Goal: Task Accomplishment & Management: Manage account settings

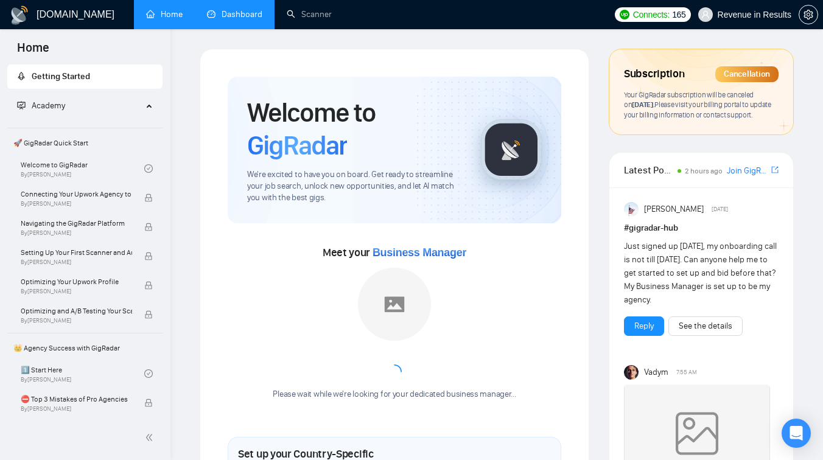
click at [223, 10] on link "Dashboard" at bounding box center [234, 14] width 55 height 10
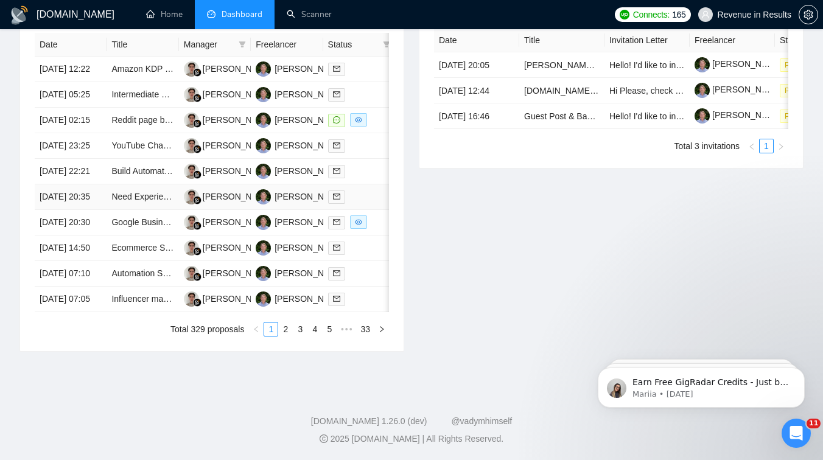
scroll to position [502, 0]
click at [282, 336] on link "2" at bounding box center [285, 329] width 13 height 13
click at [147, 235] on td "Amazon Book Listing Setup + SEO Copywriting" at bounding box center [142, 223] width 72 height 26
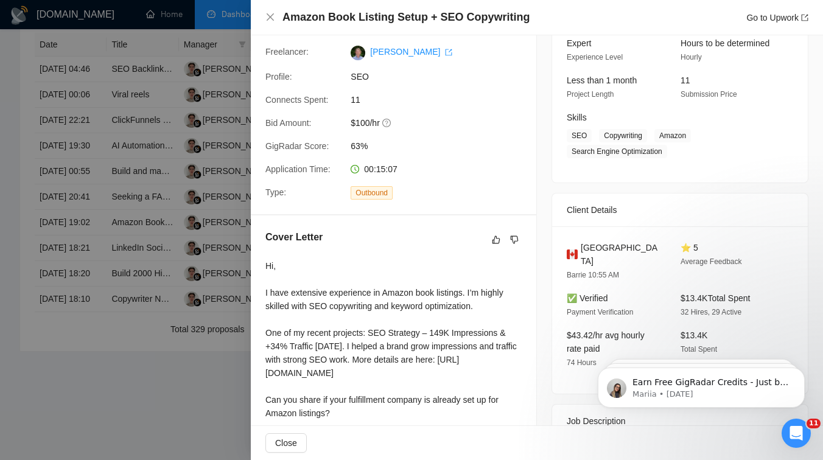
scroll to position [206, 0]
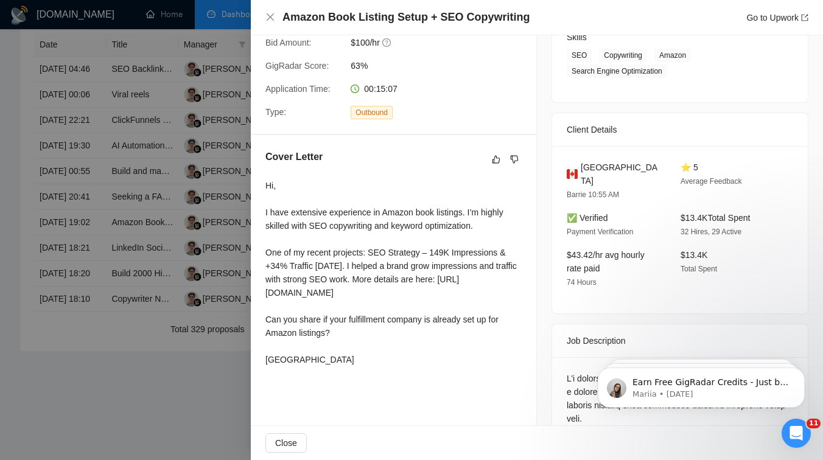
click at [73, 354] on div at bounding box center [411, 230] width 823 height 460
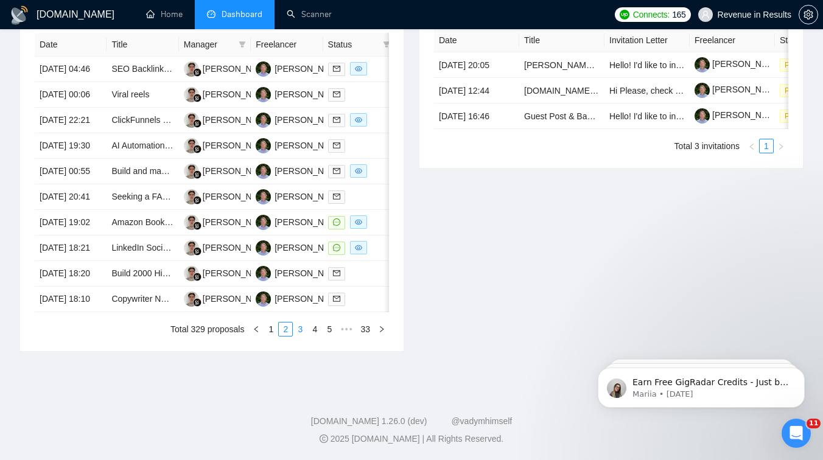
click at [301, 336] on link "3" at bounding box center [299, 329] width 13 height 13
click at [313, 336] on link "4" at bounding box center [314, 329] width 13 height 13
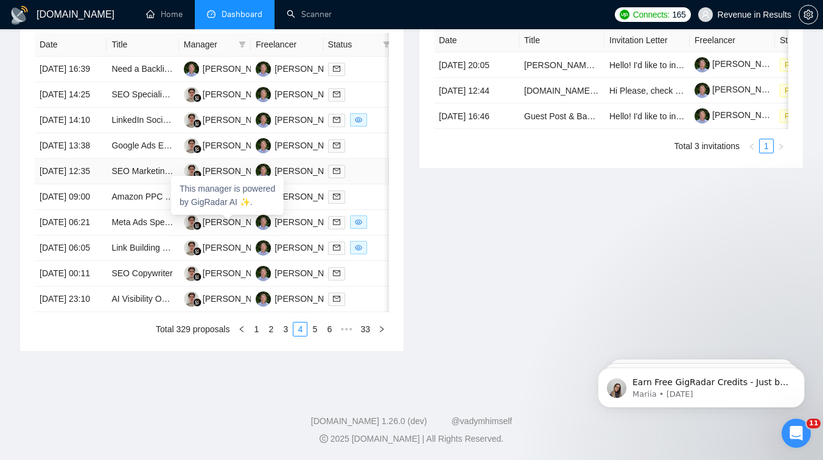
scroll to position [502, 0]
click at [310, 336] on link "5" at bounding box center [314, 329] width 13 height 13
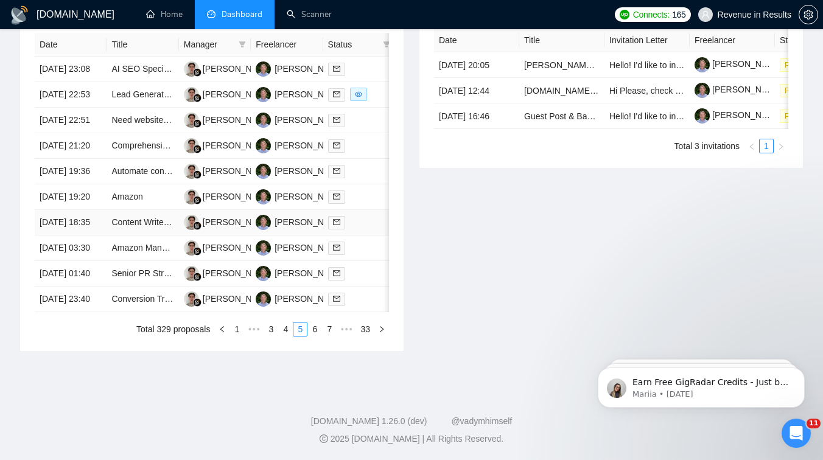
scroll to position [529, 0]
click at [310, 336] on link "6" at bounding box center [314, 329] width 13 height 13
click at [153, 184] on td "Help us sell AI Search (SEO / GEO / AEO)" at bounding box center [142, 172] width 72 height 26
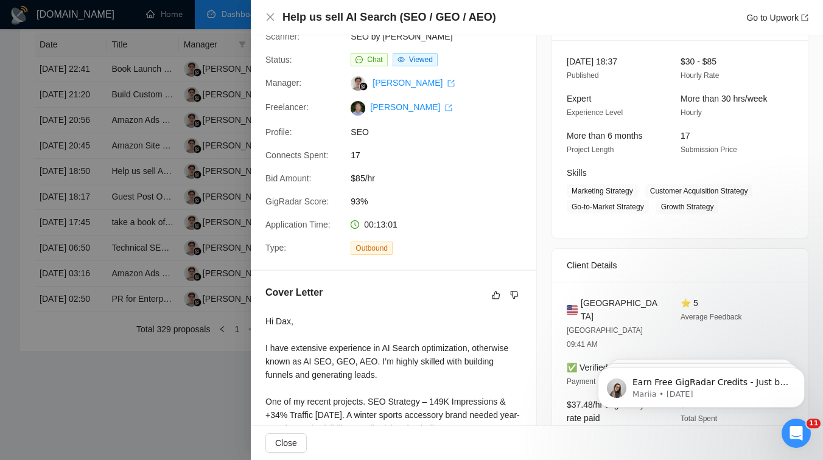
scroll to position [0, 0]
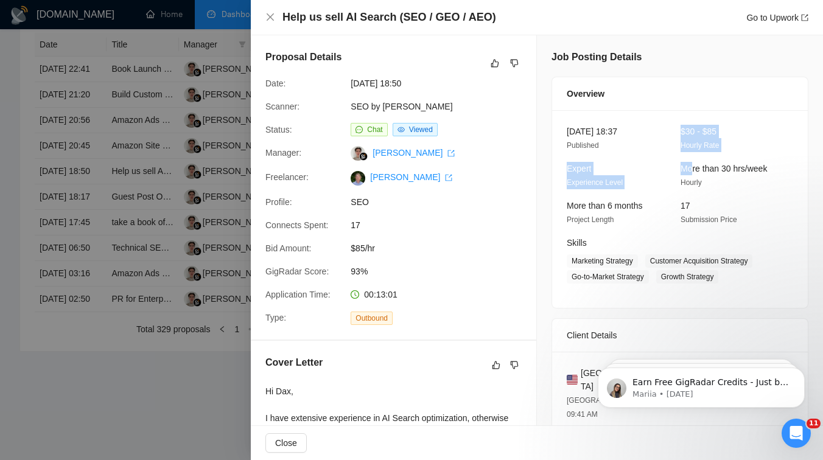
drag, startPoint x: 675, startPoint y: 129, endPoint x: 692, endPoint y: 175, distance: 48.7
click at [692, 175] on div "19 Aug, 2025 18:37 Published $30 - $85 Hourly Rate Expert Experience Level More…" at bounding box center [680, 209] width 256 height 198
click at [617, 136] on span "19 Aug, 2025 18:37" at bounding box center [592, 132] width 51 height 10
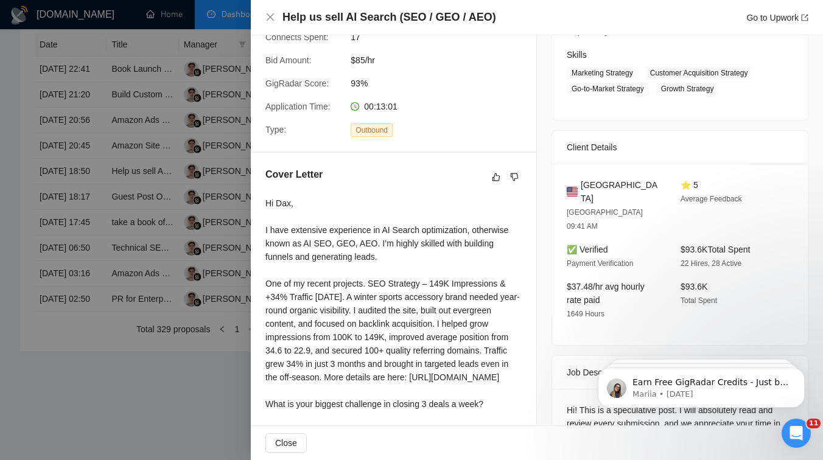
scroll to position [323, 0]
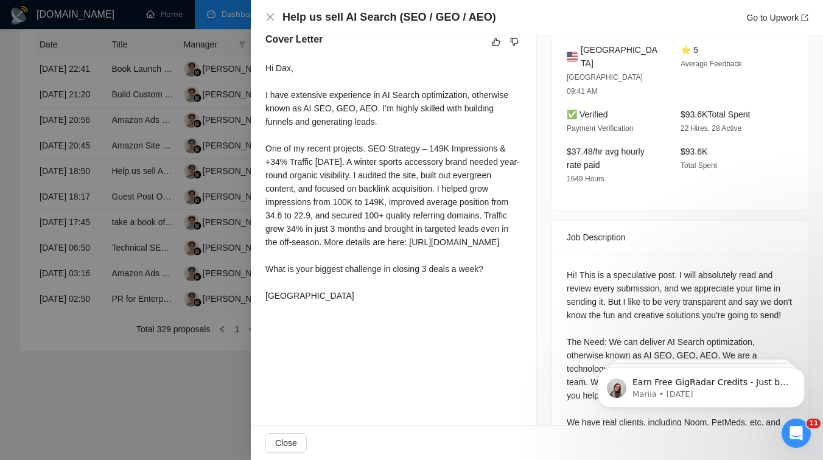
click at [201, 263] on div at bounding box center [411, 230] width 823 height 460
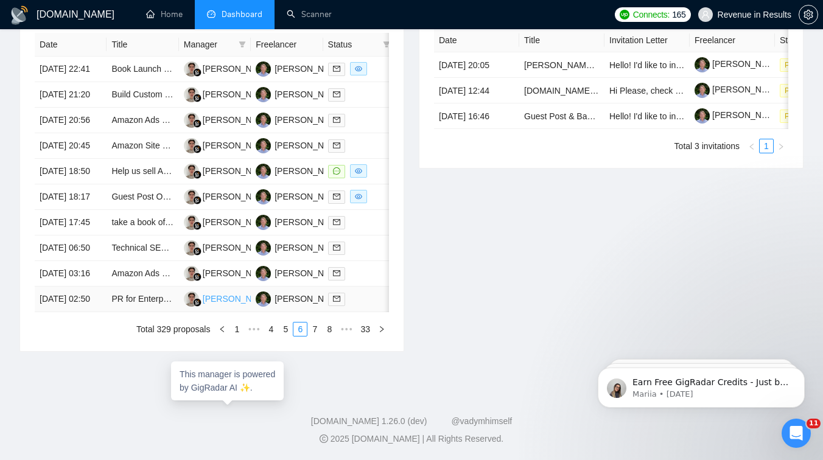
scroll to position [598, 0]
click at [234, 336] on link "1" at bounding box center [236, 329] width 13 height 13
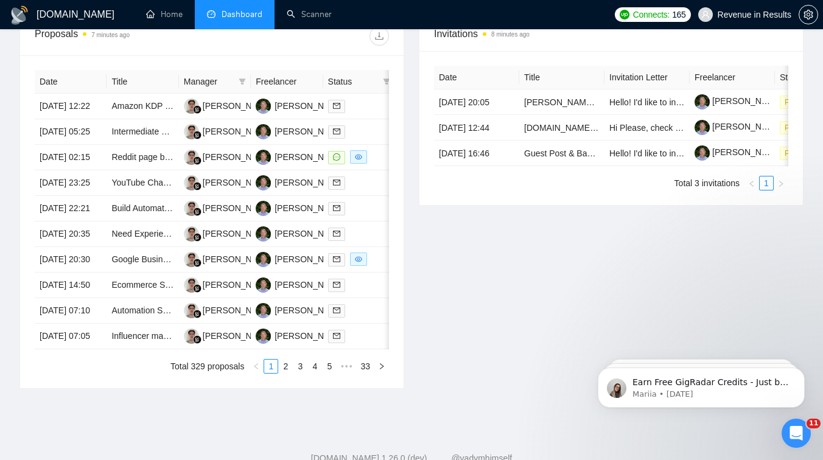
scroll to position [513, 0]
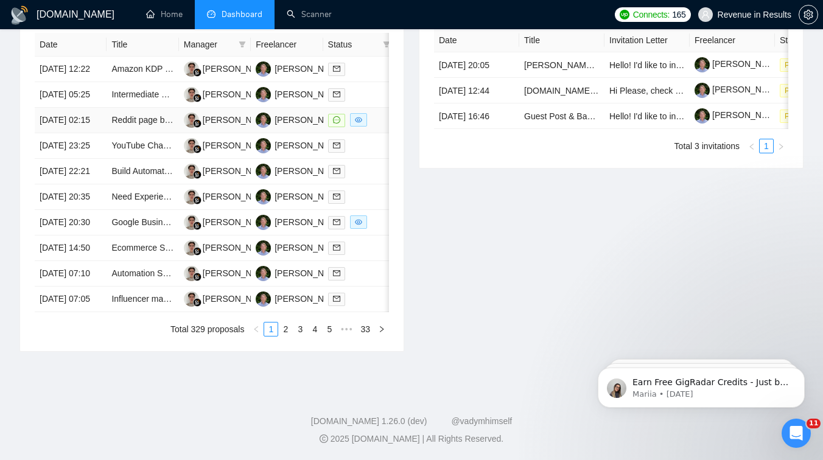
click at [151, 133] on td "Reddit page builder SEO Guru" at bounding box center [142, 121] width 72 height 26
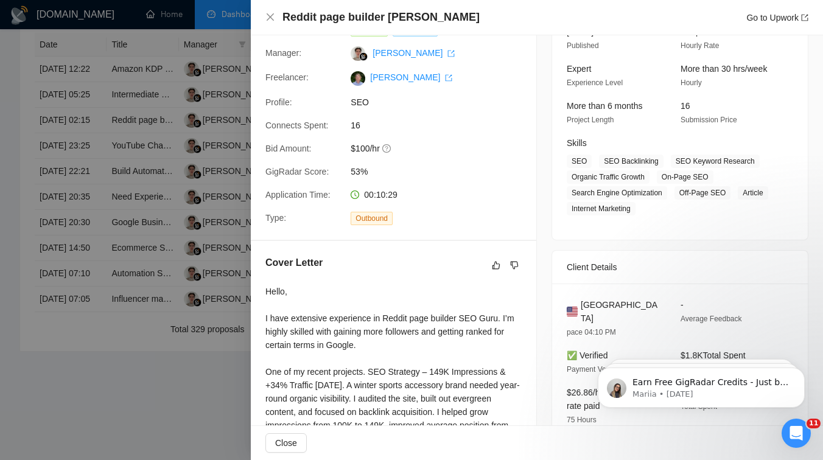
scroll to position [0, 0]
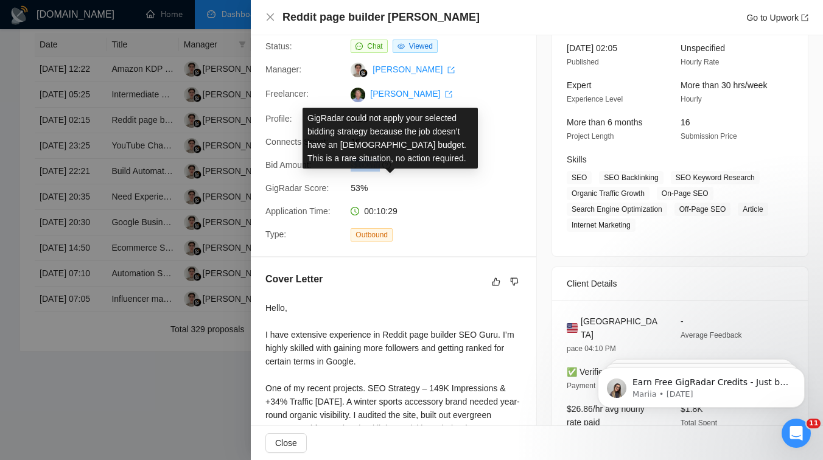
drag, startPoint x: 346, startPoint y: 166, endPoint x: 386, endPoint y: 167, distance: 40.2
click at [386, 167] on div "$100/hr" at bounding box center [410, 164] width 128 height 13
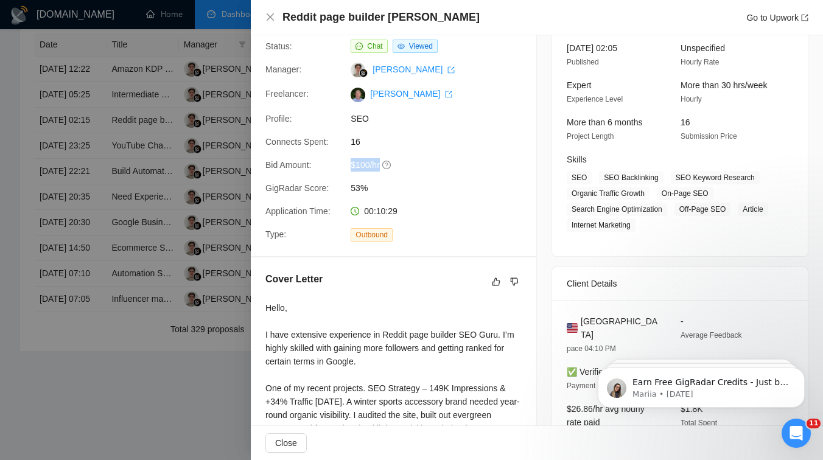
click at [564, 133] on div "More than 6 months Project Length" at bounding box center [614, 129] width 104 height 27
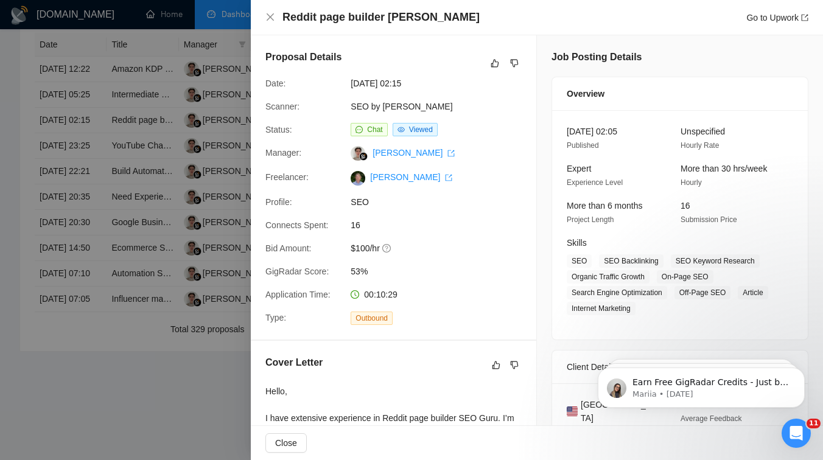
click at [150, 161] on div at bounding box center [411, 230] width 823 height 460
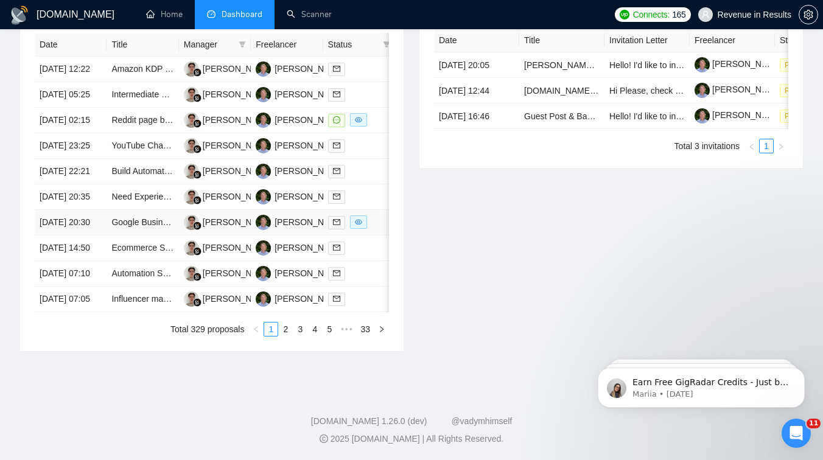
click at [147, 210] on td "Google Business Listing Management & Suspension Recovery" at bounding box center [142, 223] width 72 height 26
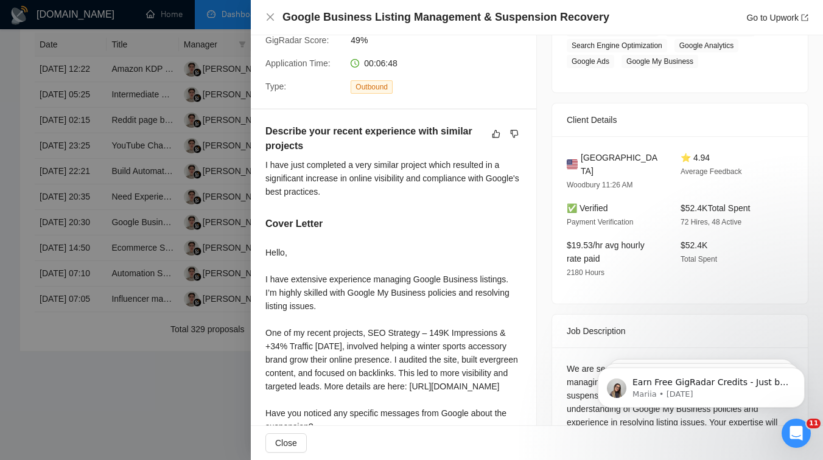
scroll to position [365, 0]
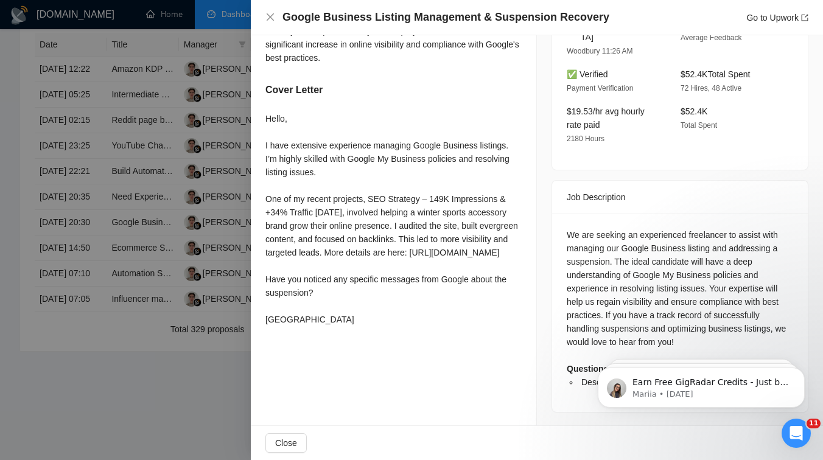
click at [211, 262] on div at bounding box center [411, 230] width 823 height 460
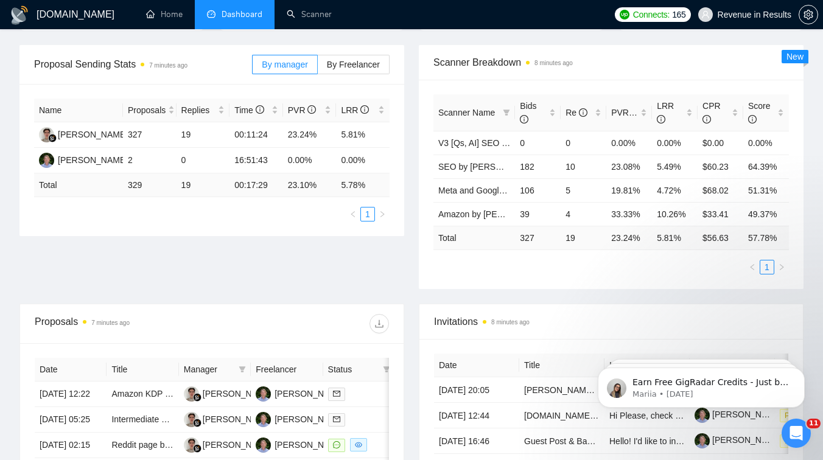
scroll to position [0, 0]
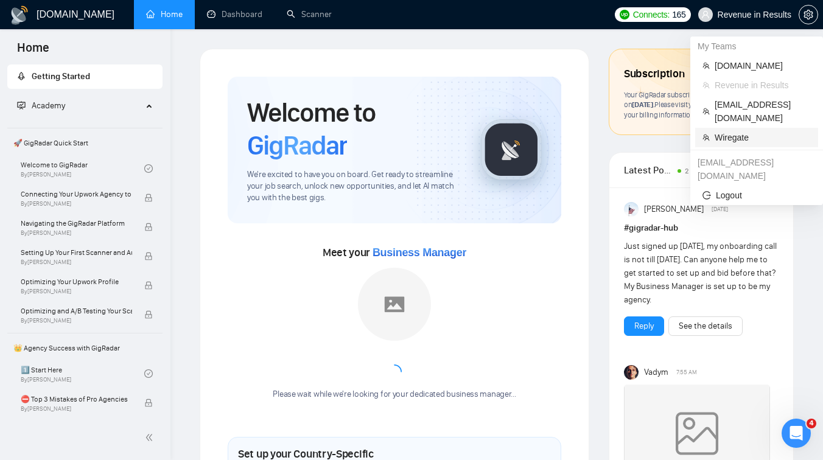
click at [731, 131] on span "Wiregate" at bounding box center [762, 137] width 96 height 13
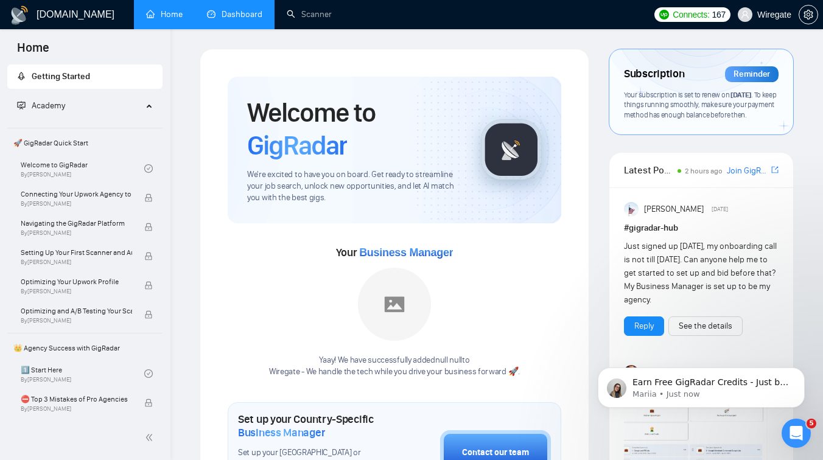
click at [217, 19] on link "Dashboard" at bounding box center [234, 14] width 55 height 10
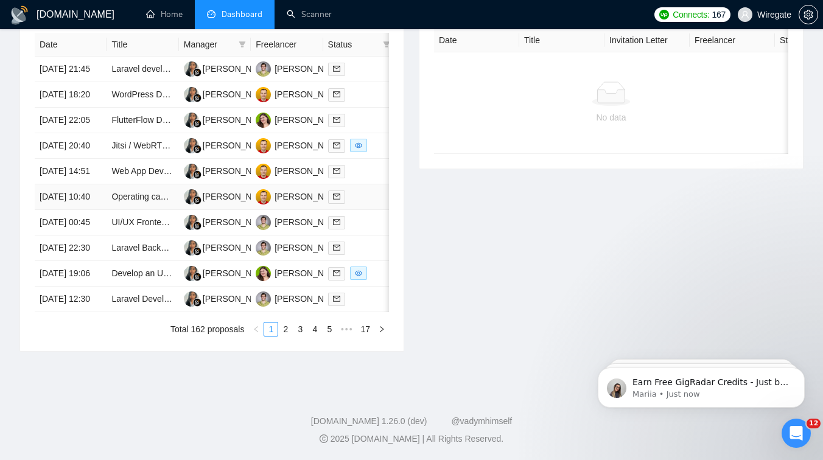
scroll to position [596, 0]
click at [282, 336] on link "2" at bounding box center [285, 329] width 13 height 13
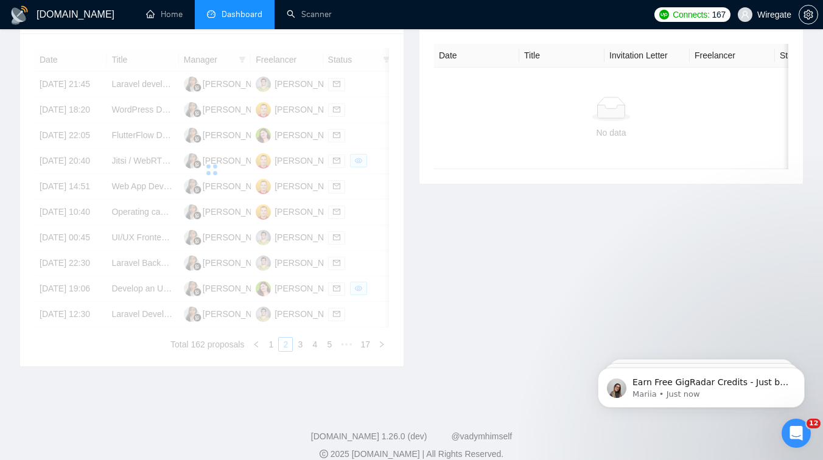
scroll to position [499, 0]
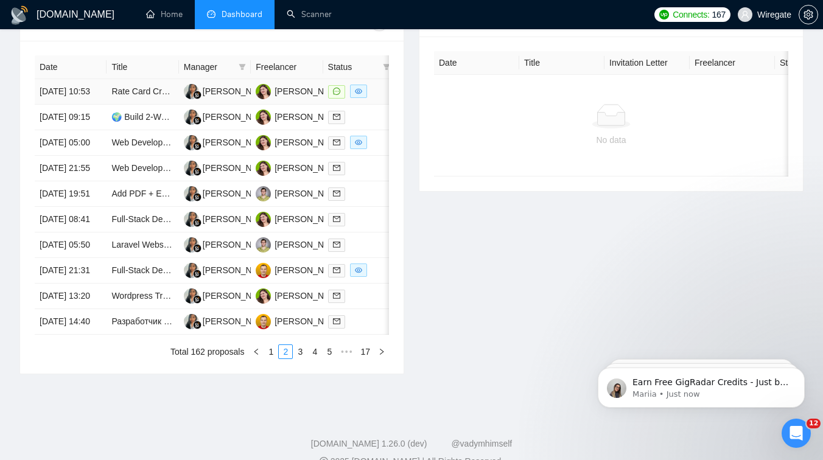
click at [133, 105] on td "Rate Card Creation for Transvirtual TMS Software" at bounding box center [142, 92] width 72 height 26
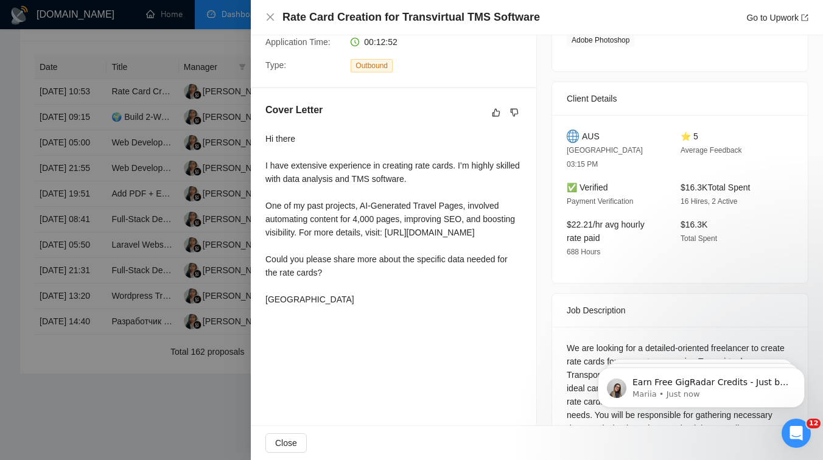
scroll to position [321, 0]
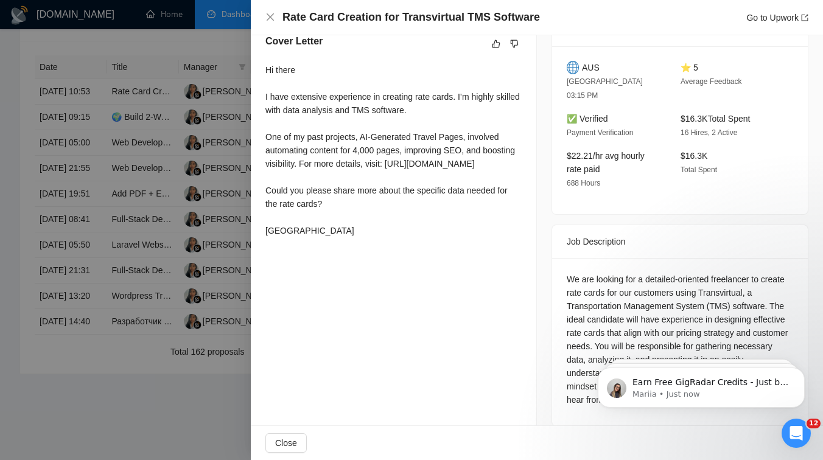
click at [142, 217] on div at bounding box center [411, 230] width 823 height 460
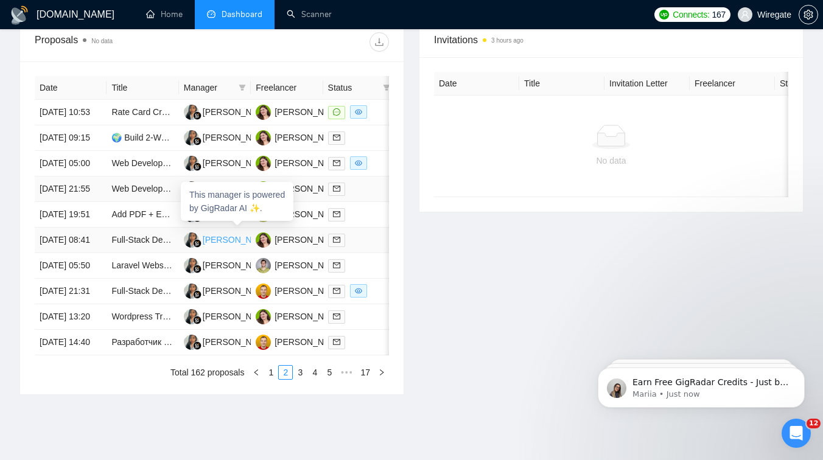
scroll to position [637, 0]
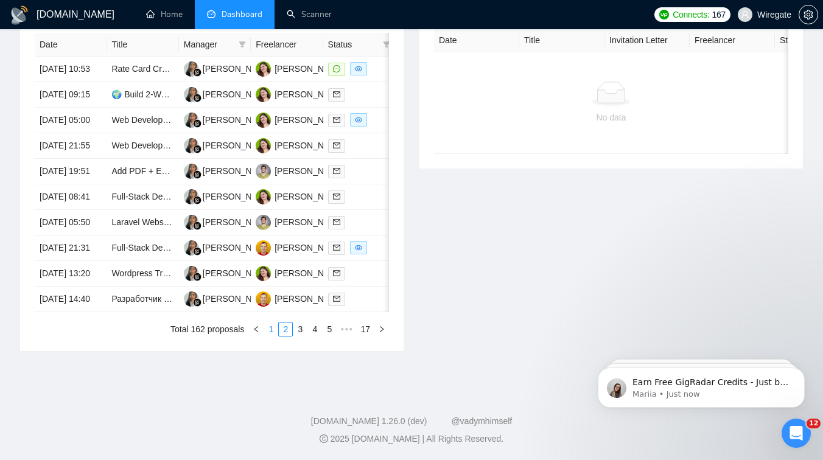
click at [268, 335] on link "1" at bounding box center [270, 329] width 13 height 13
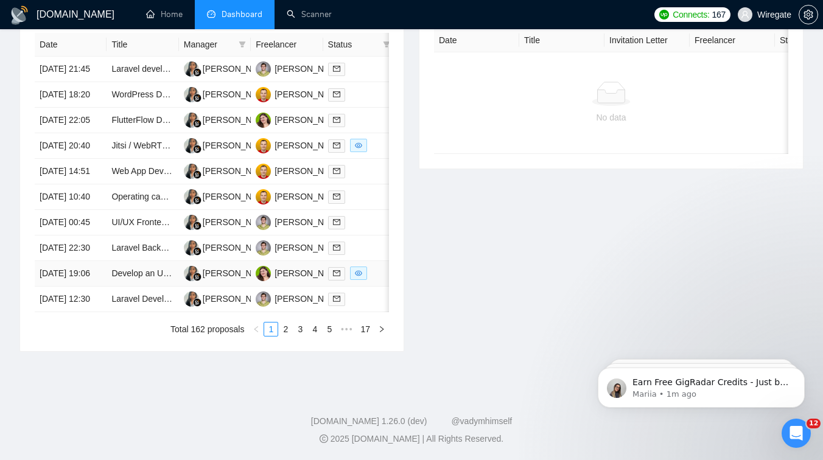
scroll to position [599, 0]
click at [287, 336] on link "2" at bounding box center [285, 329] width 13 height 13
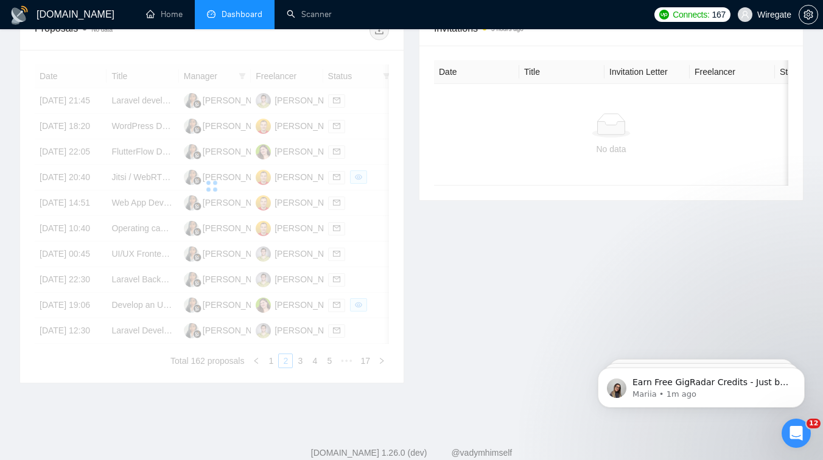
scroll to position [484, 0]
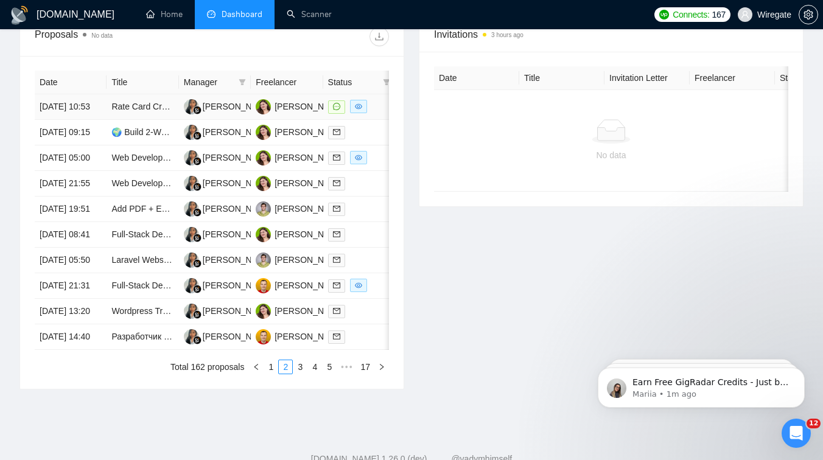
click at [130, 120] on td "Rate Card Creation for Transvirtual TMS Software" at bounding box center [142, 107] width 72 height 26
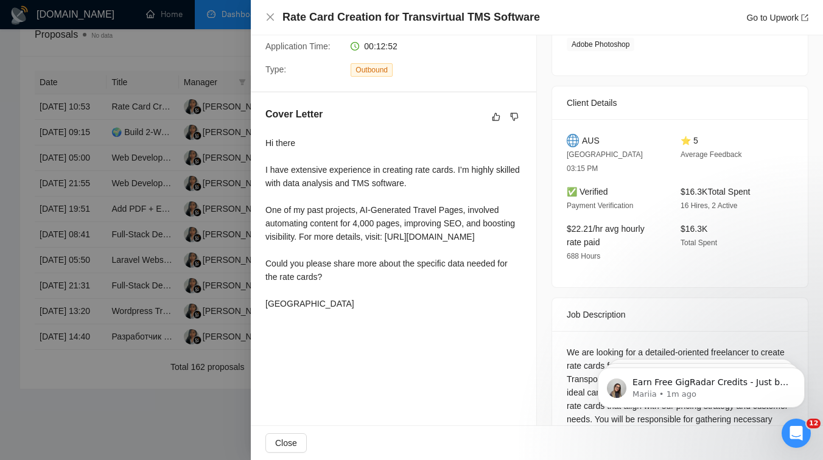
scroll to position [321, 0]
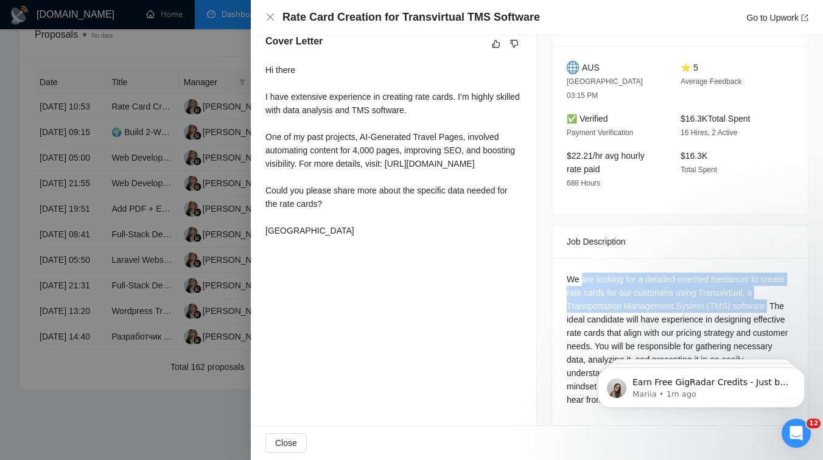
drag, startPoint x: 584, startPoint y: 266, endPoint x: 773, endPoint y: 291, distance: 191.6
click at [773, 291] on div "We are looking for a detailed-oriented freelancer to create rate cards for our …" at bounding box center [680, 340] width 226 height 134
click at [626, 316] on div "We are looking for a detailed-oriented freelancer to create rate cards for our …" at bounding box center [680, 340] width 226 height 134
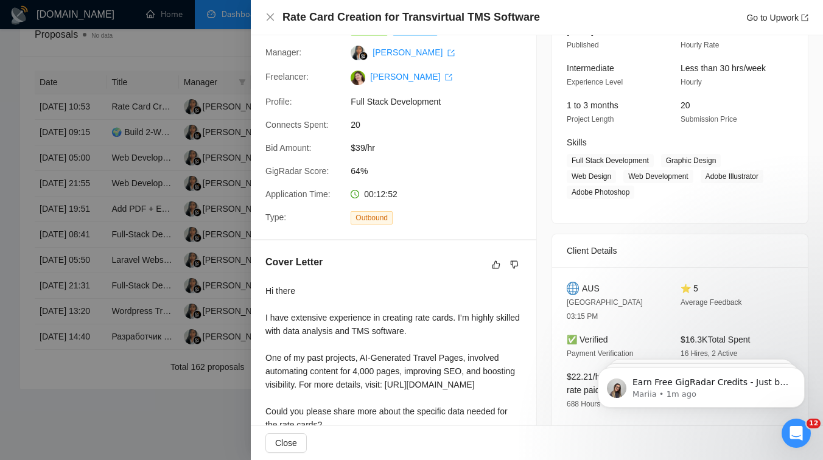
scroll to position [4, 0]
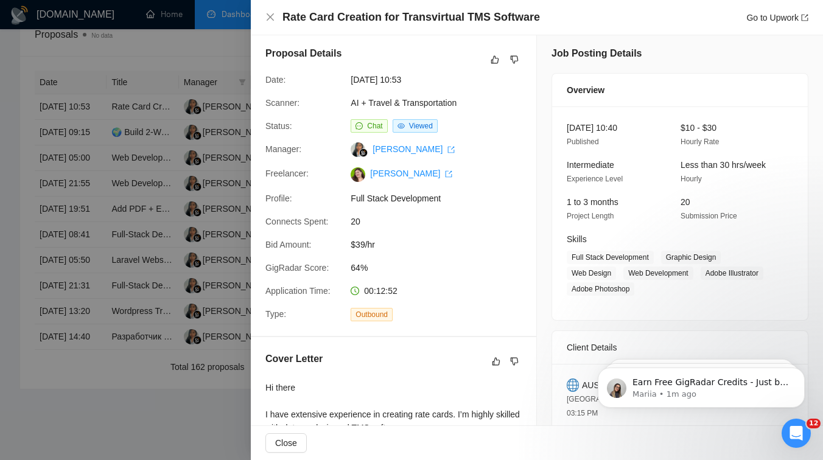
click at [181, 105] on div at bounding box center [411, 230] width 823 height 460
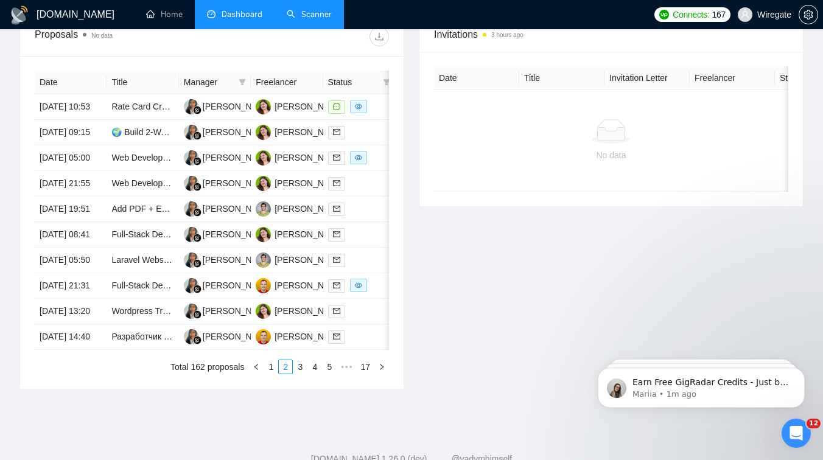
click at [301, 18] on link "Scanner" at bounding box center [309, 14] width 45 height 10
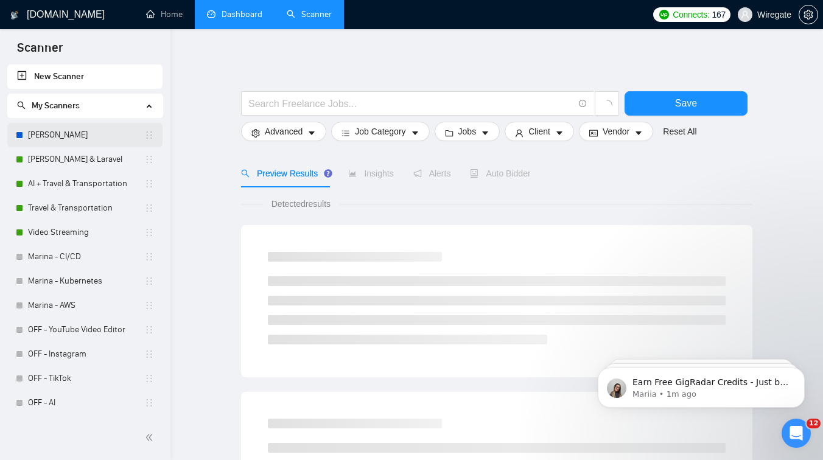
click at [76, 143] on link "[PERSON_NAME]" at bounding box center [86, 135] width 116 height 24
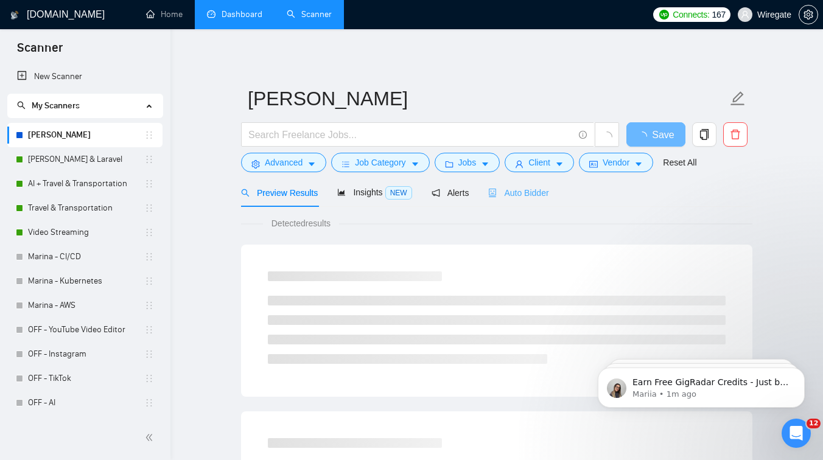
click at [529, 199] on div "Auto Bidder" at bounding box center [518, 192] width 60 height 29
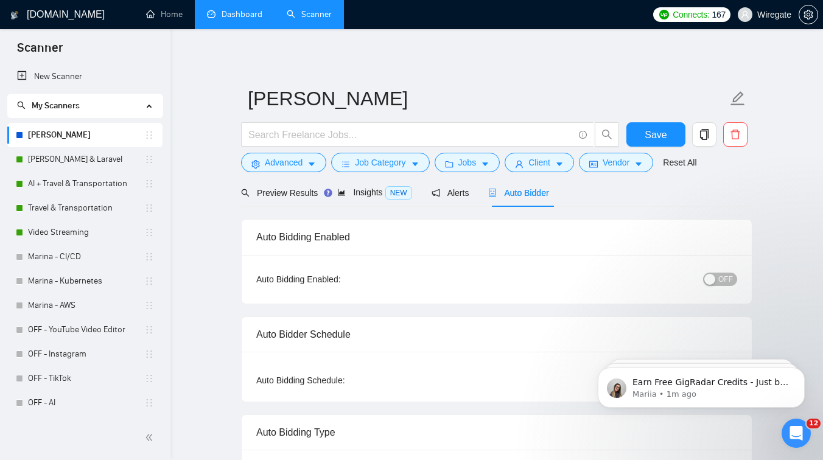
click at [722, 276] on span "OFF" at bounding box center [725, 279] width 15 height 13
click at [655, 138] on span "Save" at bounding box center [655, 134] width 22 height 15
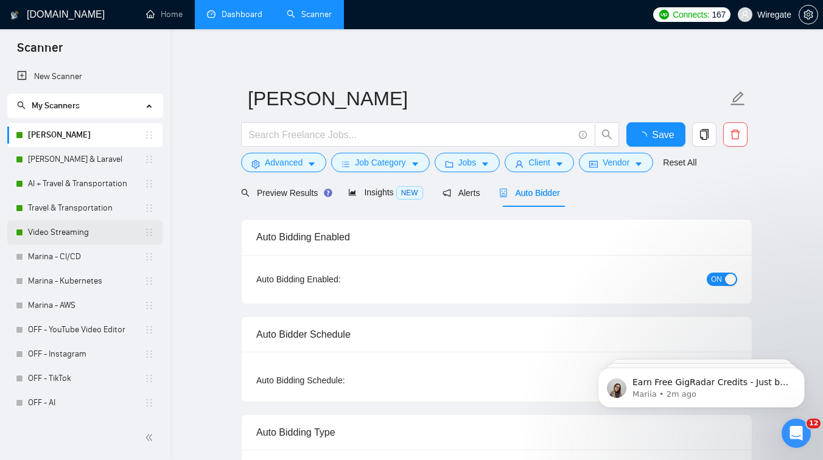
checkbox input "true"
click at [84, 251] on link "Marina - CI/CD" at bounding box center [86, 257] width 116 height 24
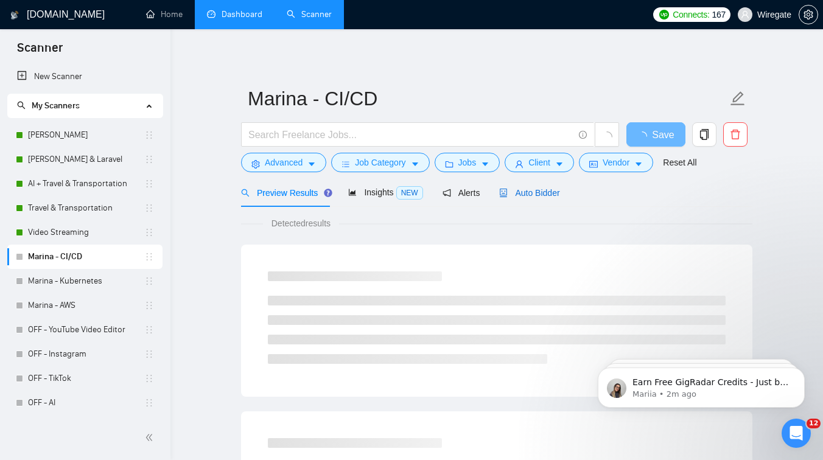
click at [539, 198] on div "Auto Bidder" at bounding box center [529, 192] width 60 height 13
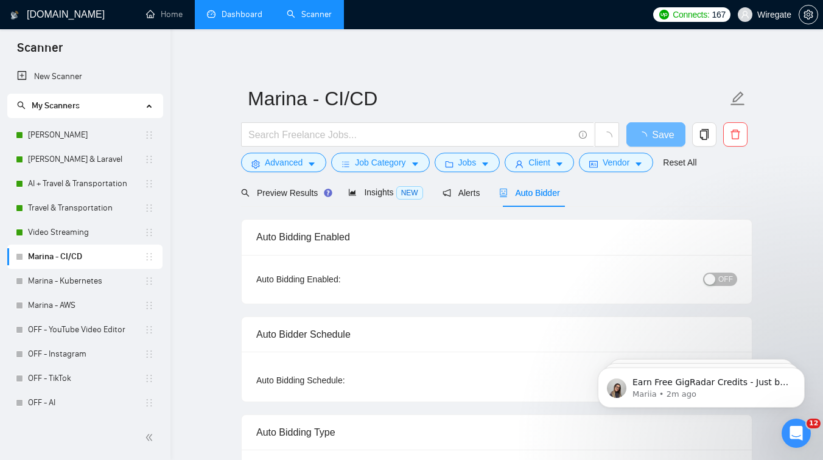
click at [728, 274] on span "OFF" at bounding box center [725, 279] width 15 height 13
click at [664, 136] on span "Save" at bounding box center [655, 134] width 22 height 15
click at [83, 282] on link "Marina - Kubernetes" at bounding box center [86, 281] width 116 height 24
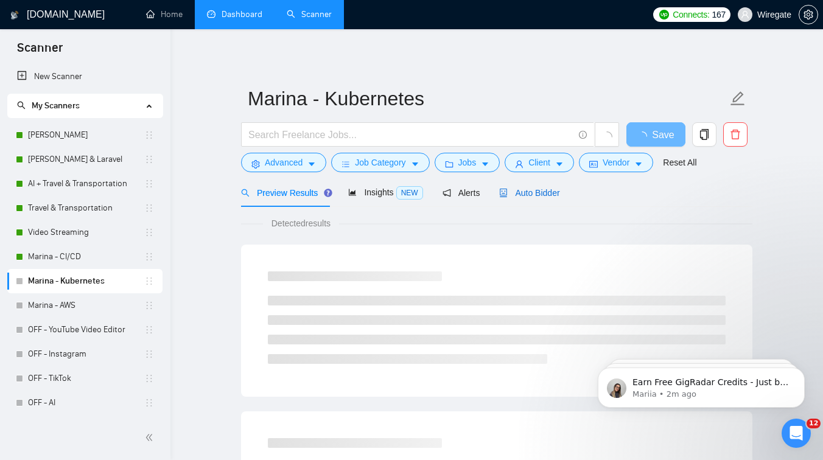
click at [542, 199] on div "Auto Bidder" at bounding box center [529, 192] width 60 height 13
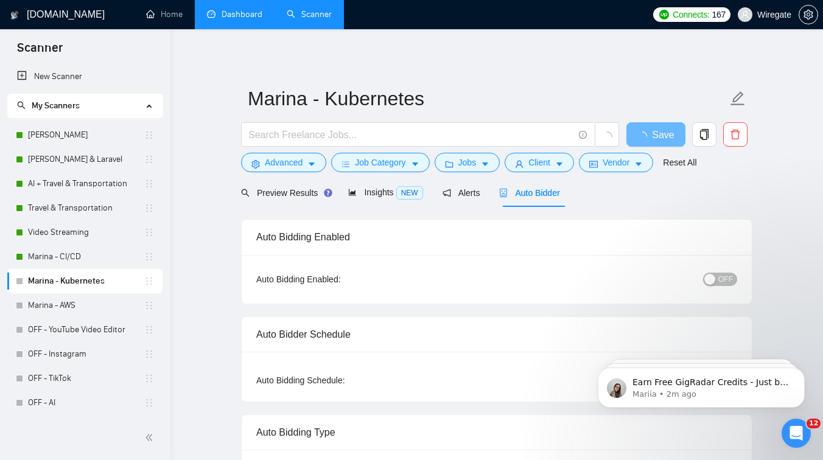
click at [726, 276] on span "OFF" at bounding box center [725, 279] width 15 height 13
click at [650, 139] on span "Save" at bounding box center [655, 134] width 22 height 15
click at [72, 307] on link "Marina - AWS" at bounding box center [86, 305] width 116 height 24
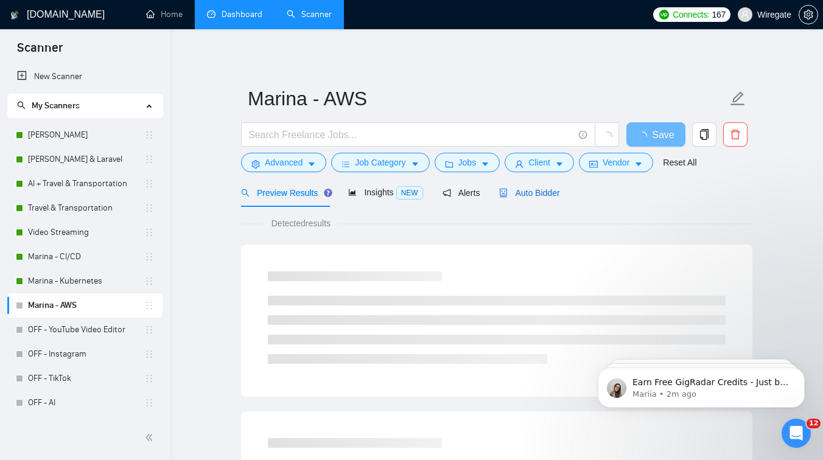
click at [532, 194] on span "Auto Bidder" at bounding box center [529, 193] width 60 height 10
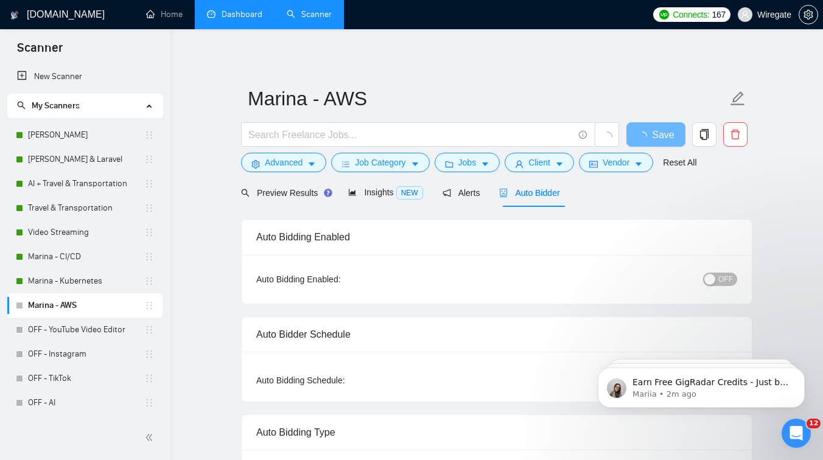
click at [710, 279] on div "button" at bounding box center [709, 279] width 11 height 11
click at [655, 136] on span "Save" at bounding box center [655, 134] width 22 height 15
click at [241, 9] on link "Dashboard" at bounding box center [234, 14] width 55 height 10
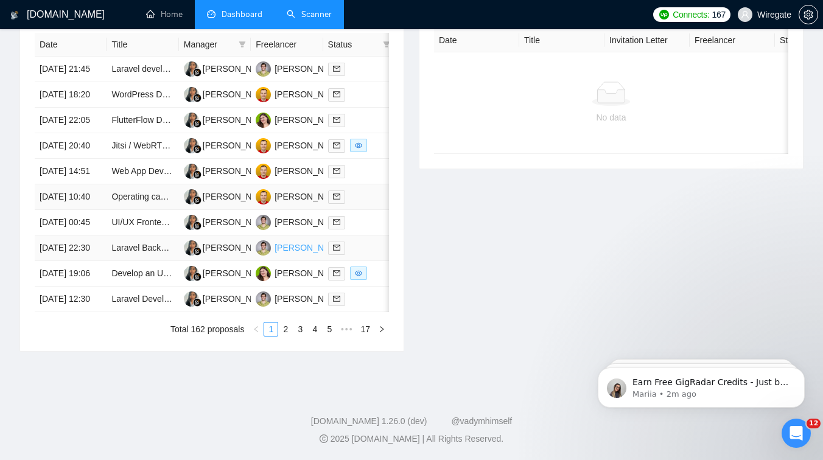
scroll to position [616, 0]
click at [286, 336] on link "2" at bounding box center [285, 329] width 13 height 13
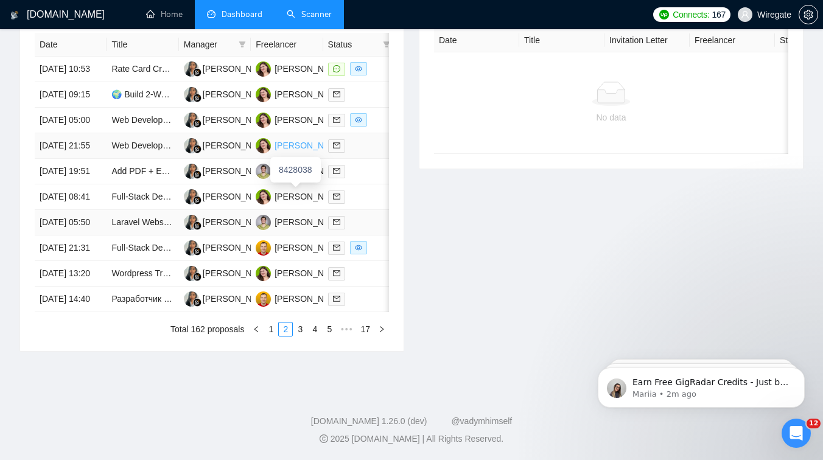
scroll to position [621, 0]
click at [295, 336] on link "3" at bounding box center [299, 329] width 13 height 13
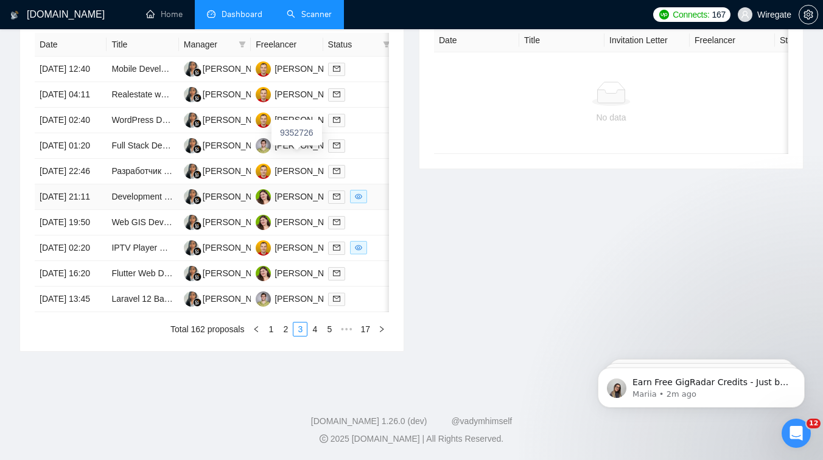
scroll to position [622, 0]
click at [271, 336] on link "1" at bounding box center [270, 329] width 13 height 13
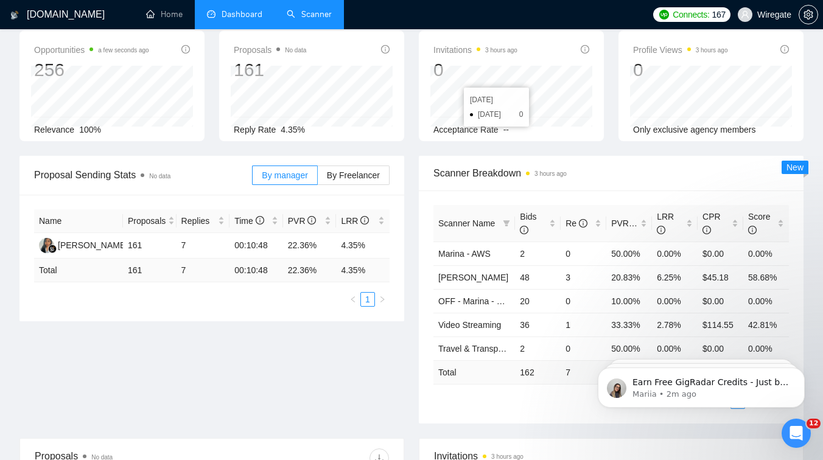
scroll to position [0, 0]
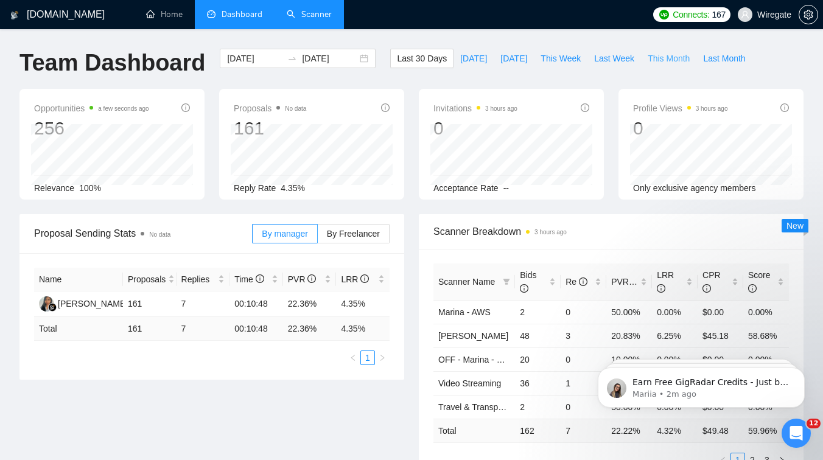
click at [667, 54] on span "This Month" at bounding box center [668, 58] width 42 height 13
type input "[DATE]"
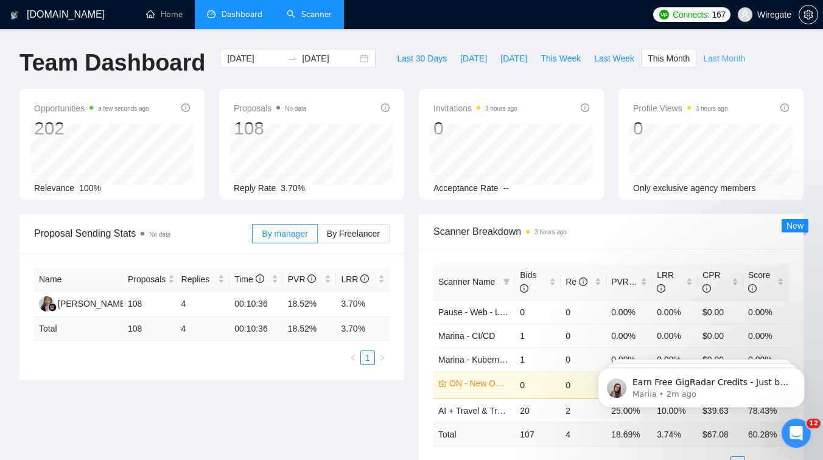
click at [713, 60] on span "Last Month" at bounding box center [724, 58] width 42 height 13
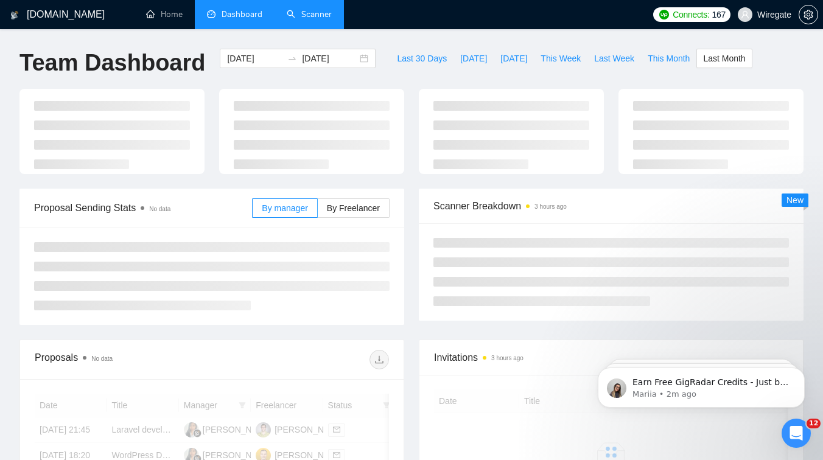
type input "[DATE]"
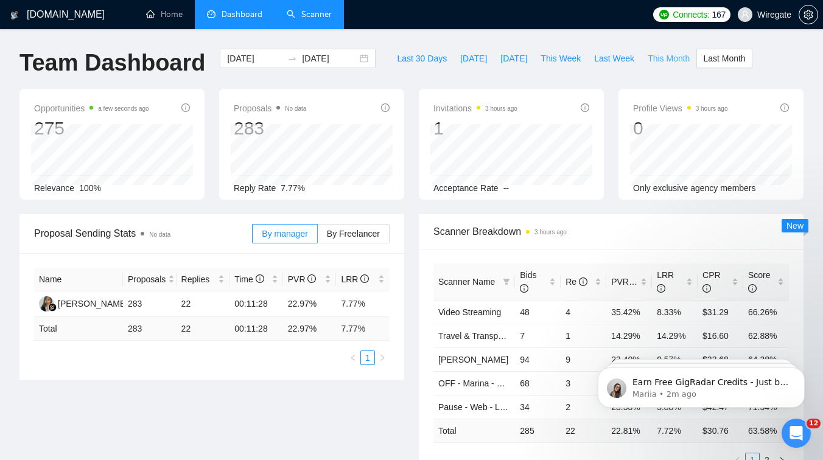
click at [660, 57] on span "This Month" at bounding box center [668, 58] width 42 height 13
type input "[DATE]"
click at [307, 12] on link "Scanner" at bounding box center [309, 14] width 45 height 10
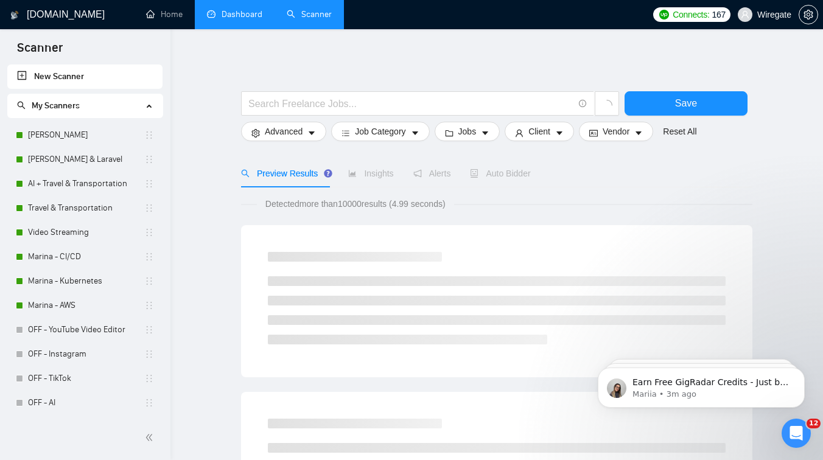
click at [232, 19] on link "Dashboard" at bounding box center [234, 14] width 55 height 10
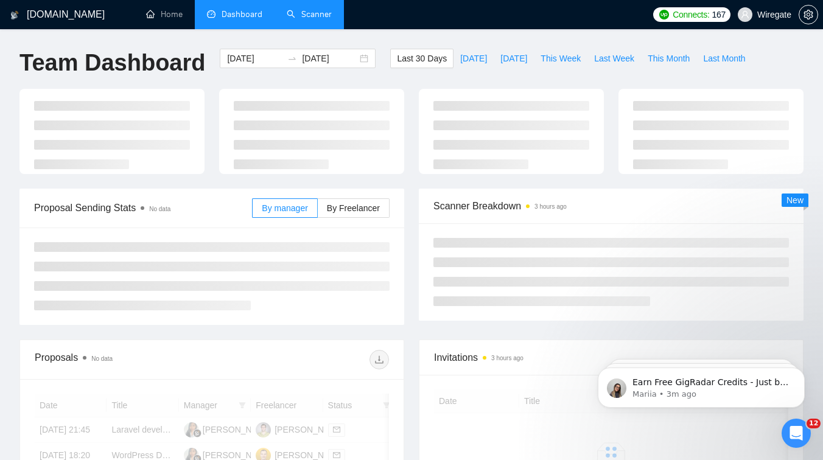
click at [295, 19] on link "Scanner" at bounding box center [309, 14] width 45 height 10
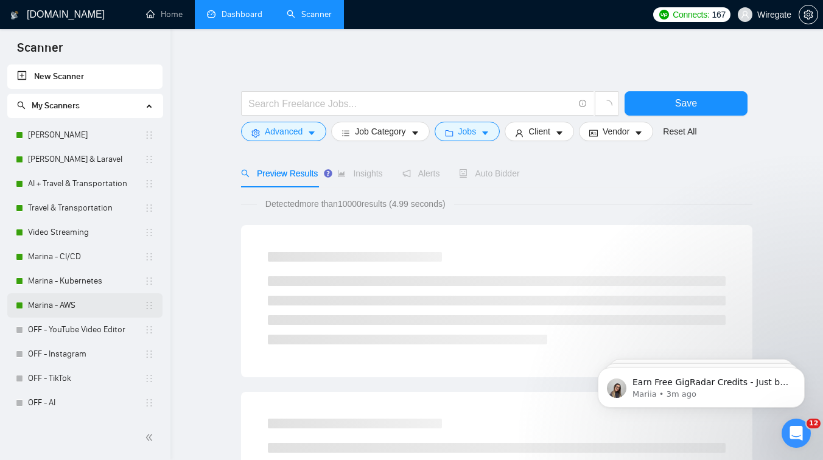
click at [75, 296] on link "Marina - AWS" at bounding box center [86, 305] width 116 height 24
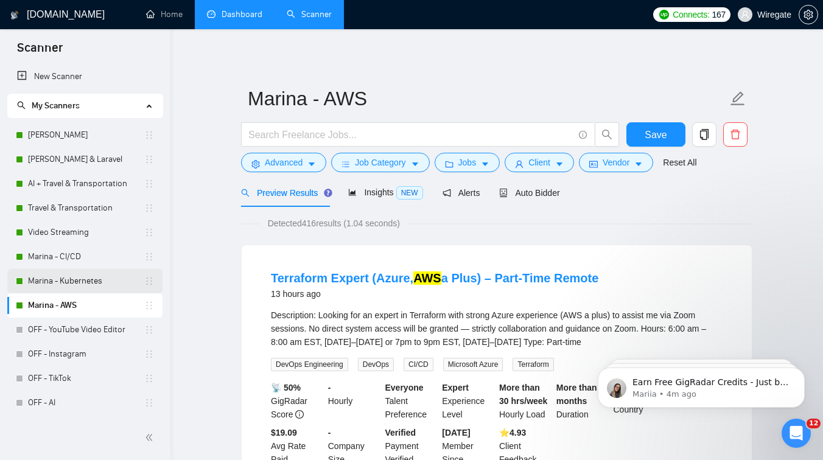
click at [71, 270] on link "Marina - Kubernetes" at bounding box center [86, 281] width 116 height 24
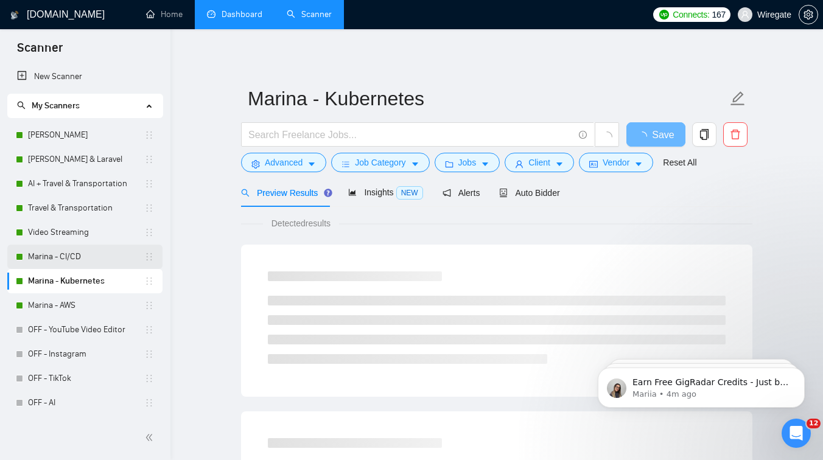
click at [74, 257] on link "Marina - CI/CD" at bounding box center [86, 257] width 116 height 24
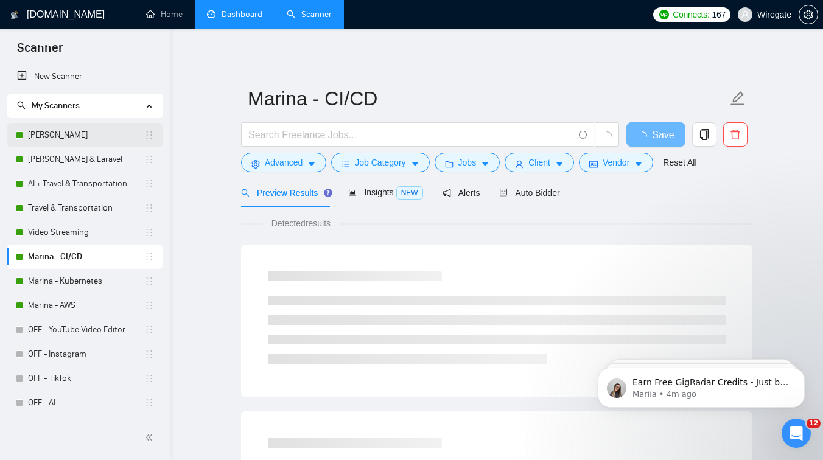
click at [76, 140] on link "[PERSON_NAME]" at bounding box center [86, 135] width 116 height 24
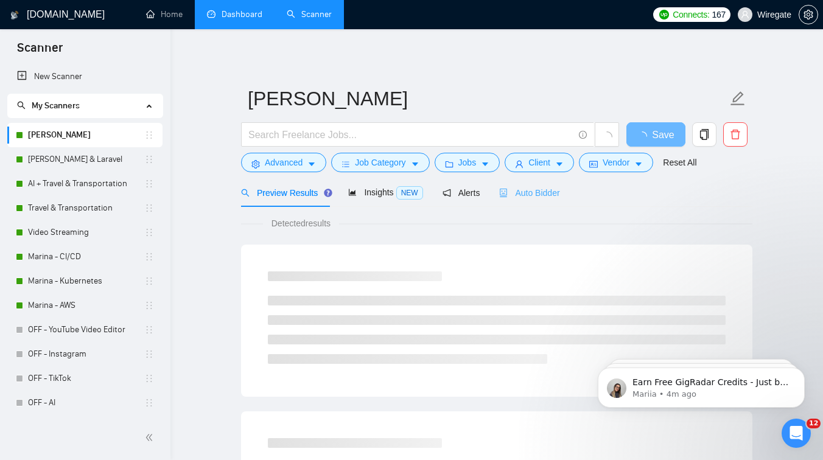
click at [543, 186] on div "Auto Bidder" at bounding box center [529, 192] width 60 height 29
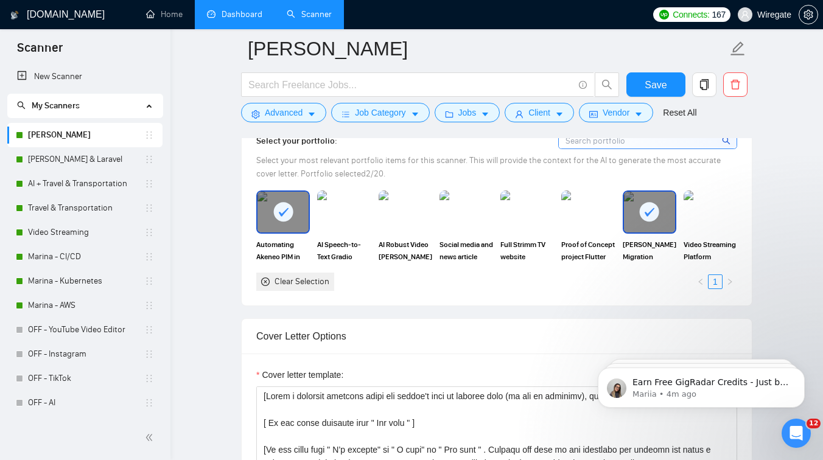
scroll to position [1011, 0]
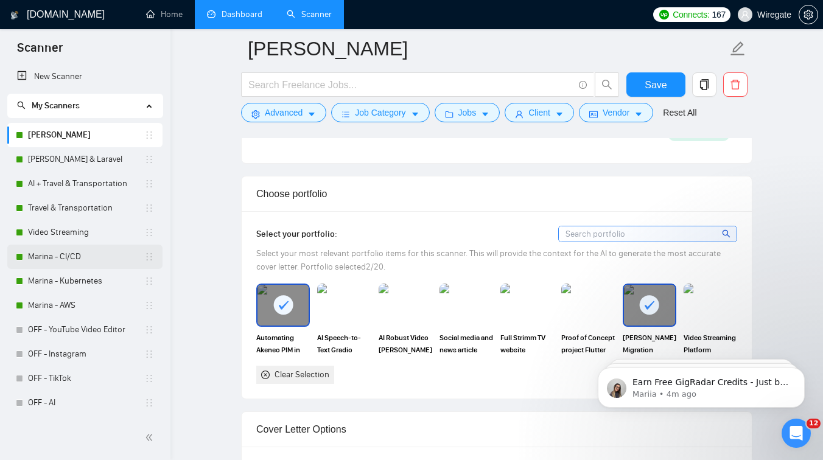
click at [61, 254] on link "Marina - CI/CD" at bounding box center [86, 257] width 116 height 24
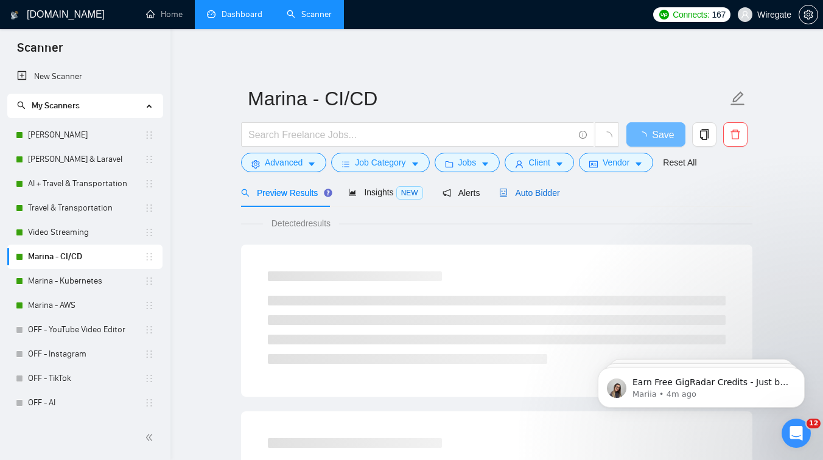
click at [534, 192] on span "Auto Bidder" at bounding box center [529, 193] width 60 height 10
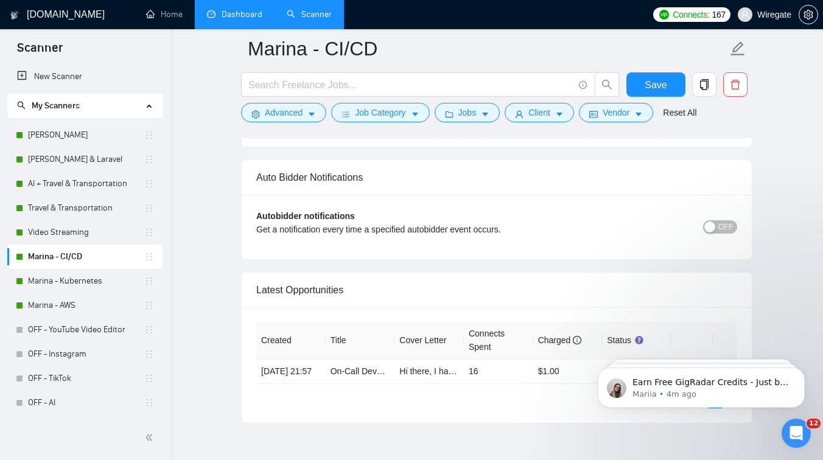
scroll to position [2936, 0]
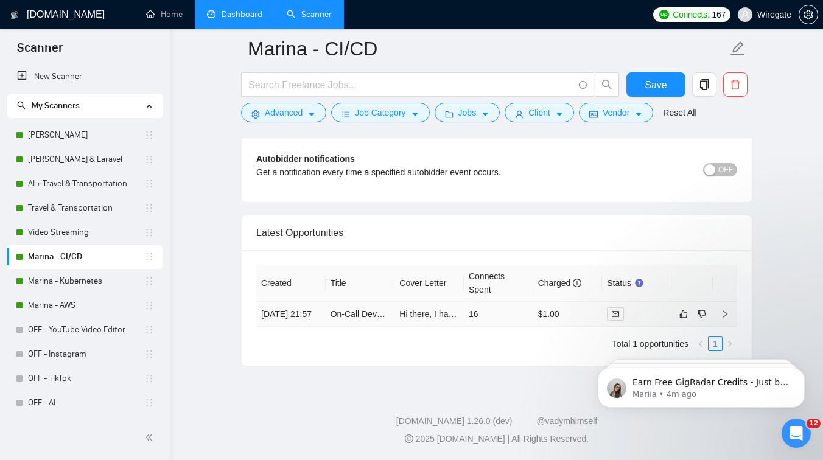
click at [424, 317] on td "Hi there, I have extensive experience in [GEOGRAPHIC_DATA]. I’m highly skilled …" at bounding box center [428, 314] width 69 height 25
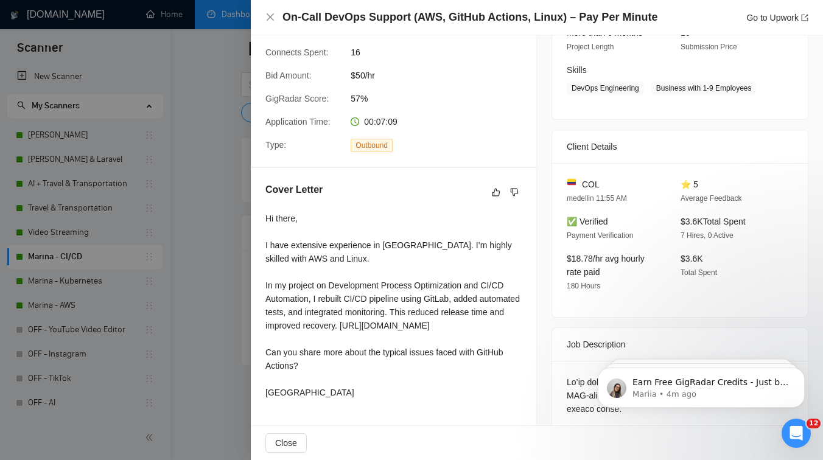
scroll to position [280, 0]
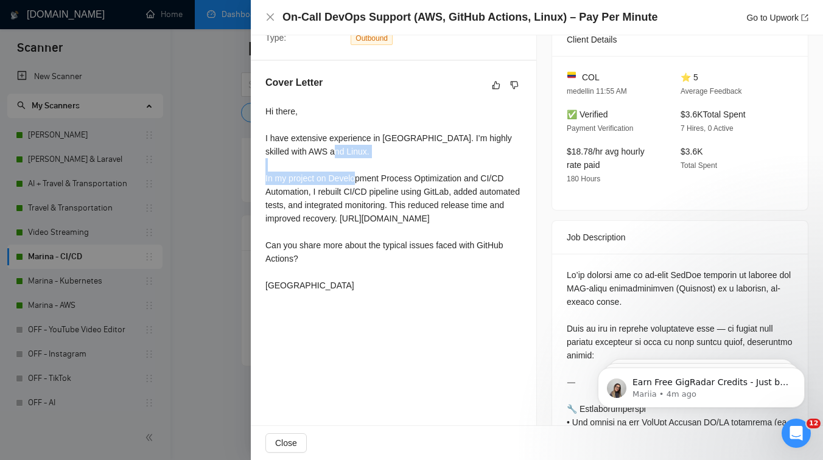
drag, startPoint x: 265, startPoint y: 189, endPoint x: 405, endPoint y: 191, distance: 140.0
click at [405, 191] on div "Hi there, I have extensive experience in [GEOGRAPHIC_DATA]. I’m highly skilled …" at bounding box center [393, 198] width 256 height 187
click at [459, 188] on div "Hi there, I have extensive experience in [GEOGRAPHIC_DATA]. I’m highly skilled …" at bounding box center [393, 198] width 256 height 187
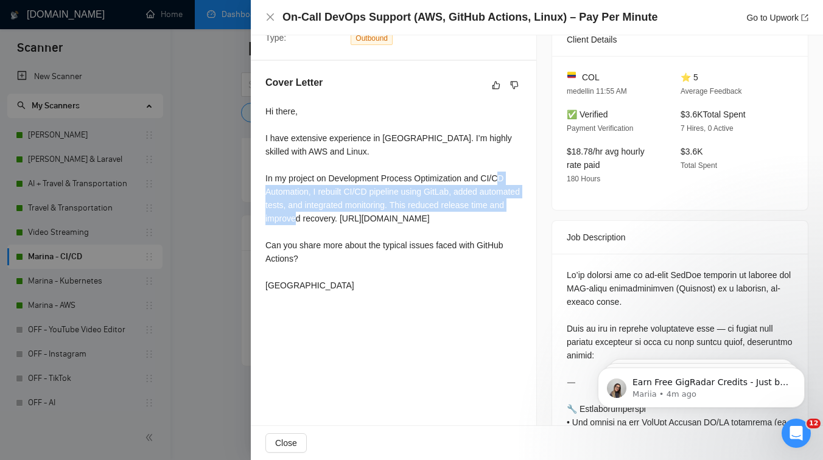
drag, startPoint x: 307, startPoint y: 206, endPoint x: 419, endPoint y: 233, distance: 114.7
click at [419, 233] on div "Hi there, I have extensive experience in [GEOGRAPHIC_DATA]. I’m highly skilled …" at bounding box center [393, 198] width 256 height 187
click at [364, 235] on div "Hi there, I have extensive experience in [GEOGRAPHIC_DATA]. I’m highly skilled …" at bounding box center [393, 198] width 256 height 187
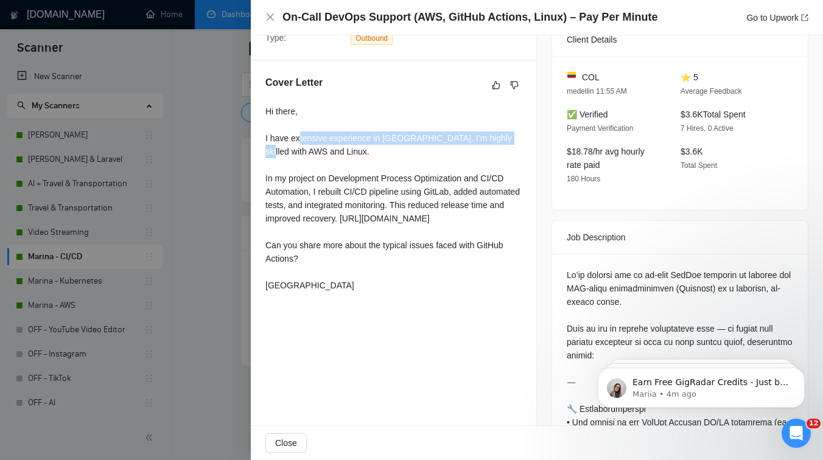
drag, startPoint x: 268, startPoint y: 160, endPoint x: 301, endPoint y: 157, distance: 33.0
click at [301, 157] on div "Hi there, I have extensive experience in [GEOGRAPHIC_DATA]. I’m highly skilled …" at bounding box center [393, 198] width 256 height 187
click at [292, 152] on div "Hi there, I have extensive experience in [GEOGRAPHIC_DATA]. I’m highly skilled …" at bounding box center [393, 198] width 256 height 187
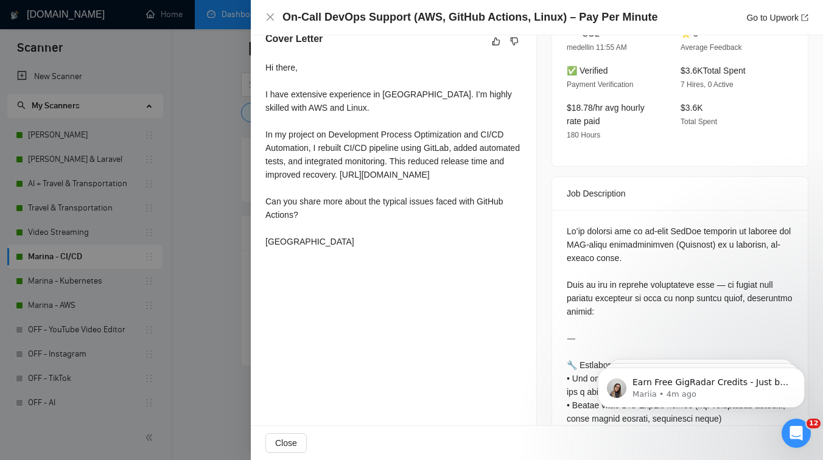
scroll to position [381, 0]
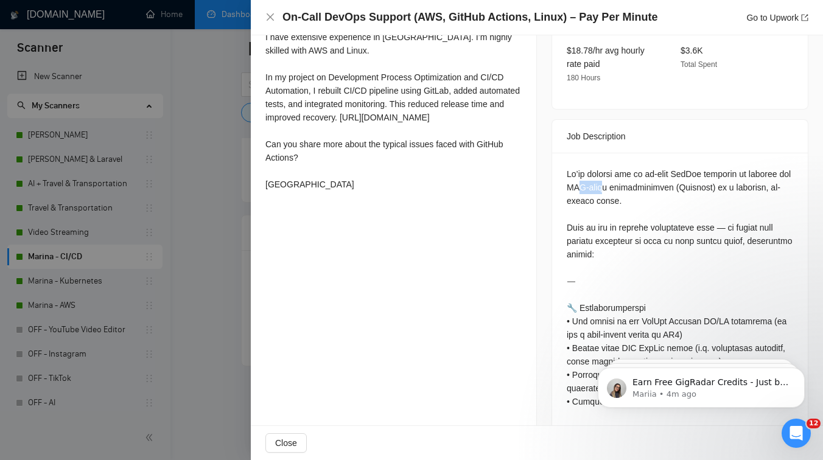
drag, startPoint x: 592, startPoint y: 184, endPoint x: 626, endPoint y: 181, distance: 33.6
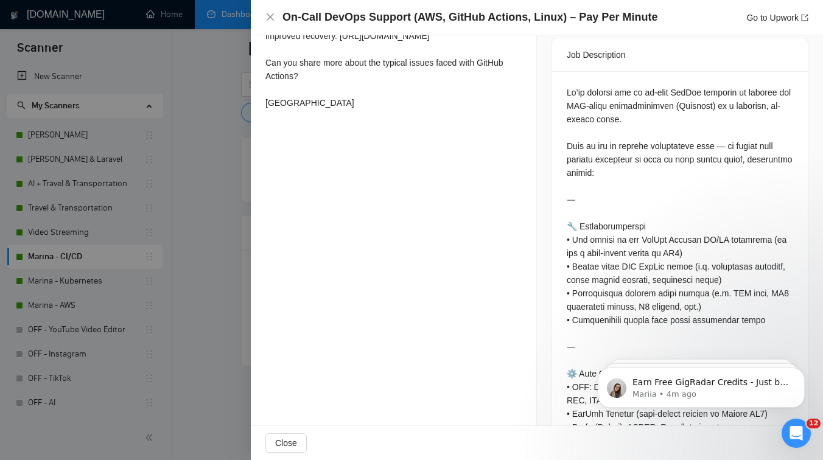
scroll to position [344, 0]
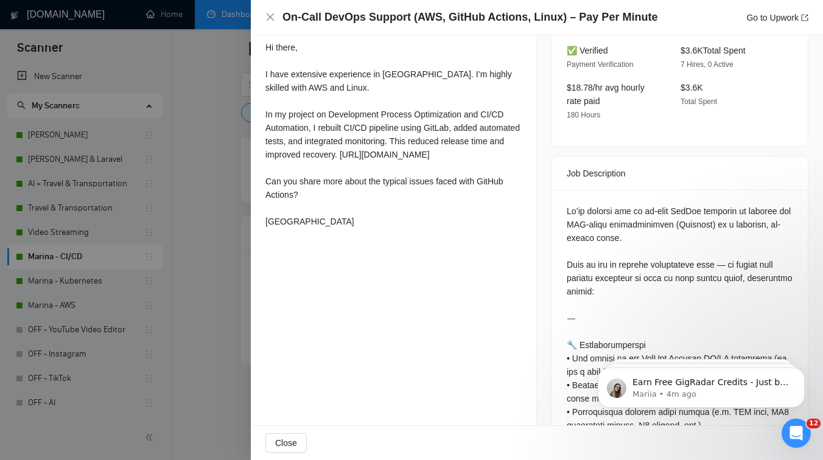
click at [206, 252] on div at bounding box center [411, 230] width 823 height 460
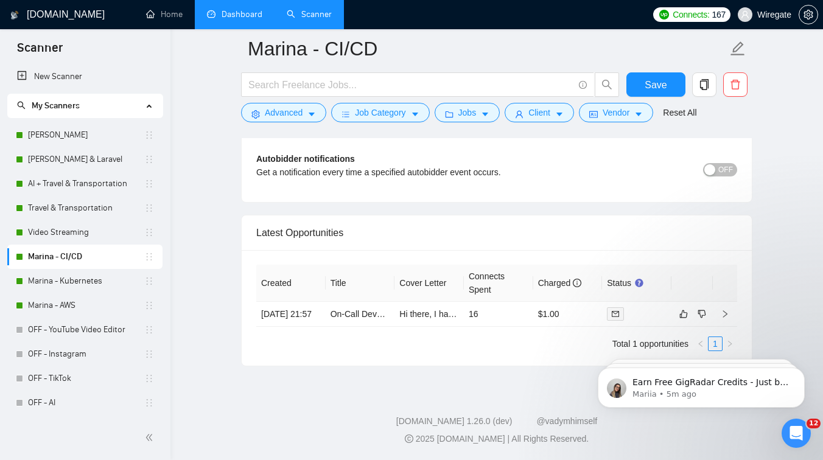
click at [243, 15] on link "Dashboard" at bounding box center [234, 14] width 55 height 10
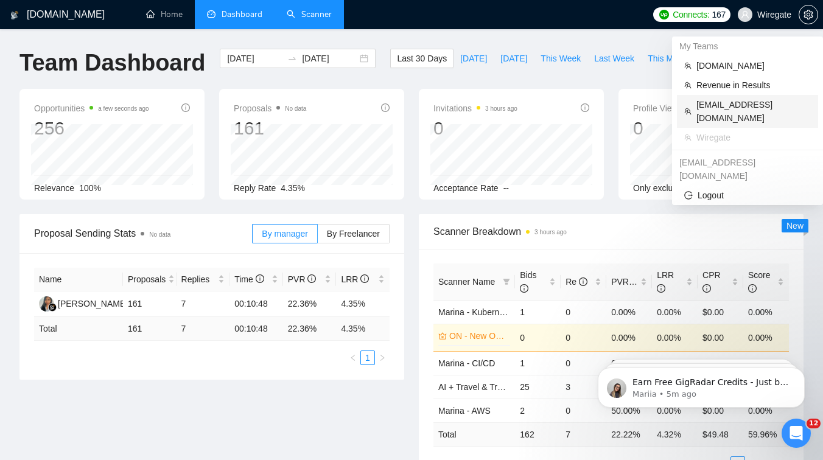
click at [728, 105] on span "[EMAIL_ADDRESS][DOMAIN_NAME]" at bounding box center [753, 111] width 114 height 27
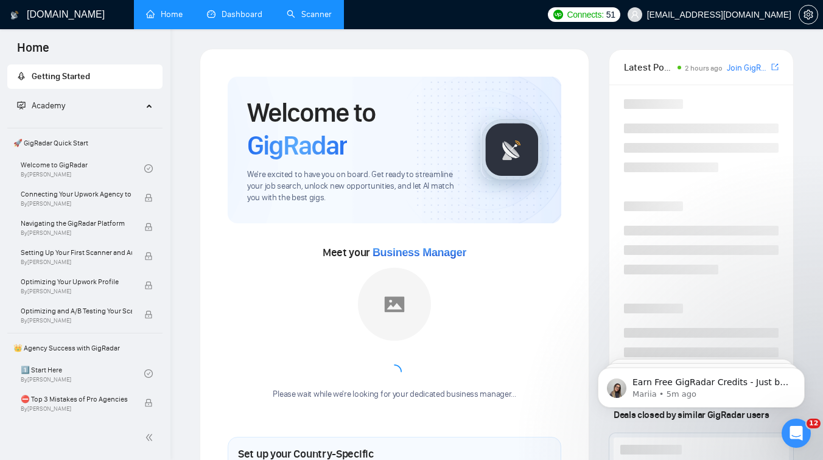
click at [234, 19] on link "Dashboard" at bounding box center [234, 14] width 55 height 10
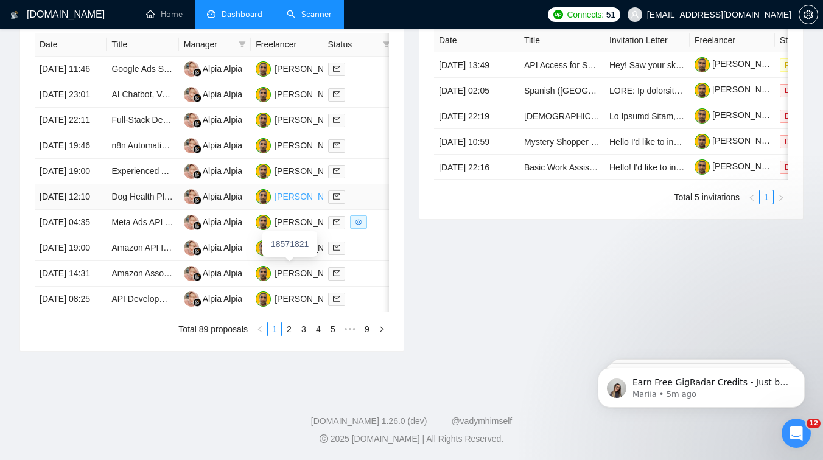
scroll to position [633, 0]
click at [288, 329] on link "2" at bounding box center [288, 329] width 13 height 13
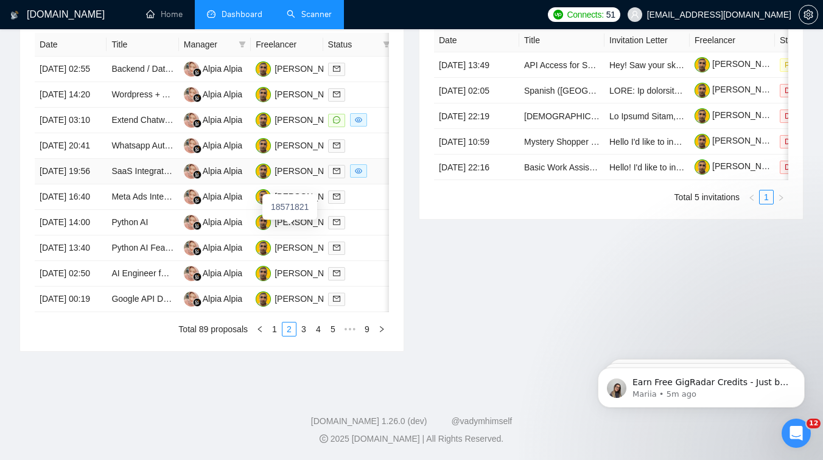
scroll to position [577, 0]
click at [305, 336] on link "3" at bounding box center [303, 329] width 13 height 13
click at [312, 336] on link "4" at bounding box center [318, 329] width 13 height 13
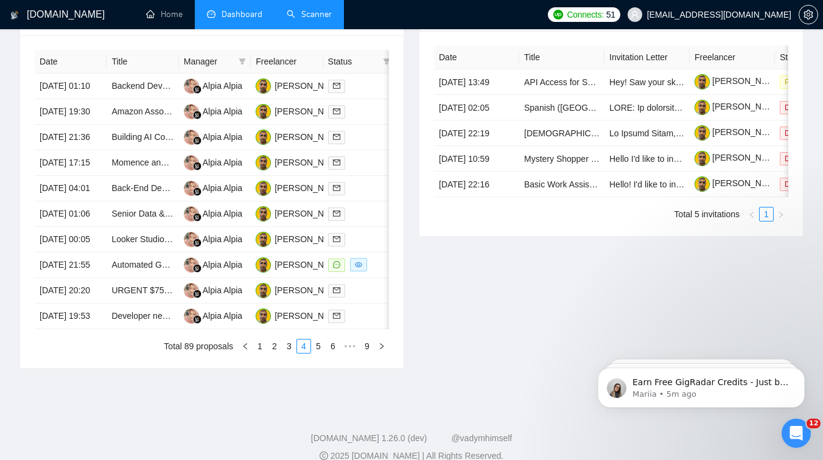
scroll to position [534, 0]
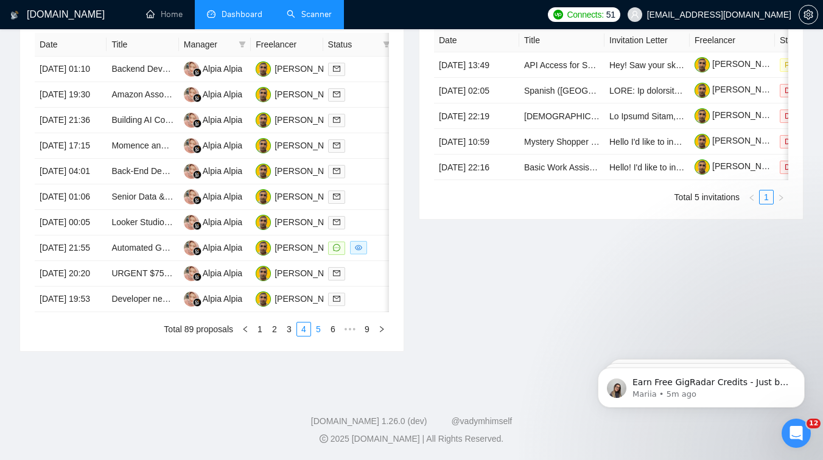
click at [319, 336] on link "5" at bounding box center [318, 329] width 13 height 13
click at [318, 327] on link "6" at bounding box center [318, 329] width 13 height 13
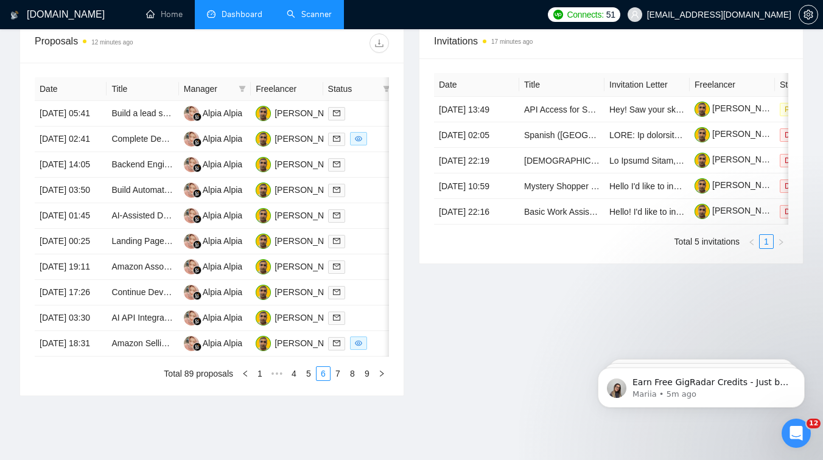
scroll to position [0, 0]
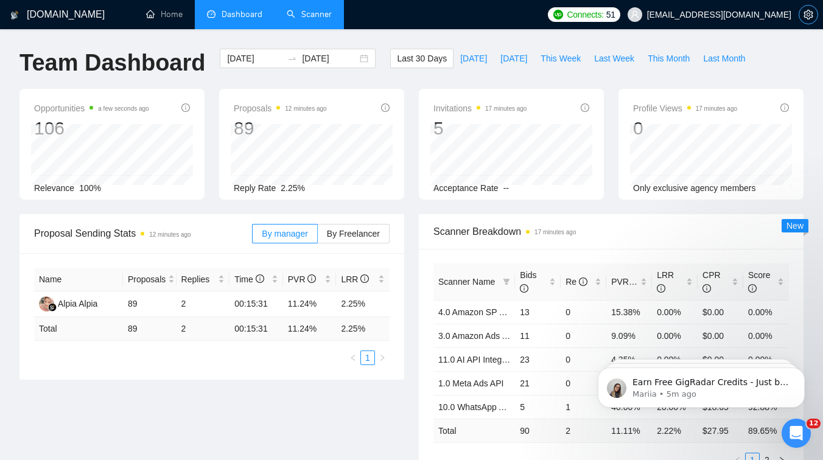
click at [808, 15] on icon "setting" at bounding box center [807, 15] width 9 height 10
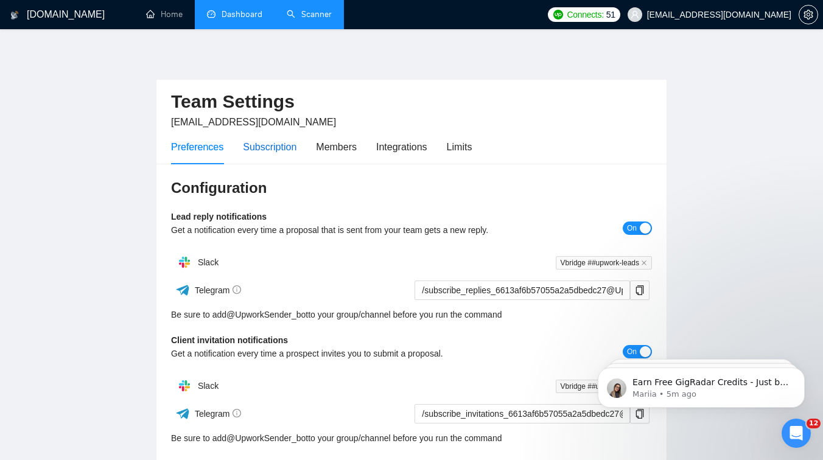
click at [285, 152] on div "Subscription" at bounding box center [270, 146] width 54 height 15
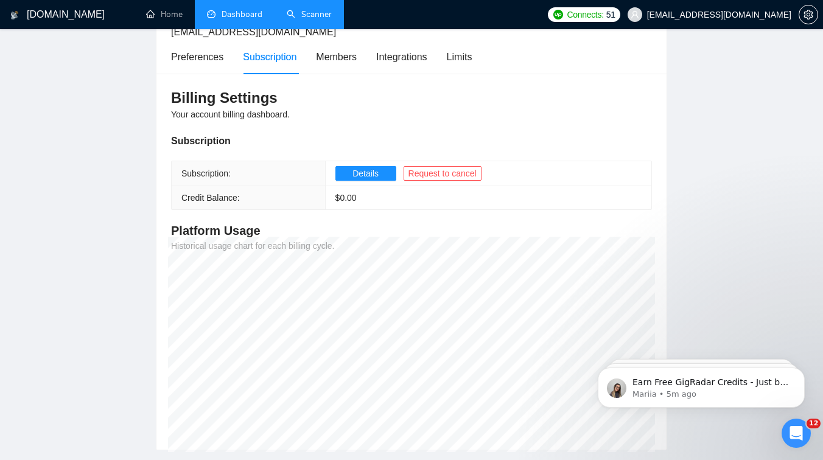
scroll to position [75, 0]
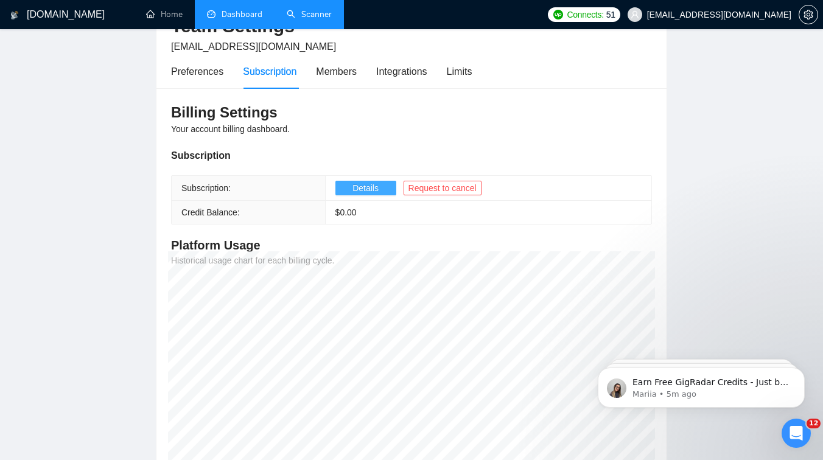
click at [365, 186] on span "Details" at bounding box center [365, 187] width 26 height 13
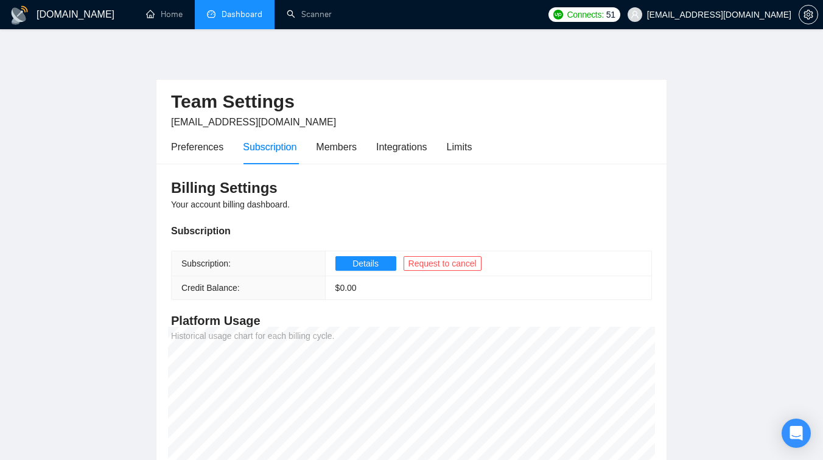
click at [230, 19] on link "Dashboard" at bounding box center [234, 14] width 55 height 10
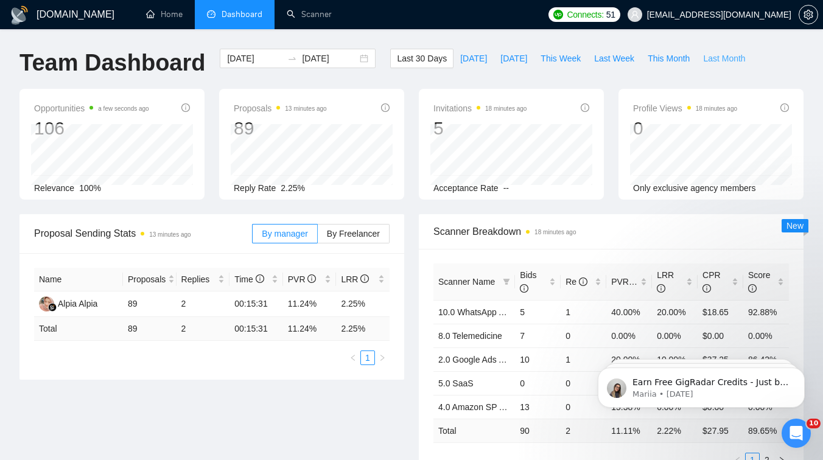
click at [714, 57] on span "Last Month" at bounding box center [724, 58] width 42 height 13
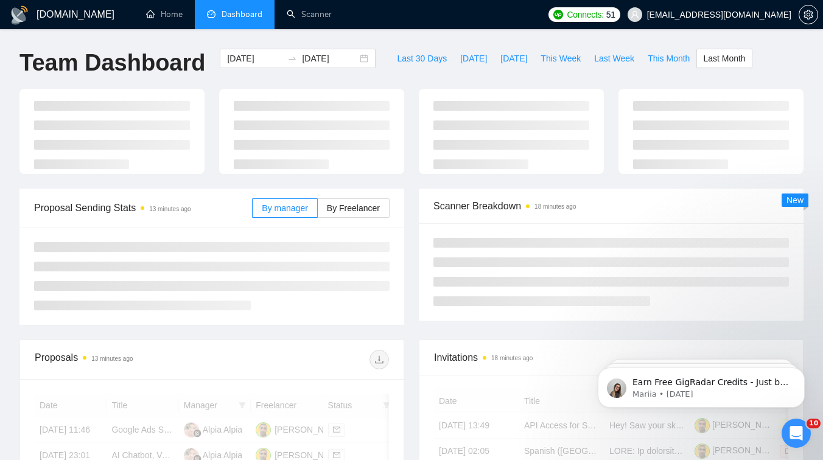
type input "[DATE]"
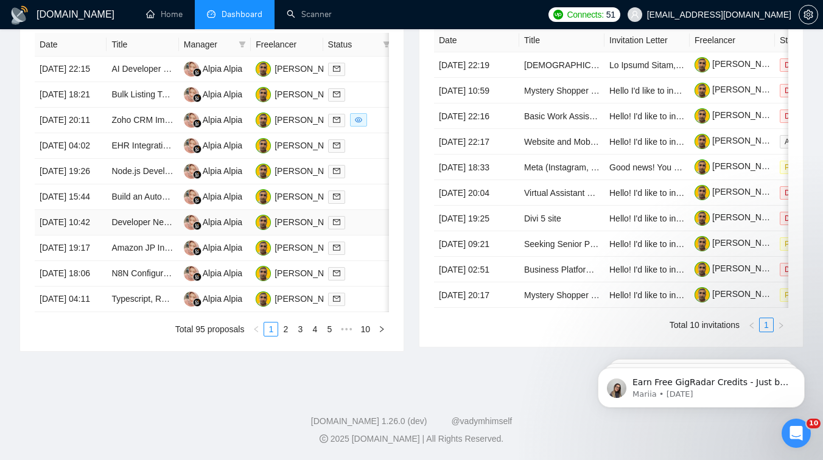
scroll to position [610, 0]
click at [283, 336] on link "2" at bounding box center [285, 329] width 13 height 13
click at [148, 265] on td "Amazon selling partner api" at bounding box center [142, 274] width 72 height 26
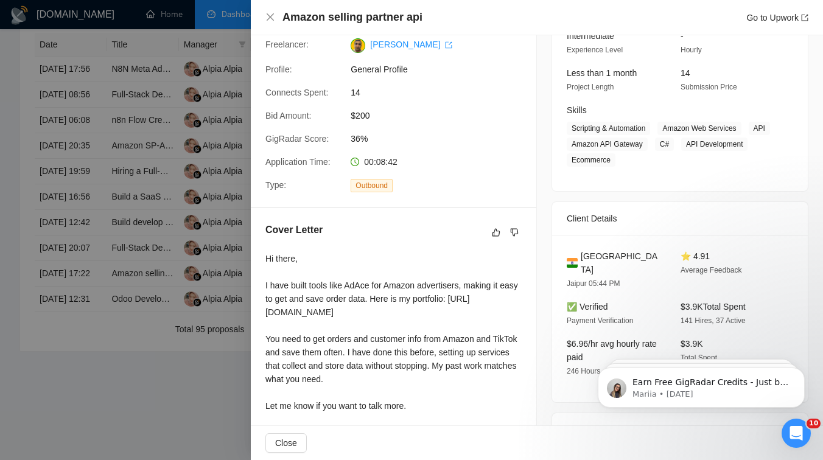
scroll to position [176, 0]
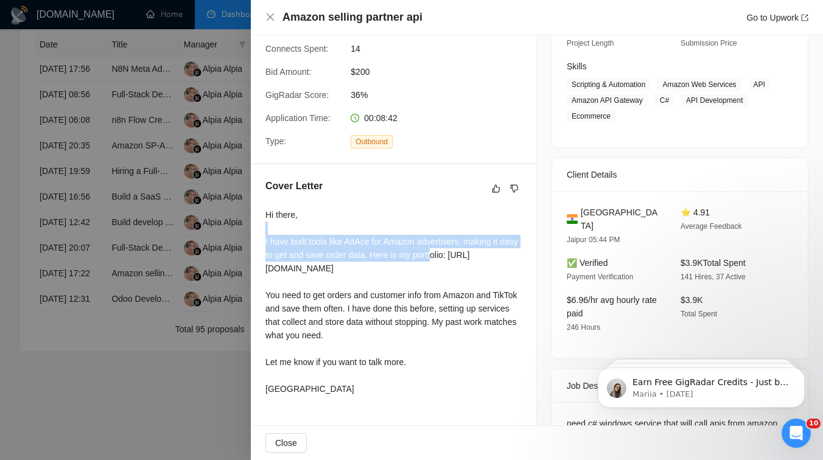
drag, startPoint x: 264, startPoint y: 233, endPoint x: 455, endPoint y: 254, distance: 192.2
click at [455, 254] on div "Cover Letter Hi there, I have built tools like AdAce for Amazon advertisers, ma…" at bounding box center [393, 289] width 285 height 251
click at [348, 316] on div "Hi there, I have built tools like AdAce for Amazon advertisers, making it easy …" at bounding box center [393, 301] width 256 height 187
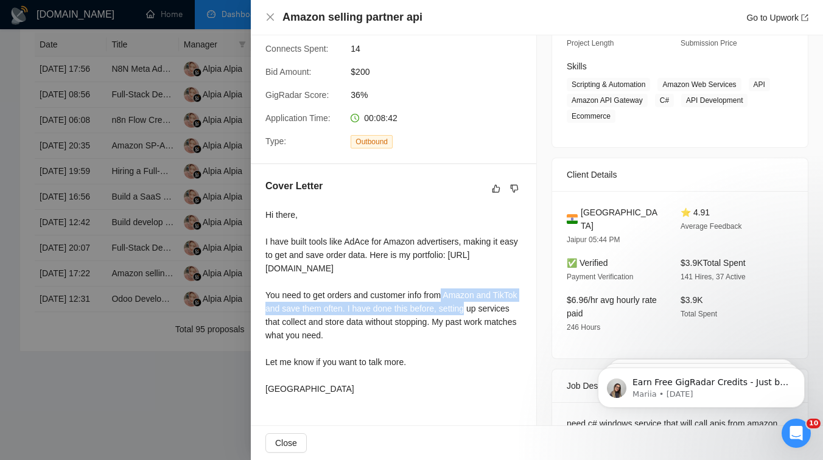
drag, startPoint x: 276, startPoint y: 309, endPoint x: 335, endPoint y: 315, distance: 59.4
click at [335, 315] on div "Hi there, I have built tools like AdAce for Amazon advertisers, making it easy …" at bounding box center [393, 301] width 256 height 187
click at [375, 323] on div "Hi there, I have built tools like AdAce for Amazon advertisers, making it easy …" at bounding box center [393, 301] width 256 height 187
drag, startPoint x: 375, startPoint y: 323, endPoint x: 391, endPoint y: 320, distance: 16.0
click at [391, 320] on div "Hi there, I have built tools like AdAce for Amazon advertisers, making it easy …" at bounding box center [393, 301] width 256 height 187
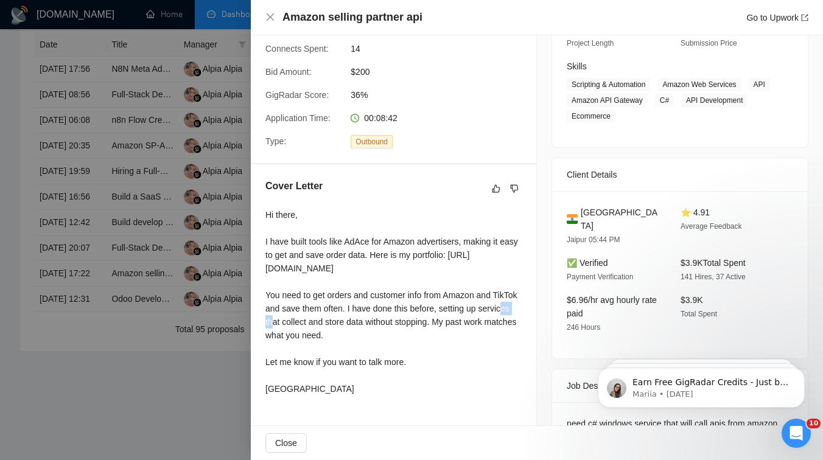
click at [327, 333] on div "Hi there, I have built tools like AdAce for Amazon advertisers, making it easy …" at bounding box center [393, 301] width 256 height 187
click at [195, 258] on div at bounding box center [411, 230] width 823 height 460
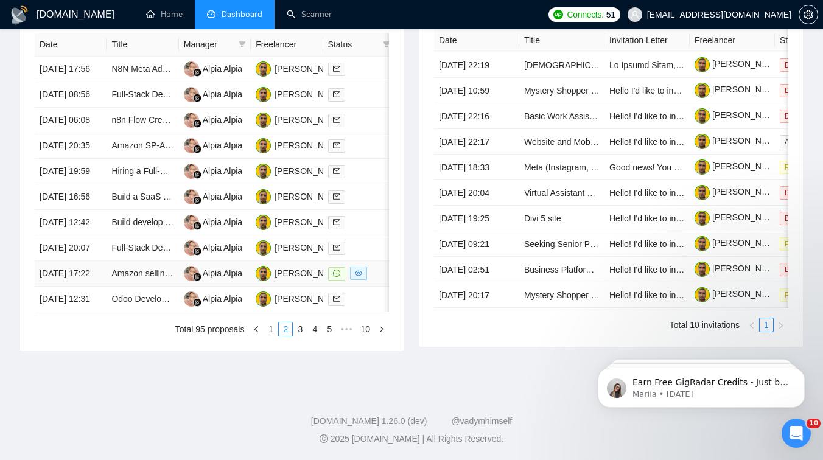
click at [159, 271] on td "Amazon selling partner api" at bounding box center [142, 274] width 72 height 26
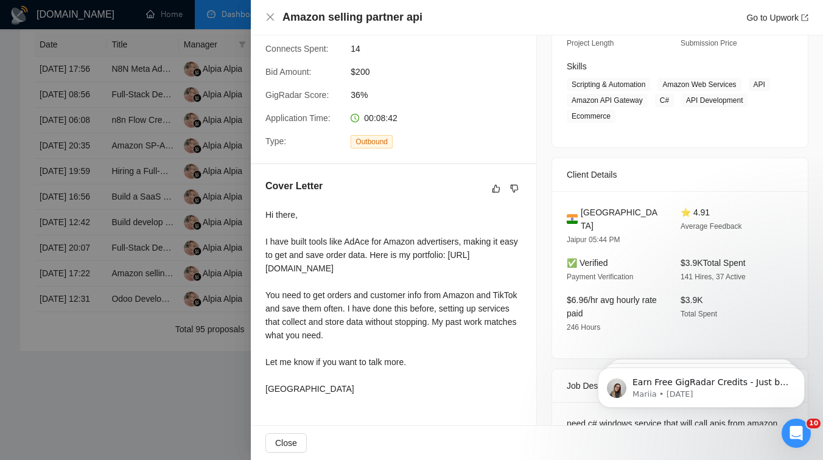
drag, startPoint x: 281, startPoint y: 241, endPoint x: 318, endPoint y: 237, distance: 37.4
click at [318, 237] on div "Hi there, I have built tools like AdAce for Amazon advertisers, making it easy …" at bounding box center [393, 301] width 256 height 187
click at [204, 250] on div at bounding box center [411, 230] width 823 height 460
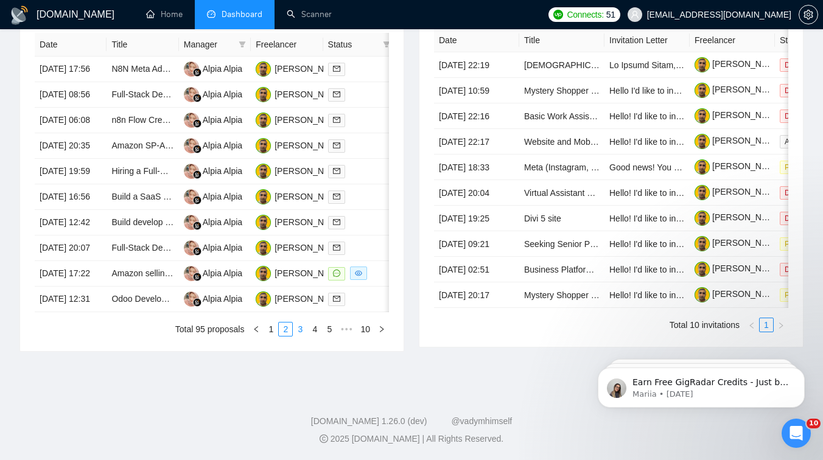
click at [295, 333] on link "3" at bounding box center [299, 329] width 13 height 13
click at [148, 286] on td "Build Concierge Dashboard (Next.js + Supabase + WhatsApp API Integration) for N…" at bounding box center [142, 274] width 72 height 26
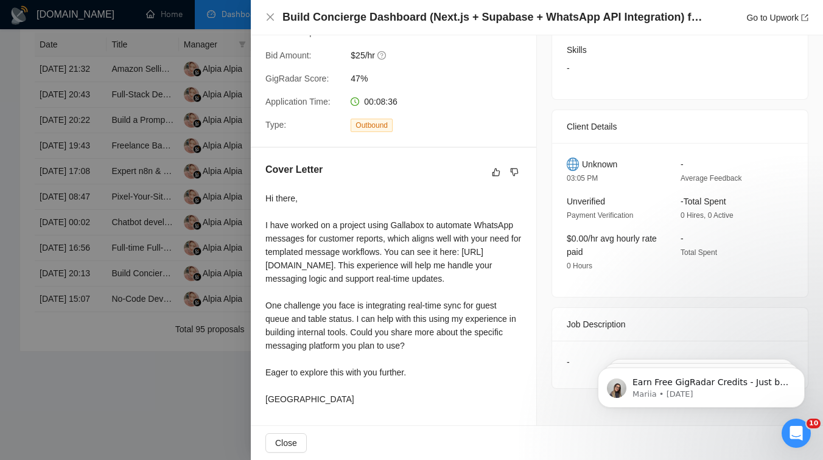
scroll to position [219, 0]
drag, startPoint x: 314, startPoint y: 297, endPoint x: 330, endPoint y: 297, distance: 16.4
click at [330, 297] on div "Hi there, I have worked on a project using Gallabox to automate WhatsApp messag…" at bounding box center [393, 299] width 256 height 214
drag, startPoint x: 360, startPoint y: 323, endPoint x: 458, endPoint y: 347, distance: 101.4
click at [458, 347] on div "Hi there, I have worked on a project using Gallabox to automate WhatsApp messag…" at bounding box center [393, 299] width 256 height 214
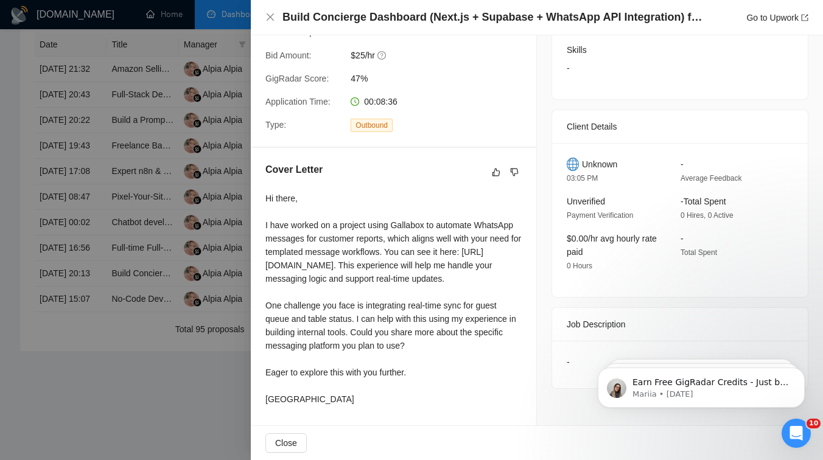
click at [383, 330] on div "Hi there, I have worked on a project using Gallabox to automate WhatsApp messag…" at bounding box center [393, 299] width 256 height 214
drag, startPoint x: 335, startPoint y: 215, endPoint x: 364, endPoint y: 217, distance: 29.3
click at [364, 217] on div "Hi there, I have worked on a project using Gallabox to automate WhatsApp messag…" at bounding box center [393, 299] width 256 height 214
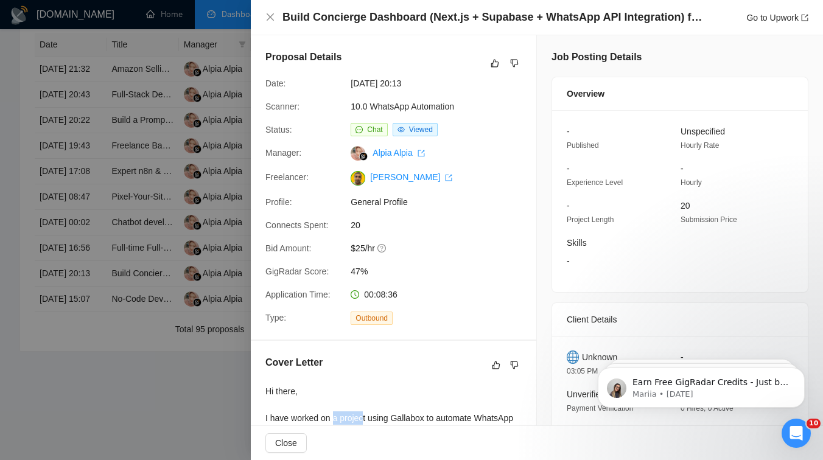
click at [199, 191] on div at bounding box center [411, 230] width 823 height 460
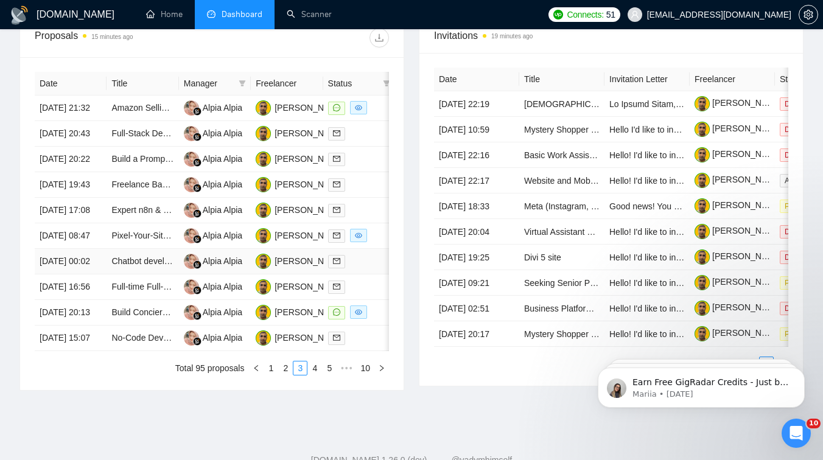
scroll to position [464, 0]
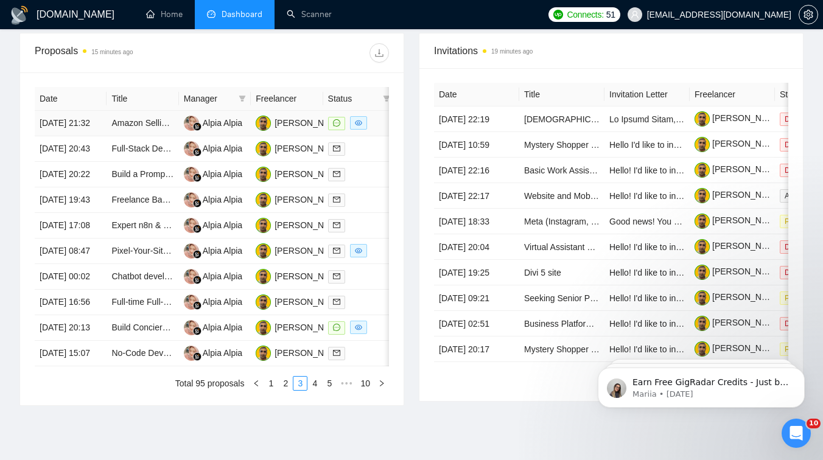
click at [149, 136] on td "Amazon Selling Partner API Integration Specialist" at bounding box center [142, 124] width 72 height 26
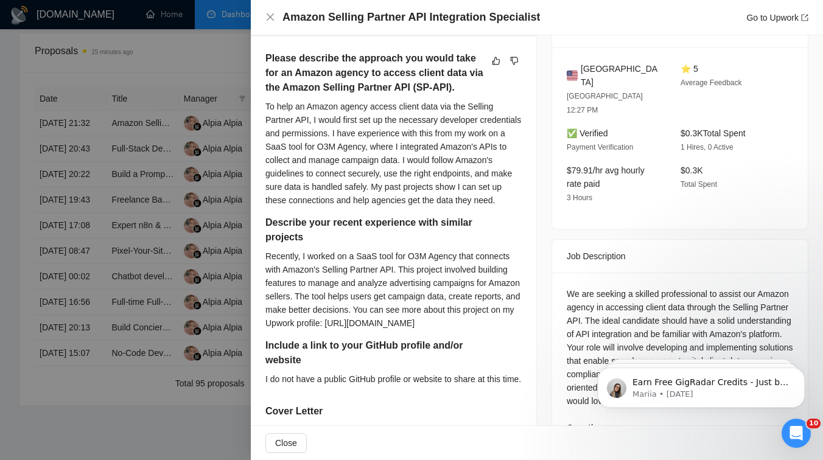
scroll to position [585, 0]
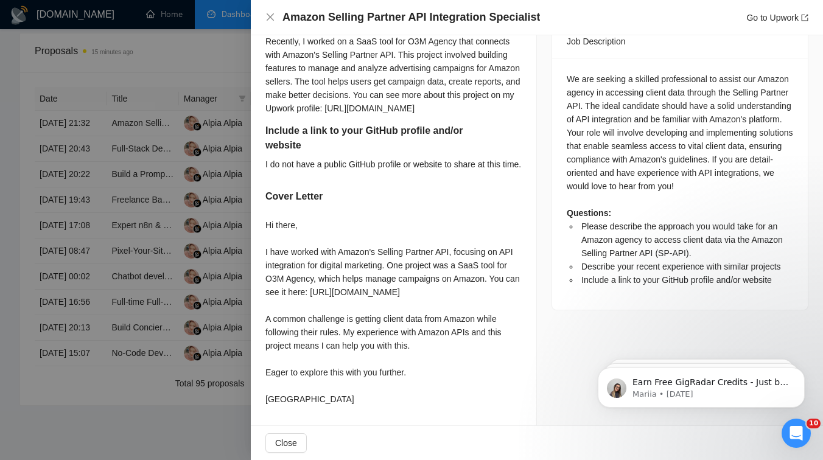
drag, startPoint x: 264, startPoint y: 212, endPoint x: 314, endPoint y: 400, distance: 194.5
click at [314, 400] on div "Please describe the approach you would take for an Amazon agency to access clie…" at bounding box center [393, 124] width 285 height 604
click at [317, 334] on div "Hi there, I have worked with Amazon's Selling Partner API, focusing on API inte…" at bounding box center [393, 311] width 256 height 187
click at [183, 265] on div at bounding box center [411, 230] width 823 height 460
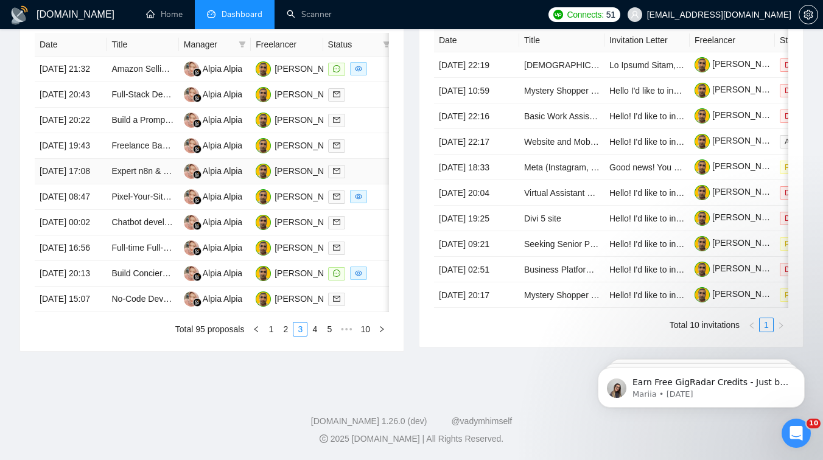
scroll to position [633, 0]
click at [312, 330] on link "4" at bounding box center [314, 329] width 13 height 13
click at [145, 235] on td "Backend developer" at bounding box center [142, 223] width 72 height 26
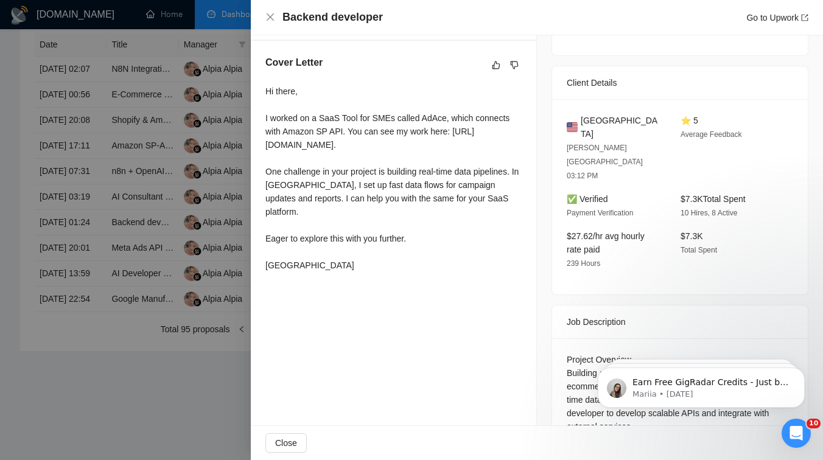
scroll to position [274, 0]
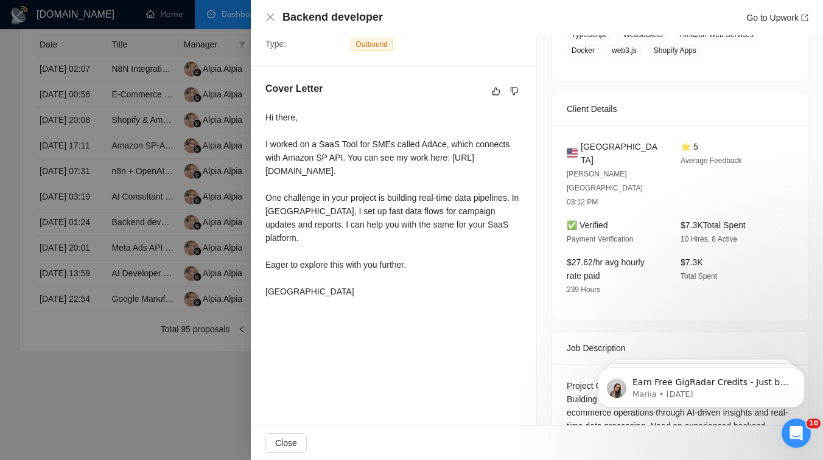
click at [148, 222] on div at bounding box center [411, 230] width 823 height 460
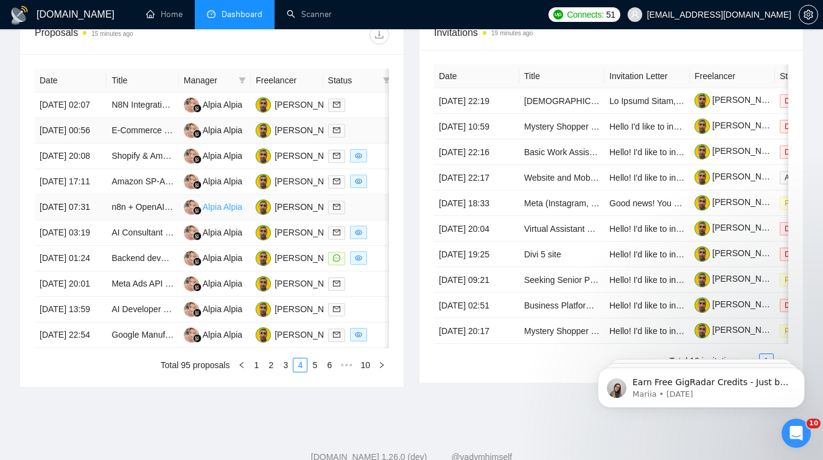
scroll to position [581, 0]
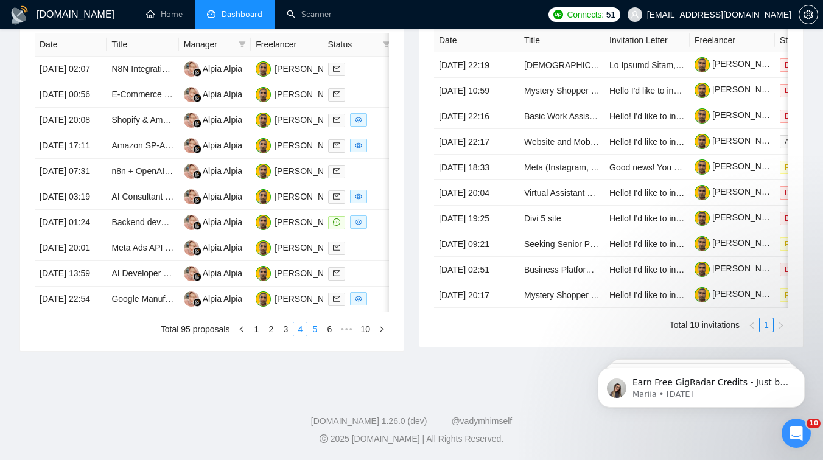
click at [312, 336] on link "5" at bounding box center [314, 329] width 13 height 13
click at [317, 327] on link "6" at bounding box center [314, 329] width 13 height 13
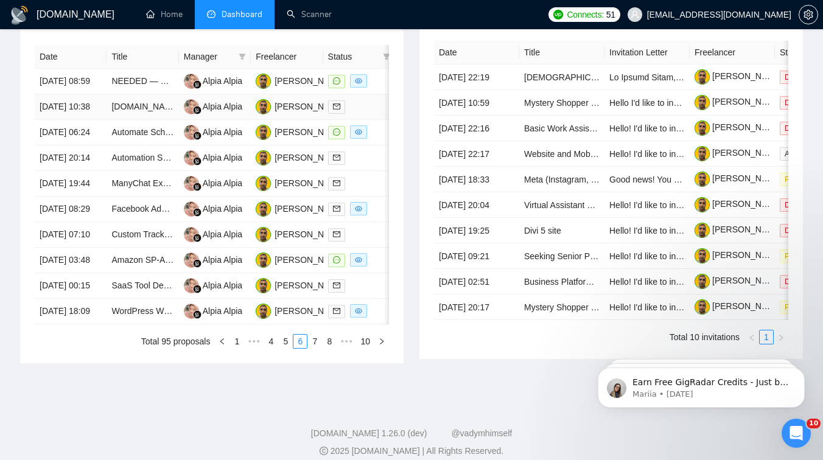
scroll to position [494, 0]
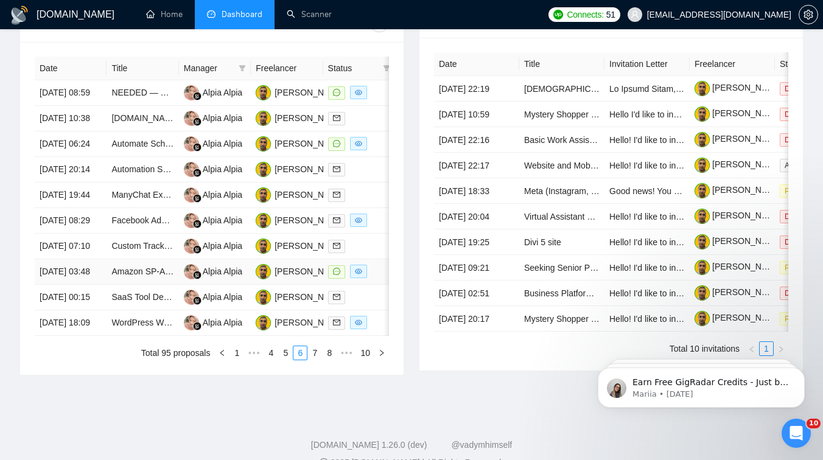
click at [153, 285] on td "Amazon SP-API Public Developer Access with Brand Analytics Permission Expert" at bounding box center [142, 272] width 72 height 26
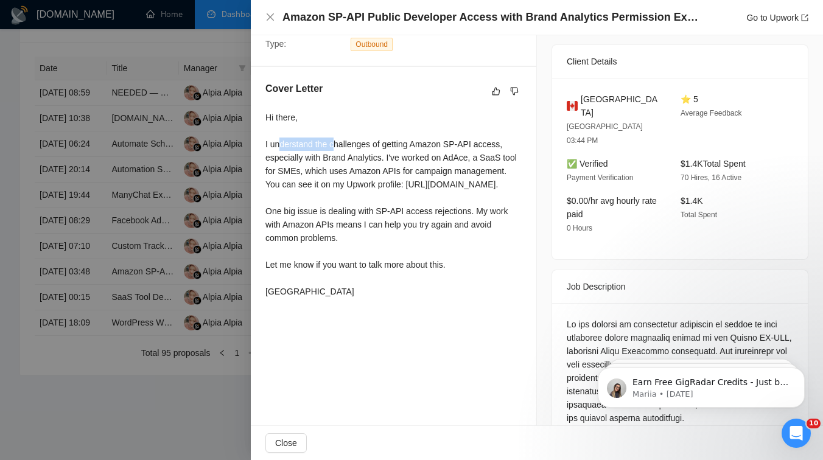
drag, startPoint x: 279, startPoint y: 144, endPoint x: 336, endPoint y: 143, distance: 57.8
click at [336, 143] on div "Hi there, I understand the challenges of getting Amazon SP-API access, especial…" at bounding box center [393, 204] width 256 height 187
click at [276, 159] on div "Hi there, I understand the challenges of getting Amazon SP-API access, especial…" at bounding box center [393, 204] width 256 height 187
drag, startPoint x: 276, startPoint y: 159, endPoint x: 304, endPoint y: 159, distance: 27.4
click at [304, 159] on div "Hi there, I understand the challenges of getting Amazon SP-API access, especial…" at bounding box center [393, 204] width 256 height 187
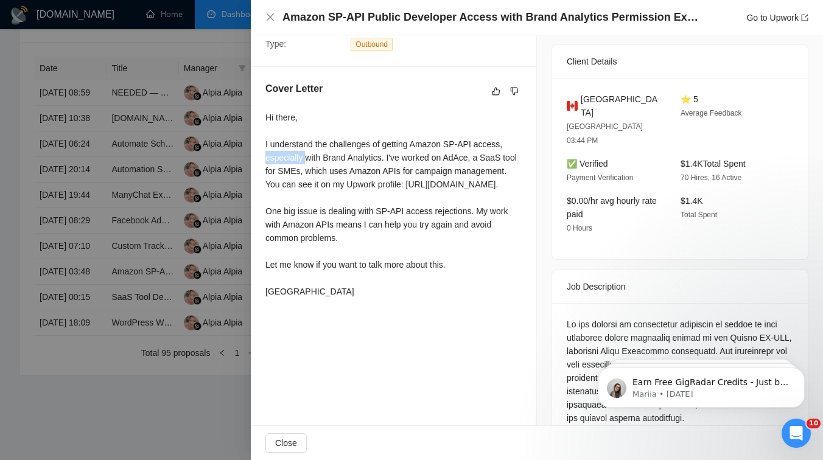
click at [392, 163] on div "Hi there, I understand the challenges of getting Amazon SP-API access, especial…" at bounding box center [393, 204] width 256 height 187
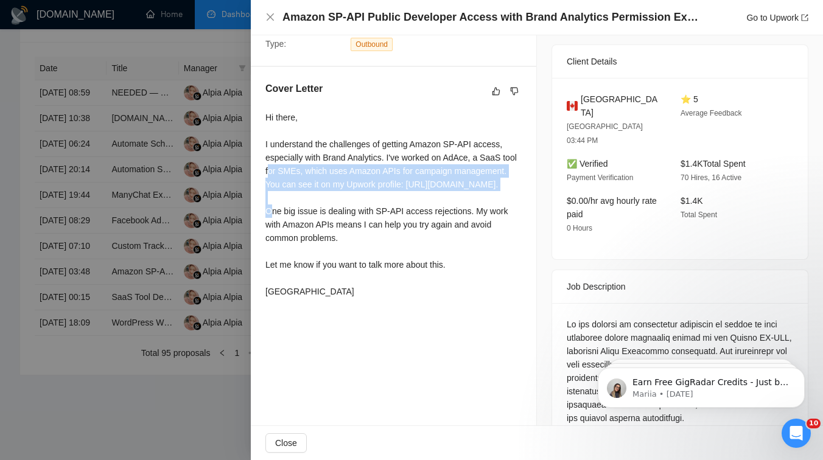
drag, startPoint x: 285, startPoint y: 173, endPoint x: 360, endPoint y: 199, distance: 78.5
click at [360, 199] on div "Hi there, I understand the challenges of getting Amazon SP-API access, especial…" at bounding box center [393, 204] width 256 height 187
click at [329, 242] on div "Hi there, I understand the challenges of getting Amazon SP-API access, especial…" at bounding box center [393, 204] width 256 height 187
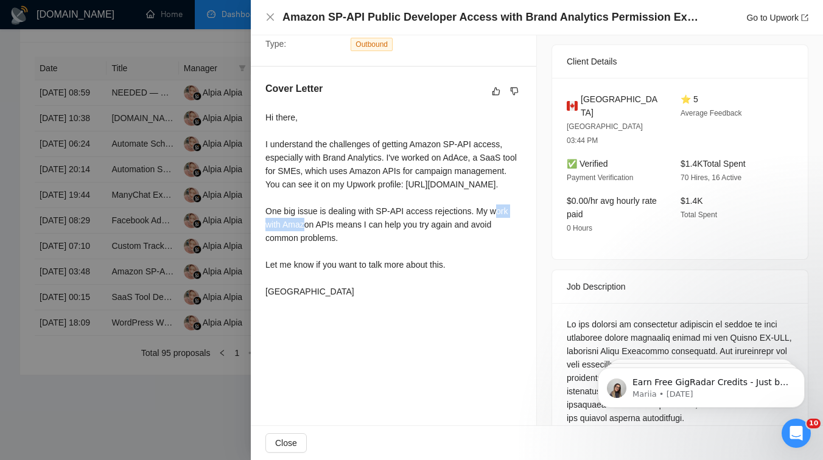
drag, startPoint x: 329, startPoint y: 242, endPoint x: 374, endPoint y: 237, distance: 45.3
click at [374, 237] on div "Hi there, I understand the challenges of getting Amazon SP-API access, especial…" at bounding box center [393, 204] width 256 height 187
click at [437, 239] on div "Hi there, I understand the challenges of getting Amazon SP-API access, especial…" at bounding box center [393, 204] width 256 height 187
drag, startPoint x: 339, startPoint y: 250, endPoint x: 360, endPoint y: 274, distance: 31.5
click at [360, 274] on div "Hi there, I understand the challenges of getting Amazon SP-API access, especial…" at bounding box center [393, 204] width 256 height 187
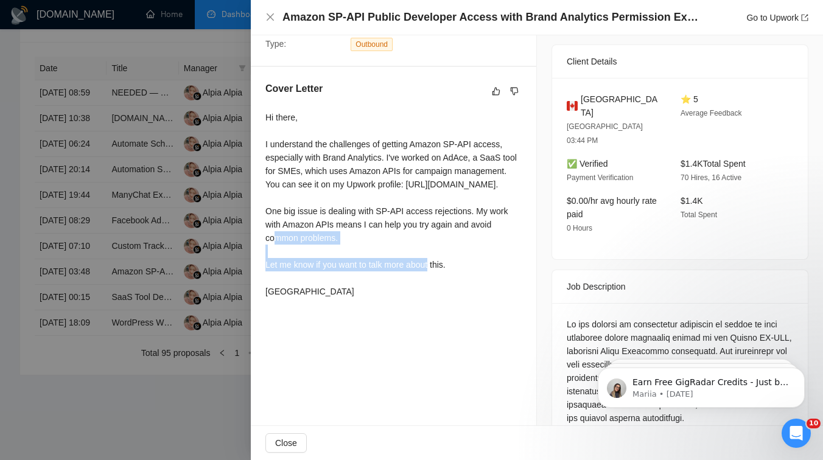
click at [315, 255] on div "Hi there, I understand the challenges of getting Amazon SP-API access, especial…" at bounding box center [393, 204] width 256 height 187
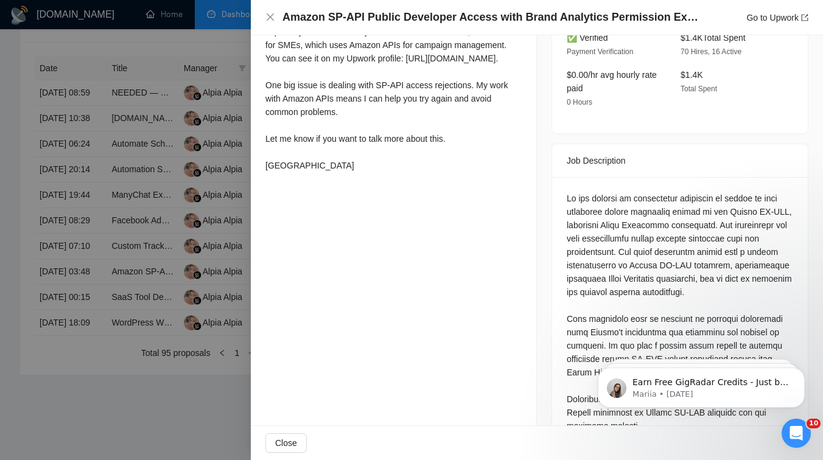
scroll to position [520, 0]
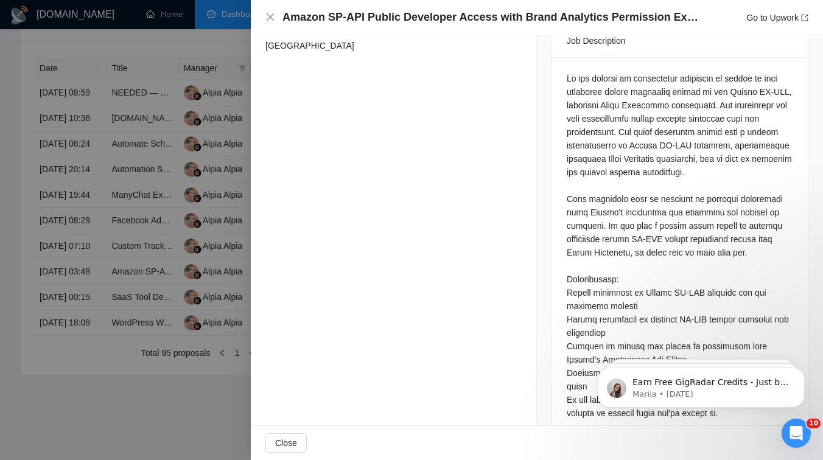
click at [249, 313] on div at bounding box center [411, 230] width 823 height 460
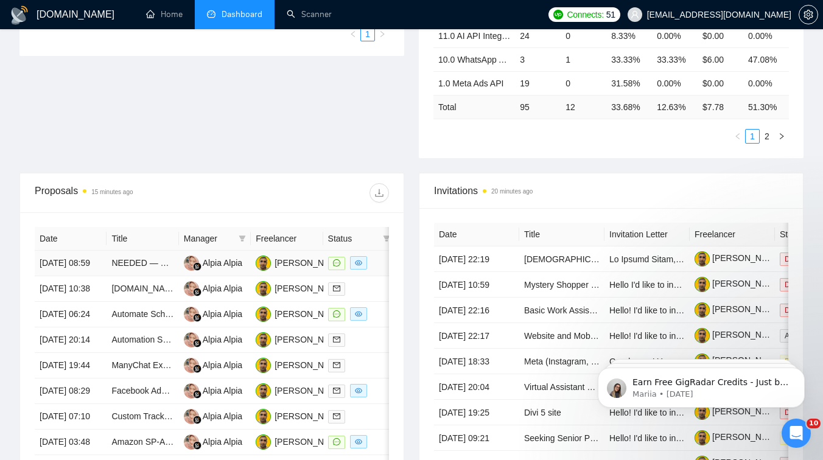
scroll to position [323, 0]
click at [145, 277] on td "NEEDED — Fullstack Developer to develop a website (read description)" at bounding box center [142, 264] width 72 height 26
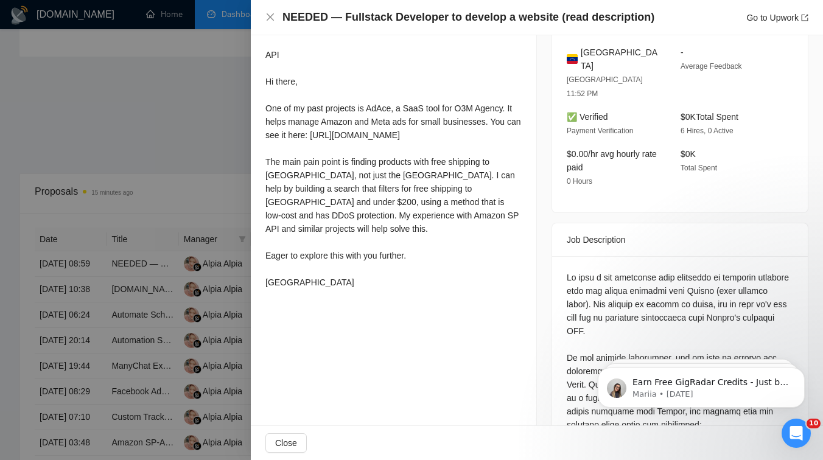
scroll to position [333, 0]
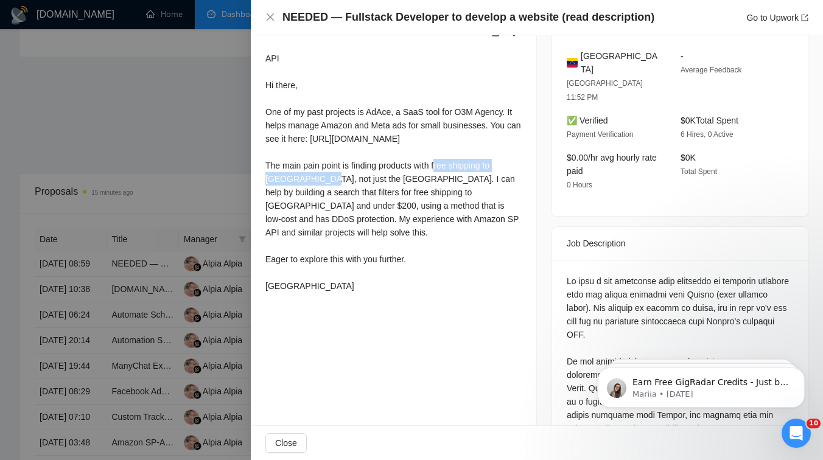
drag, startPoint x: 279, startPoint y: 181, endPoint x: 391, endPoint y: 176, distance: 112.7
click at [391, 176] on div "API Hi there, One of my past projects is AdAce, a SaaS tool for O3M Agency. It …" at bounding box center [393, 172] width 256 height 241
click at [374, 125] on div "API Hi there, One of my past projects is AdAce, a SaaS tool for O3M Agency. It …" at bounding box center [393, 172] width 256 height 241
click at [186, 147] on div at bounding box center [411, 230] width 823 height 460
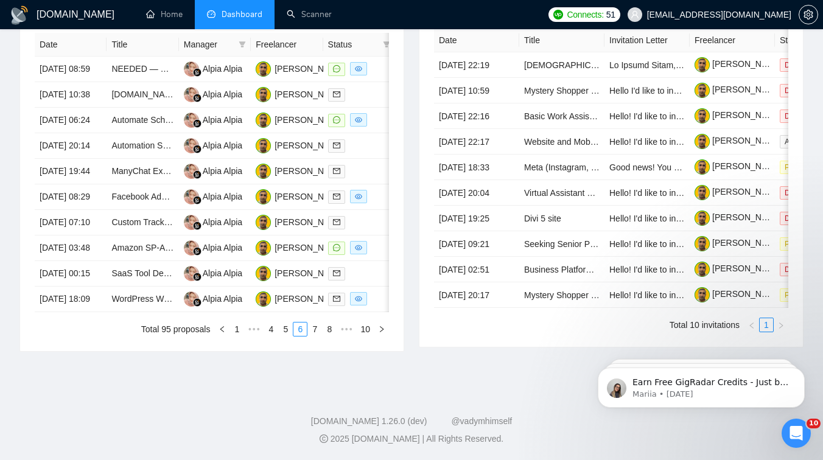
scroll to position [633, 0]
click at [315, 331] on link "7" at bounding box center [314, 329] width 13 height 13
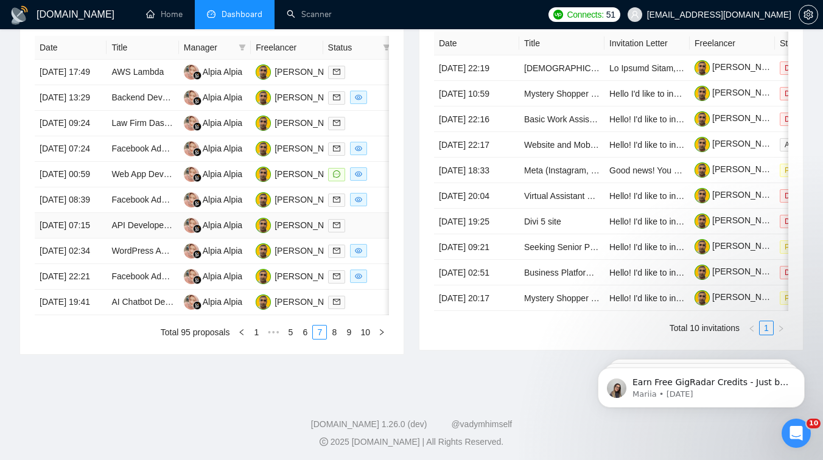
scroll to position [510, 0]
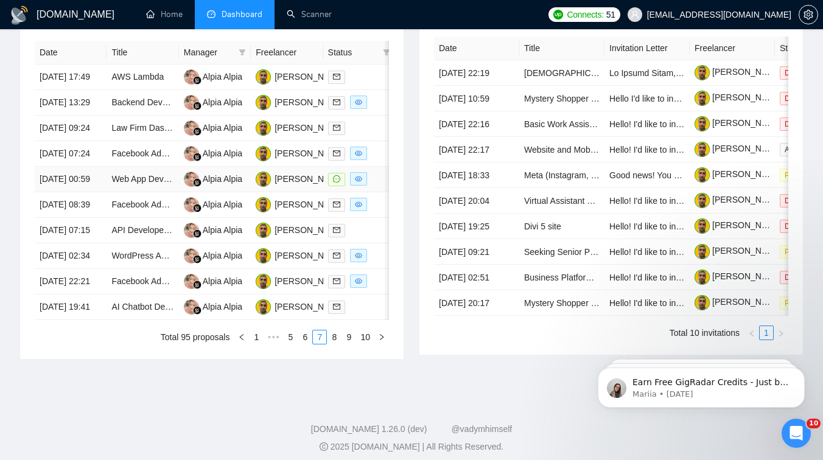
click at [228, 192] on td "Alpia Alpia" at bounding box center [215, 180] width 72 height 26
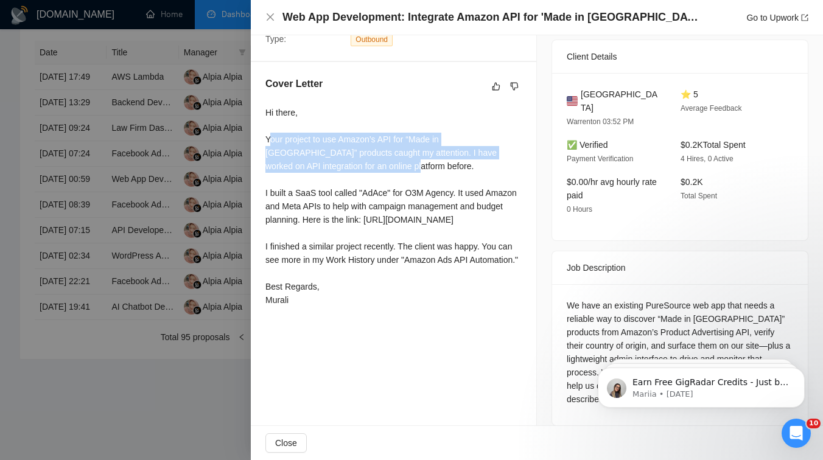
drag, startPoint x: 268, startPoint y: 141, endPoint x: 355, endPoint y: 168, distance: 91.8
click at [355, 168] on div "Hi there, Your project to use Amazon’s API for “Made in USA” products caught my…" at bounding box center [393, 206] width 256 height 201
click at [330, 196] on div "Hi there, Your project to use Amazon’s API for “Made in USA” products caught my…" at bounding box center [393, 206] width 256 height 201
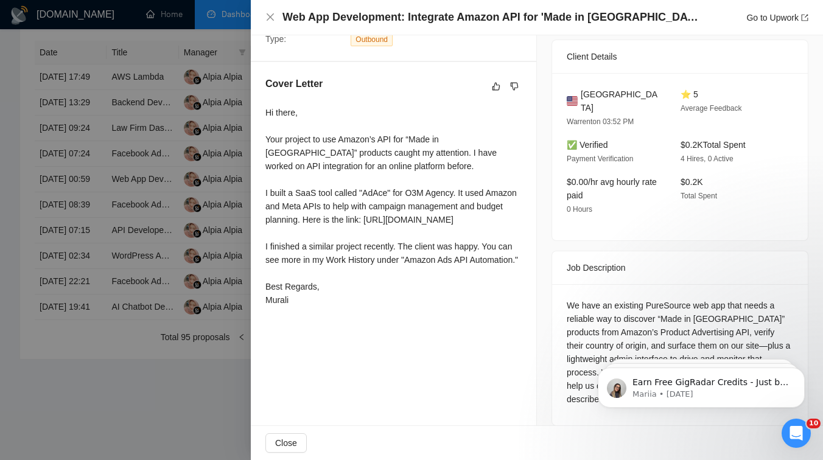
scroll to position [0, 0]
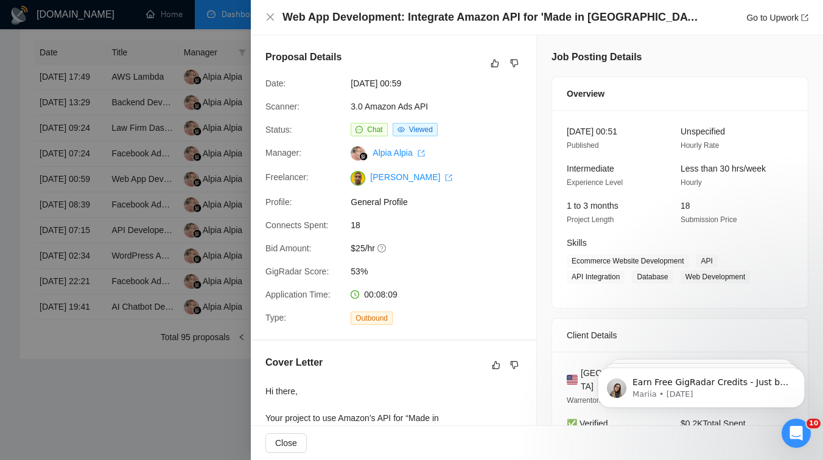
click at [151, 181] on div at bounding box center [411, 230] width 823 height 460
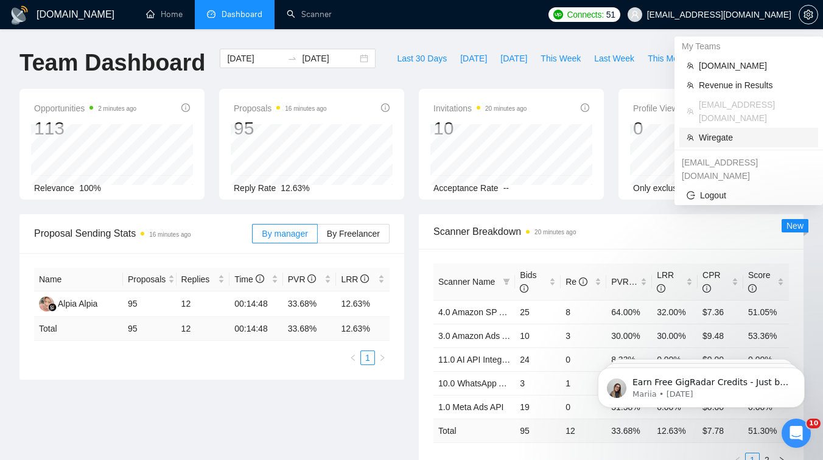
click at [715, 131] on span "Wiregate" at bounding box center [755, 137] width 112 height 13
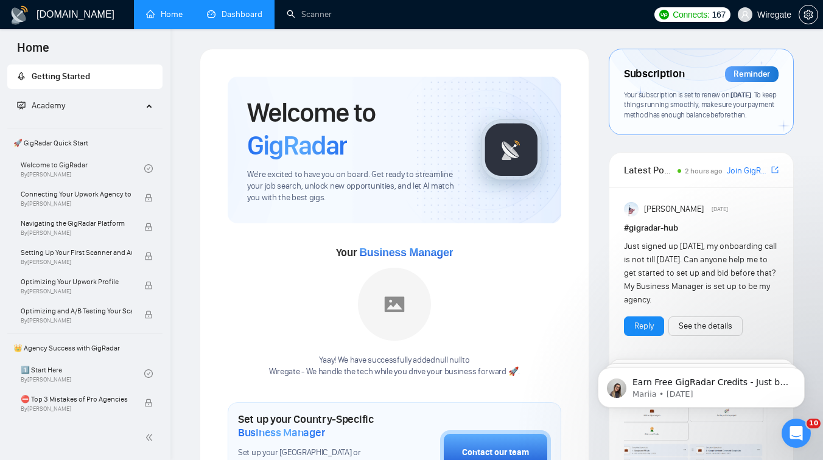
click at [225, 19] on link "Dashboard" at bounding box center [234, 14] width 55 height 10
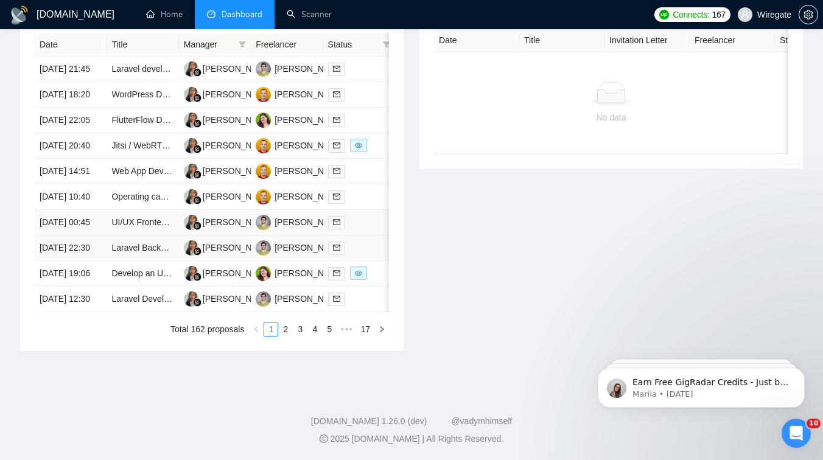
scroll to position [570, 0]
click at [282, 336] on link "2" at bounding box center [285, 329] width 13 height 13
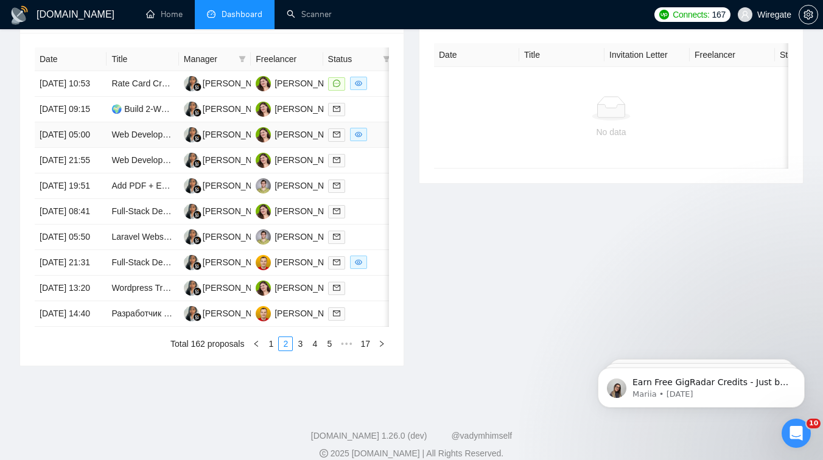
scroll to position [633, 0]
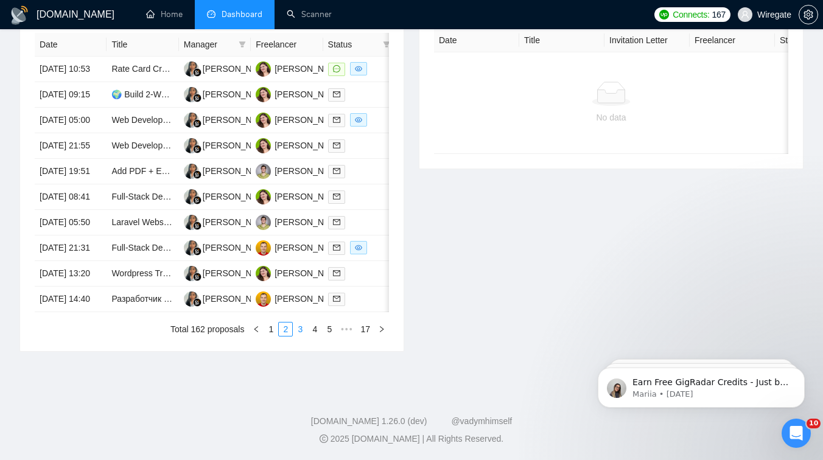
click at [296, 333] on link "3" at bounding box center [299, 329] width 13 height 13
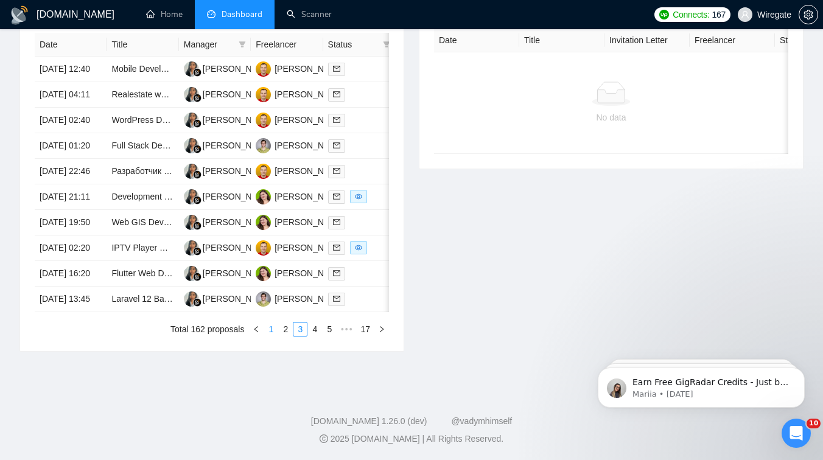
click at [266, 330] on link "1" at bounding box center [270, 329] width 13 height 13
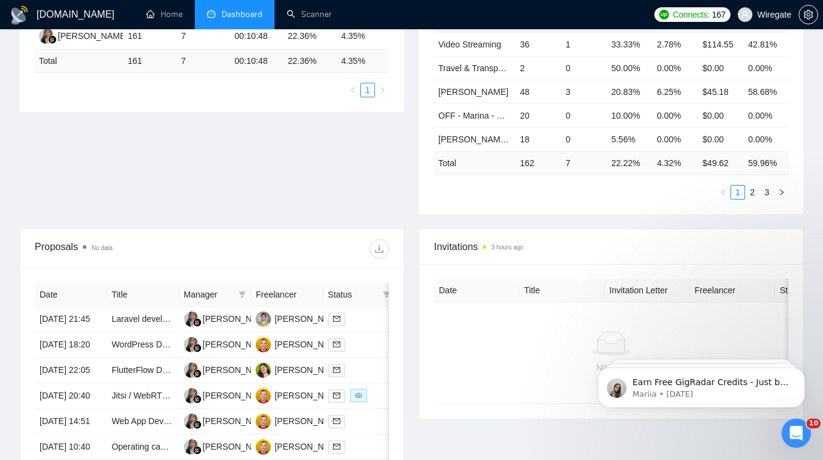
scroll to position [220, 0]
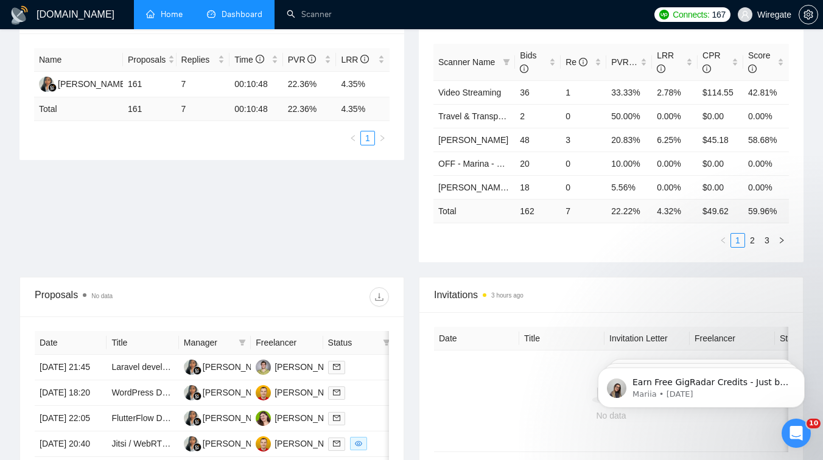
click at [162, 19] on link "Home" at bounding box center [164, 14] width 37 height 10
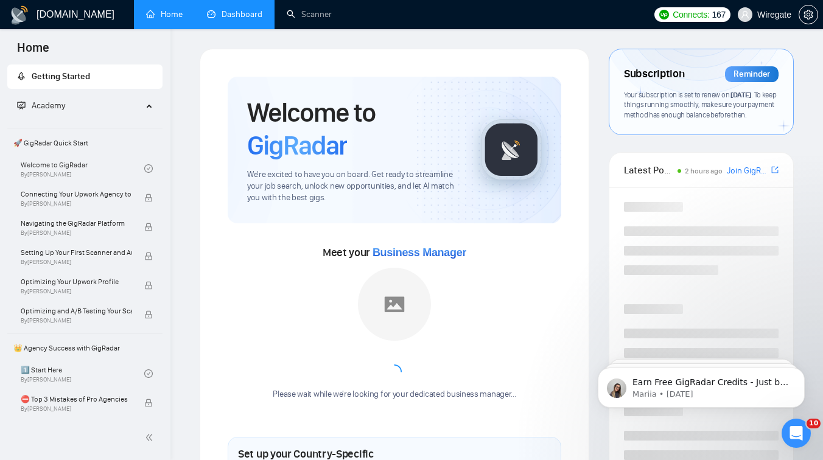
click at [207, 19] on link "Dashboard" at bounding box center [234, 14] width 55 height 10
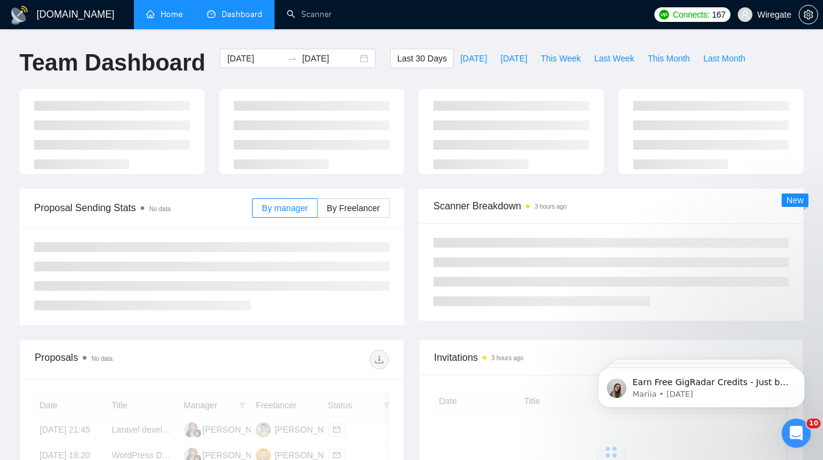
click at [153, 19] on link "Home" at bounding box center [164, 14] width 37 height 10
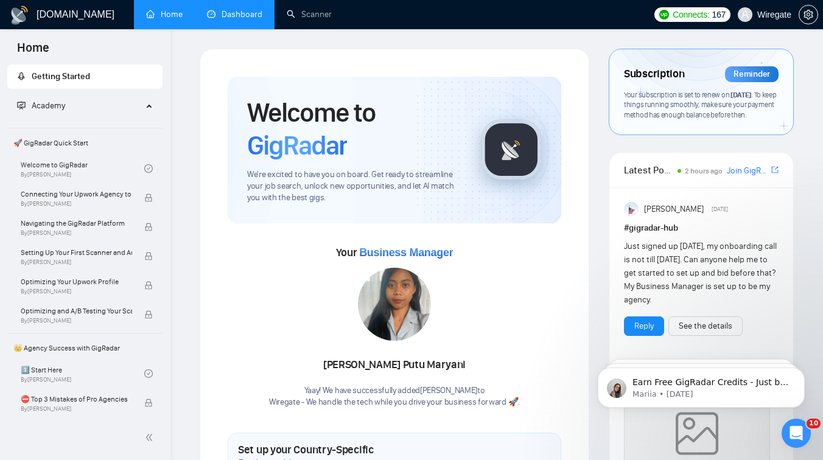
click at [239, 15] on link "Dashboard" at bounding box center [234, 14] width 55 height 10
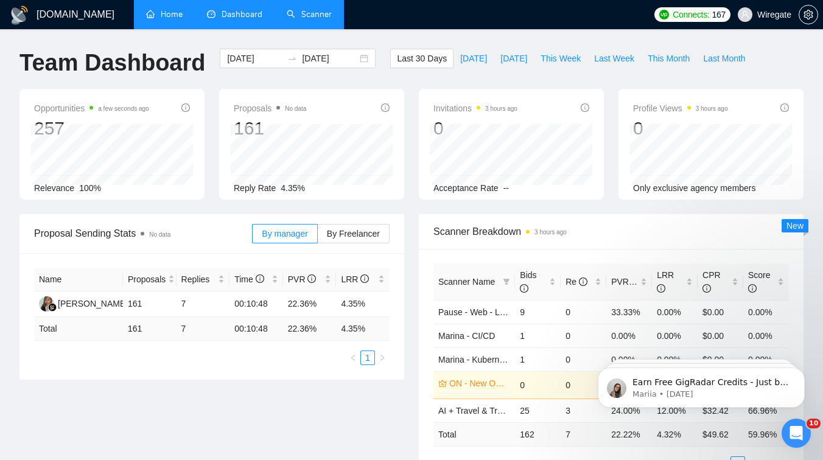
click at [331, 9] on link "Scanner" at bounding box center [309, 14] width 45 height 10
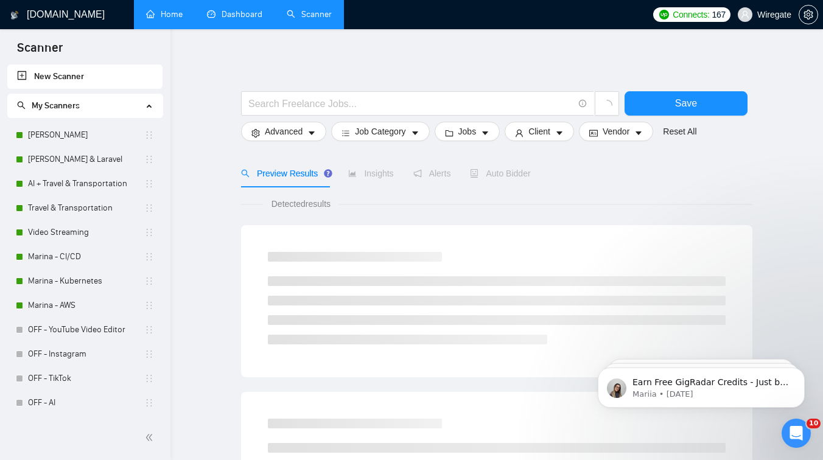
click at [228, 12] on link "Dashboard" at bounding box center [234, 14] width 55 height 10
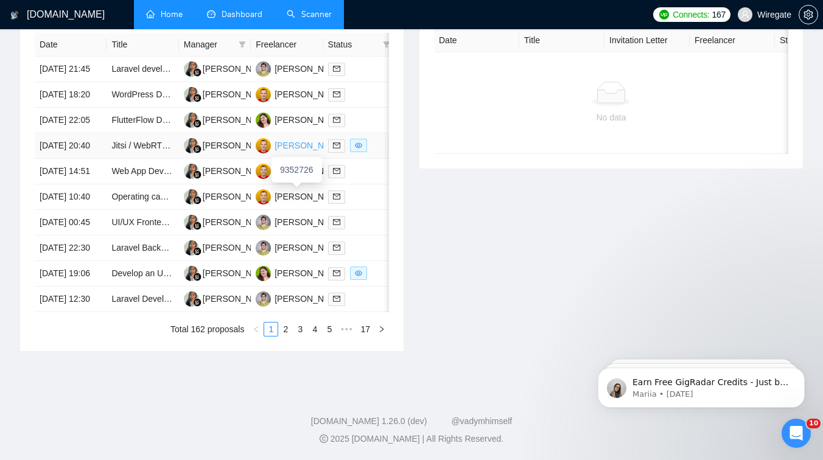
scroll to position [539, 0]
click at [287, 336] on link "2" at bounding box center [285, 329] width 13 height 13
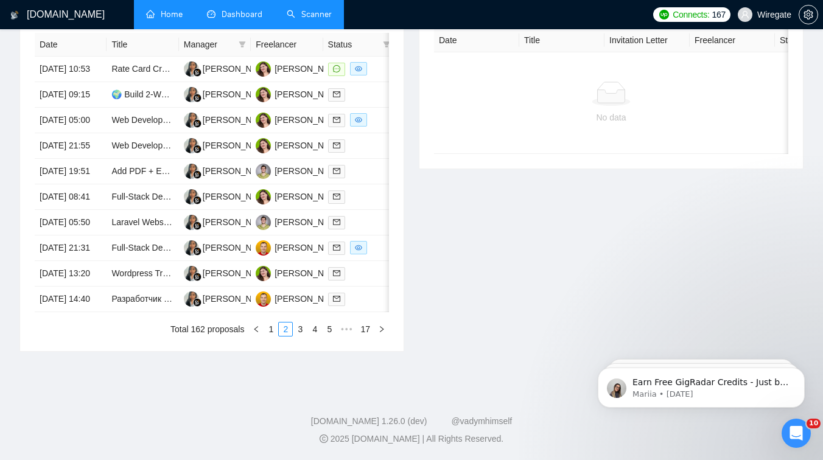
scroll to position [553, 0]
click at [270, 336] on link "1" at bounding box center [270, 329] width 13 height 13
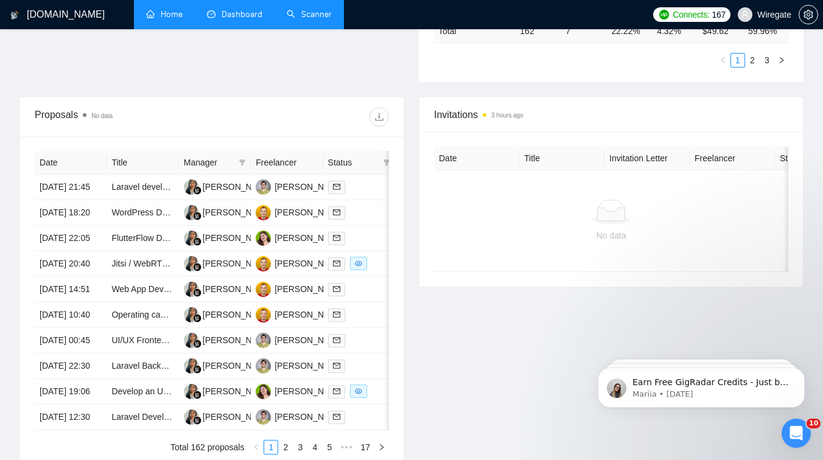
scroll to position [560, 0]
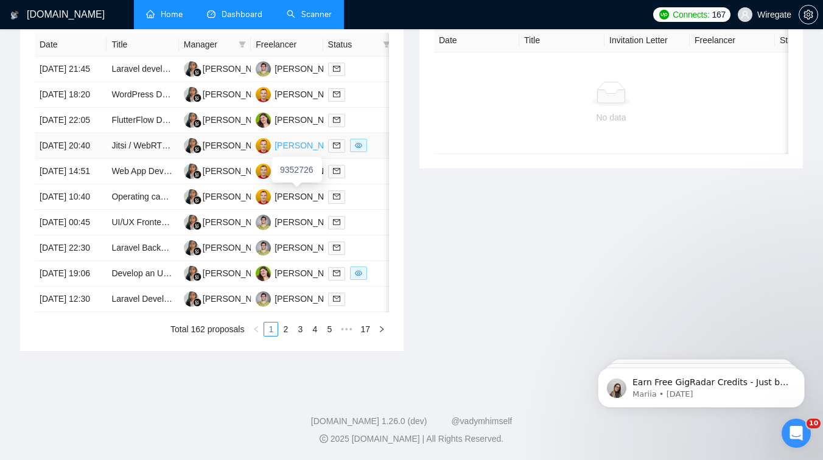
click at [295, 141] on div "[PERSON_NAME]" at bounding box center [309, 145] width 70 height 13
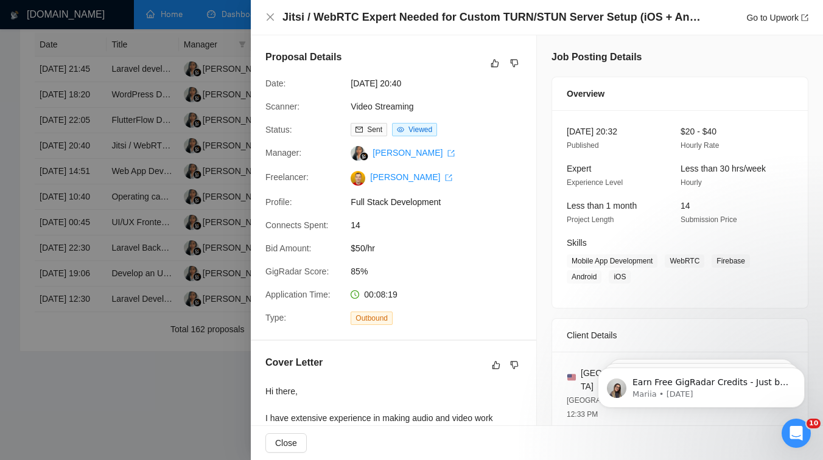
click at [197, 234] on div at bounding box center [411, 230] width 823 height 460
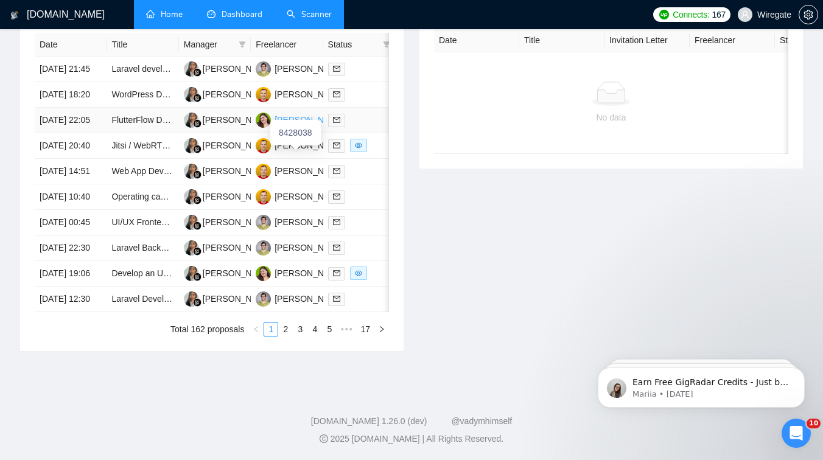
click at [296, 113] on div "[PERSON_NAME]" at bounding box center [309, 119] width 70 height 13
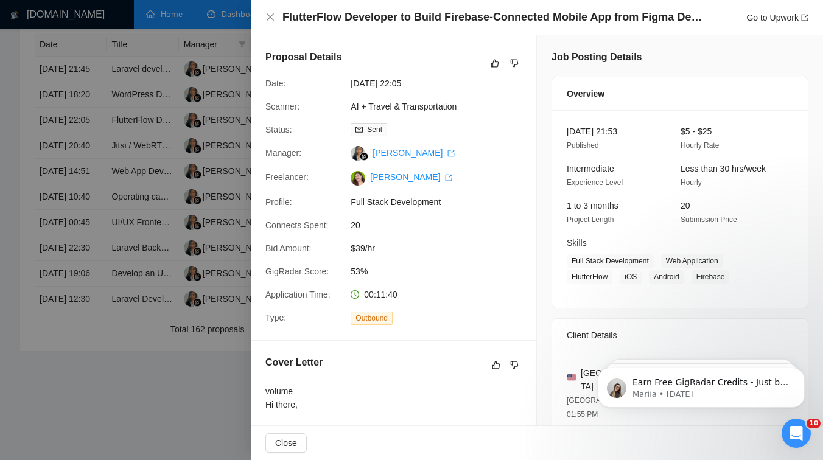
click at [223, 186] on div at bounding box center [411, 230] width 823 height 460
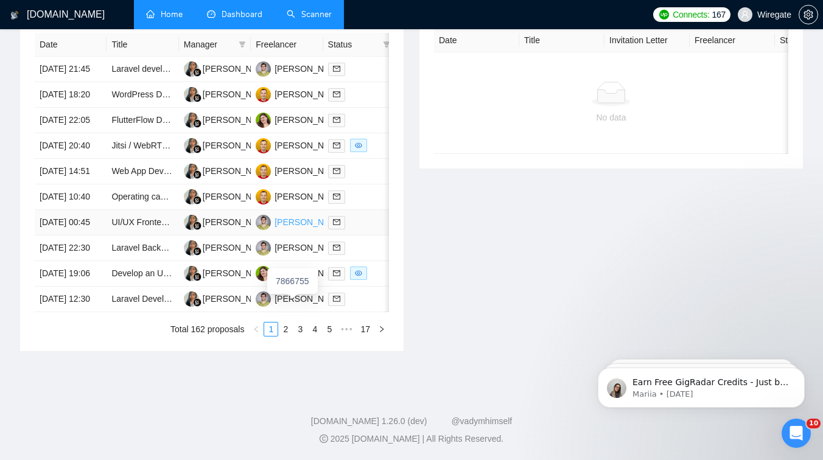
click at [281, 229] on div "[PERSON_NAME]" at bounding box center [309, 221] width 70 height 13
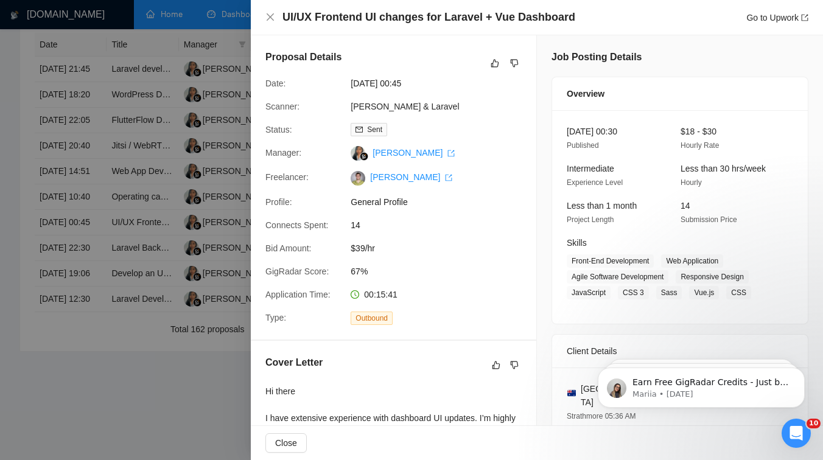
click at [116, 175] on div at bounding box center [411, 230] width 823 height 460
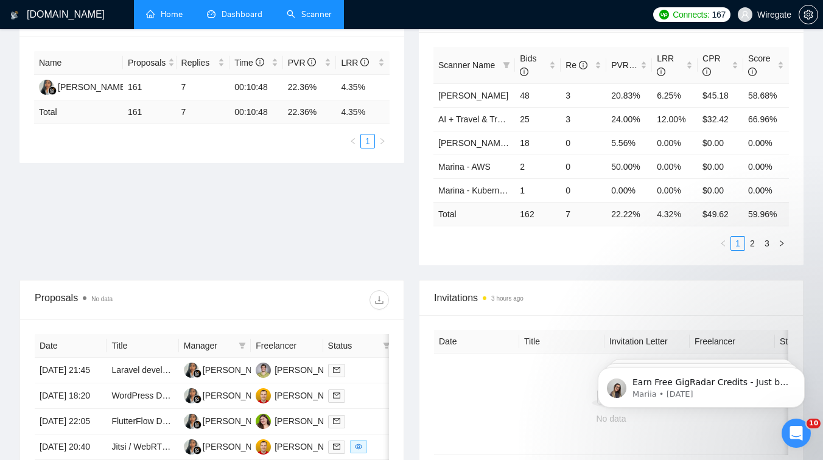
scroll to position [0, 0]
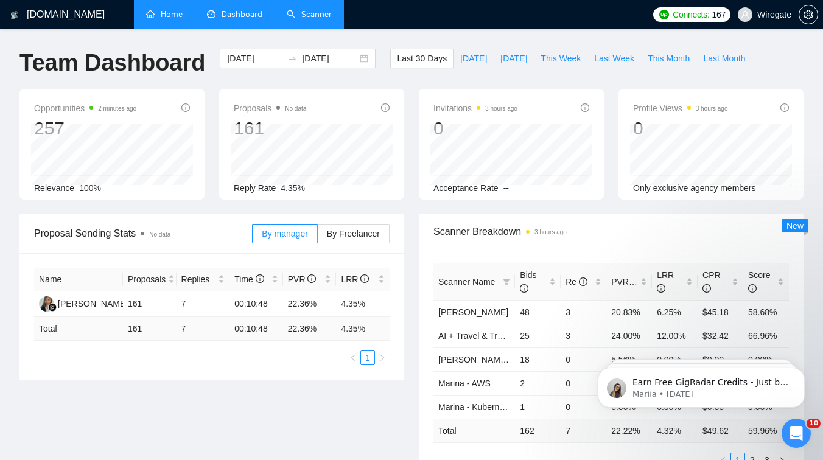
click at [171, 19] on link "Home" at bounding box center [164, 14] width 37 height 10
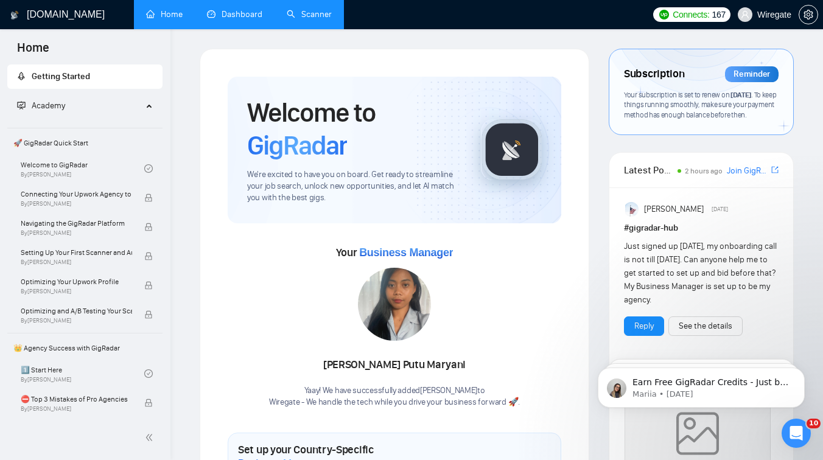
click at [294, 11] on link "Scanner" at bounding box center [309, 14] width 45 height 10
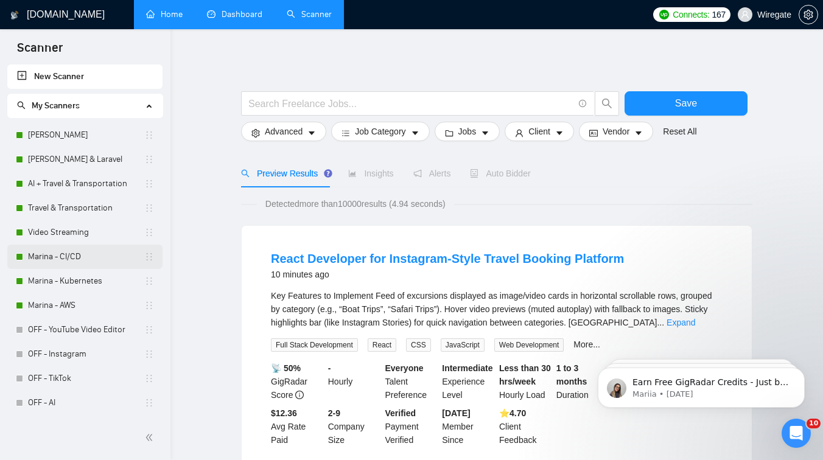
click at [70, 261] on link "Marina - CI/CD" at bounding box center [86, 257] width 116 height 24
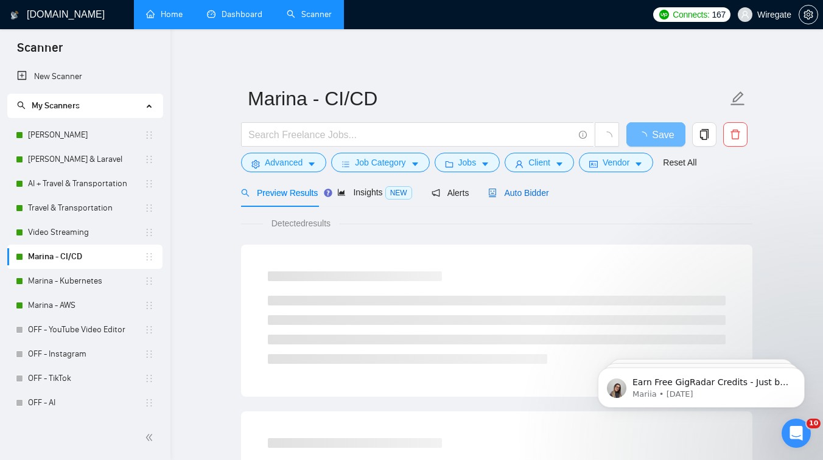
click at [527, 195] on span "Auto Bidder" at bounding box center [518, 193] width 60 height 10
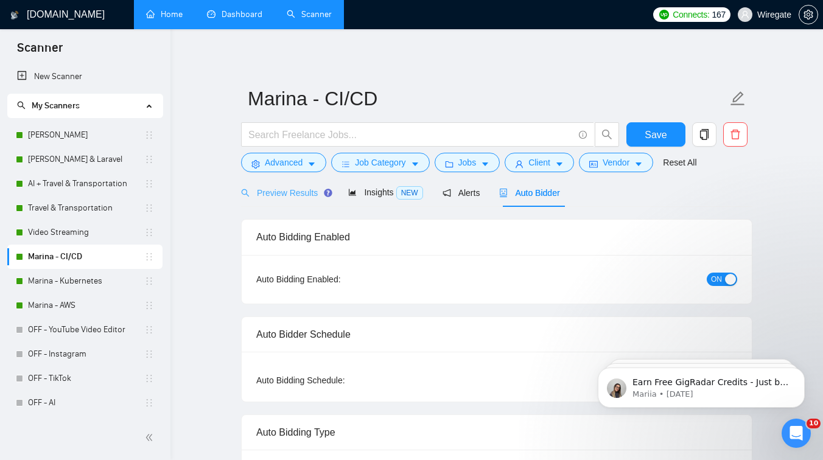
click at [286, 200] on div "Preview Results" at bounding box center [285, 192] width 88 height 29
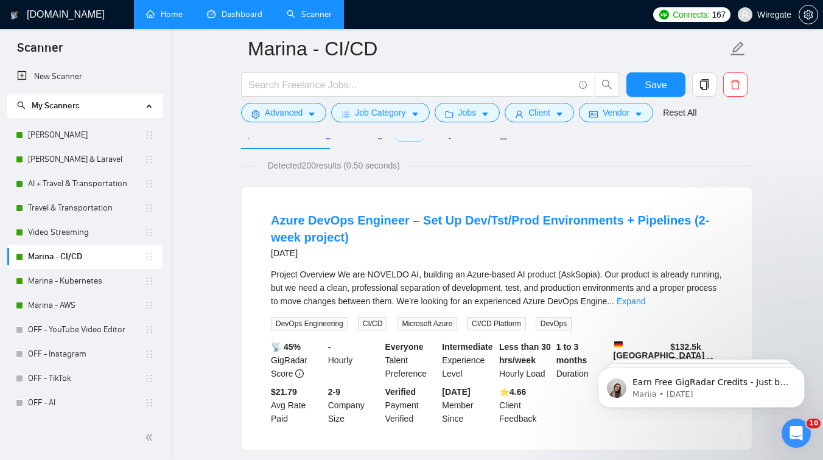
scroll to position [58, 0]
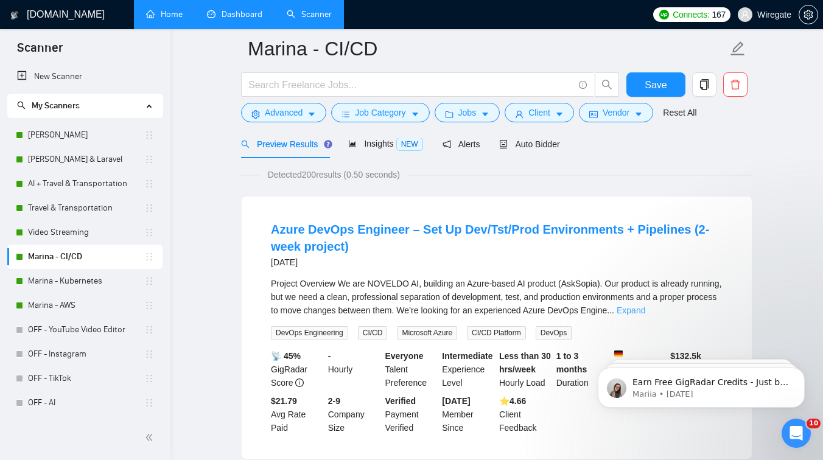
click at [645, 312] on link "Expand" at bounding box center [630, 310] width 29 height 10
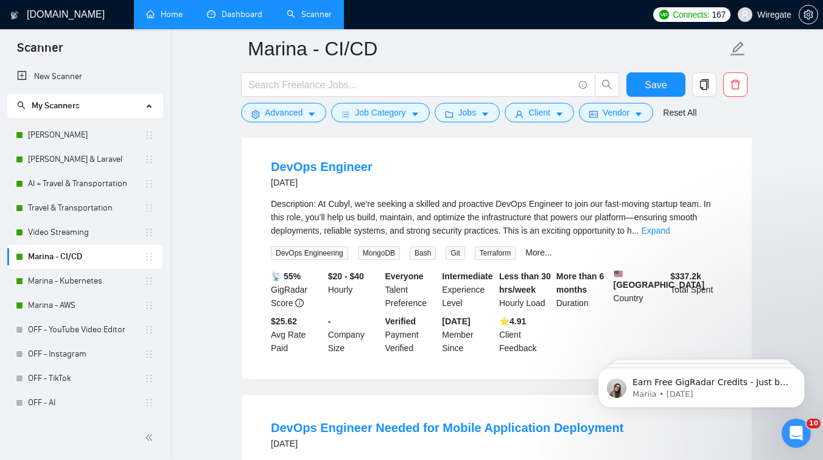
scroll to position [697, 0]
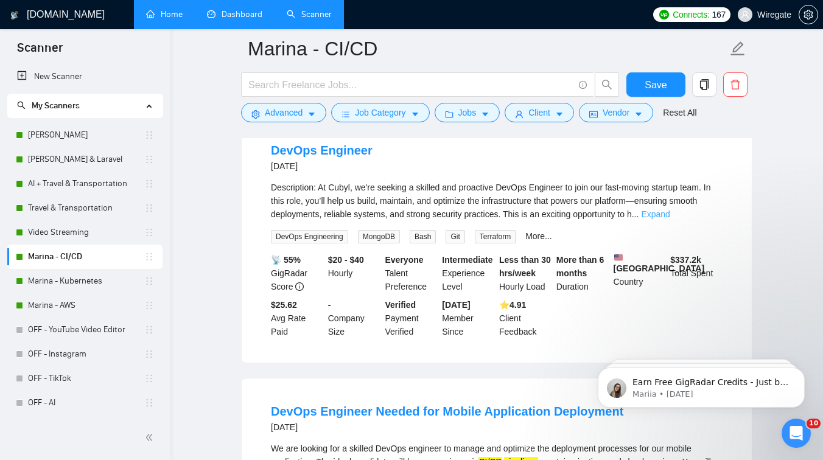
click at [669, 219] on link "Expand" at bounding box center [655, 214] width 29 height 10
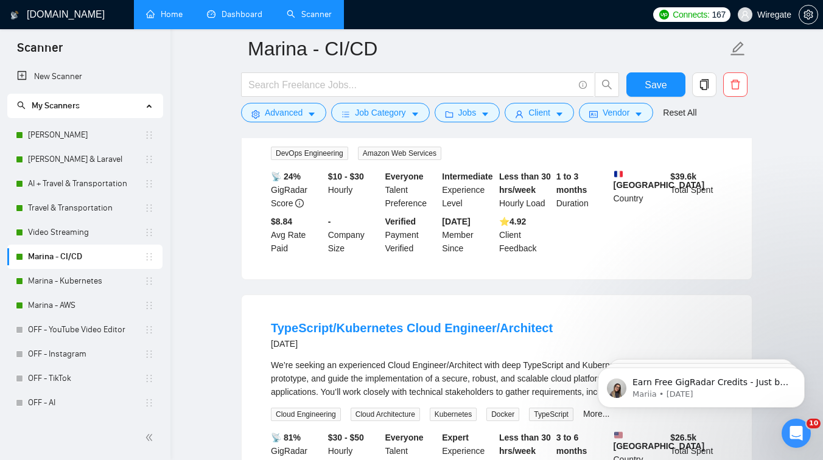
scroll to position [1767, 0]
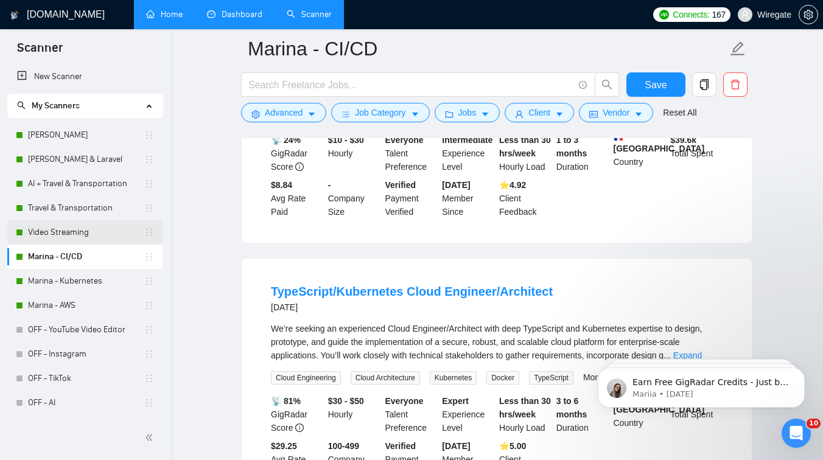
click at [68, 237] on link "Video Streaming" at bounding box center [86, 232] width 116 height 24
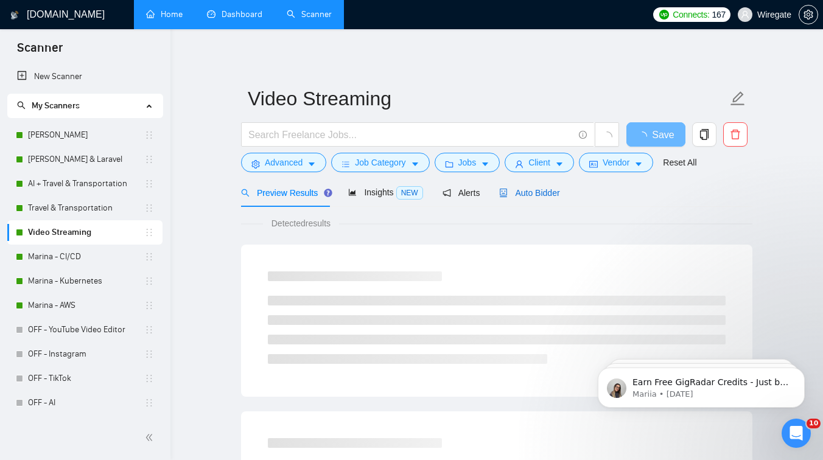
click at [523, 195] on span "Auto Bidder" at bounding box center [529, 193] width 60 height 10
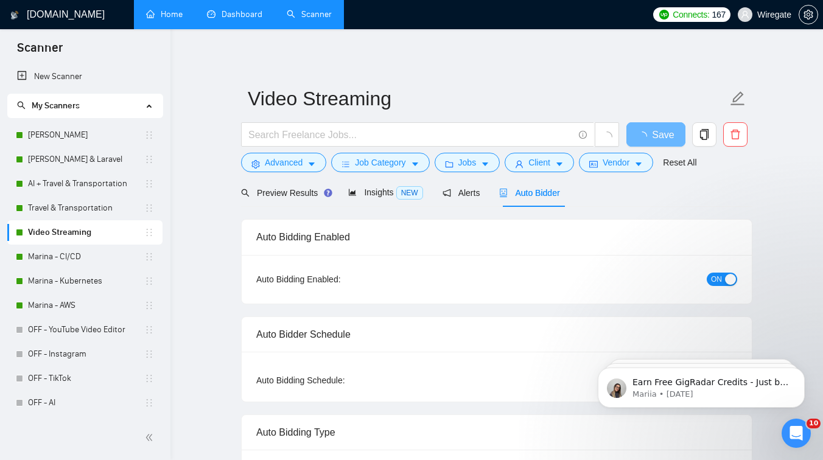
checkbox input "true"
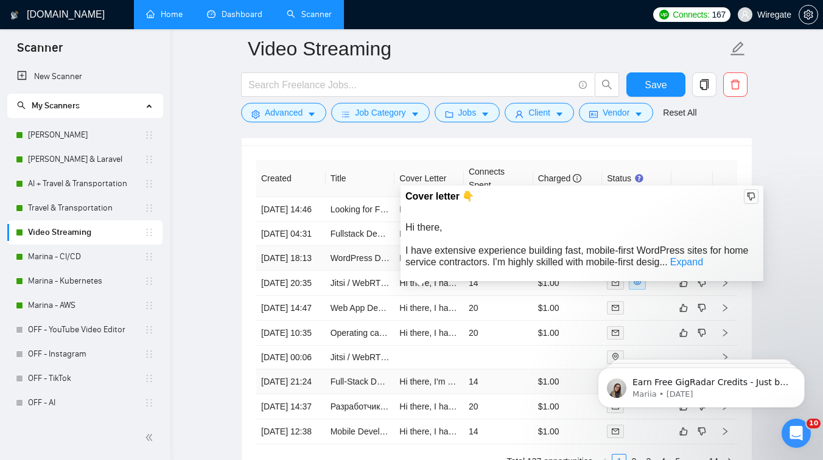
scroll to position [3153, 0]
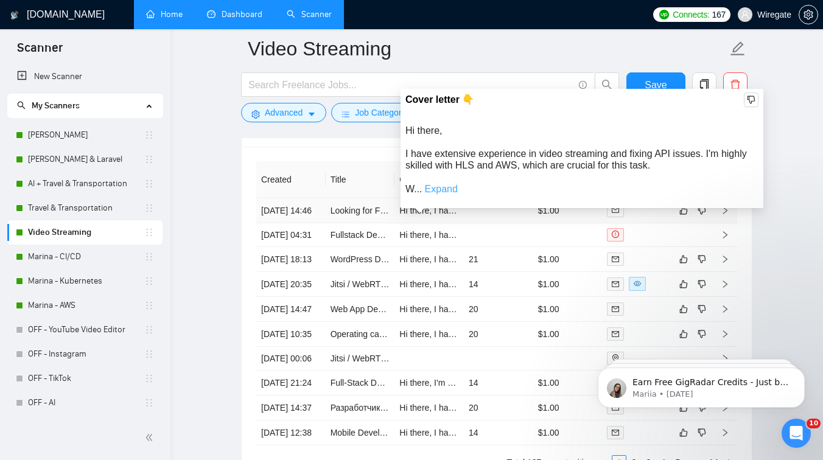
click at [448, 189] on link "Expand" at bounding box center [441, 189] width 33 height 10
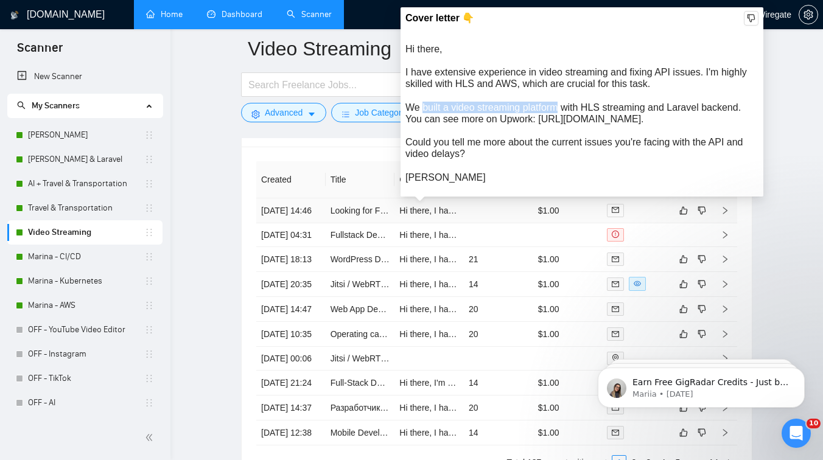
drag, startPoint x: 424, startPoint y: 106, endPoint x: 559, endPoint y: 104, distance: 134.5
click at [559, 104] on div "Hi there, I have extensive experience in video streaming and fixing API issues.…" at bounding box center [581, 113] width 353 height 140
click at [594, 104] on div "Hi there, I have extensive experience in video streaming and fixing API issues.…" at bounding box center [581, 113] width 353 height 140
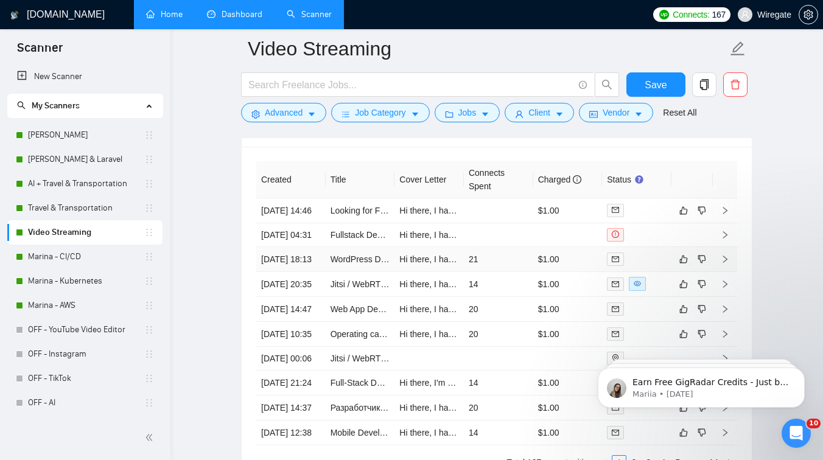
click at [429, 272] on td "Hi there, I have extensive experience building fast, mobile-first WordPress sit…" at bounding box center [428, 259] width 69 height 25
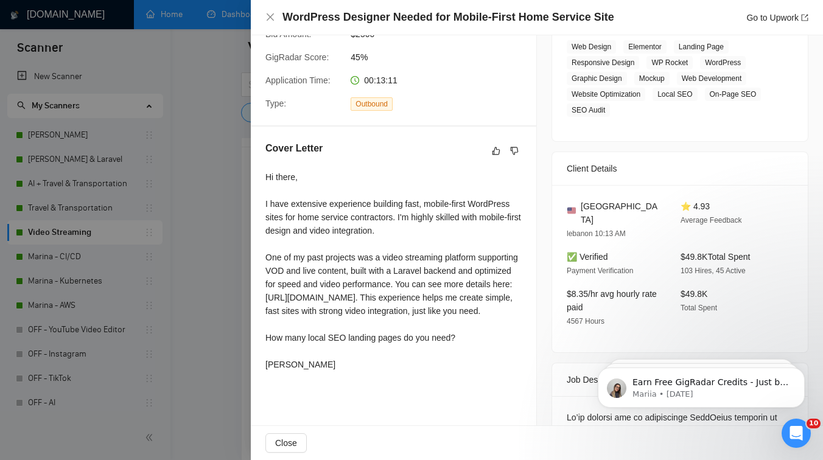
scroll to position [274, 0]
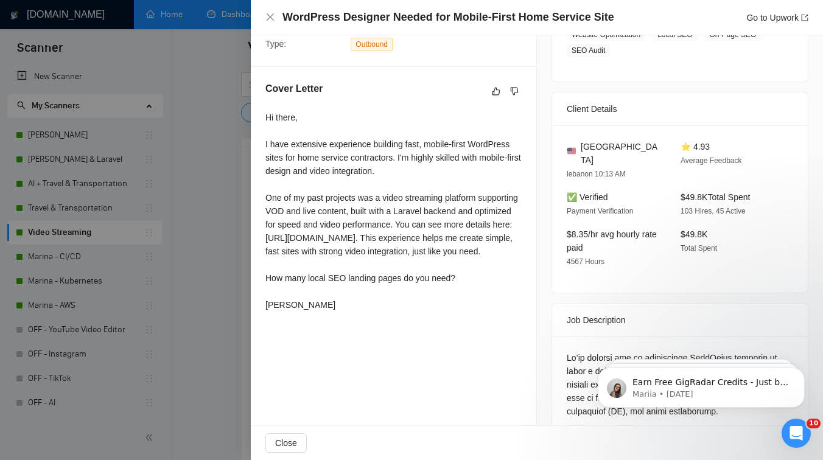
click at [211, 248] on div at bounding box center [411, 230] width 823 height 460
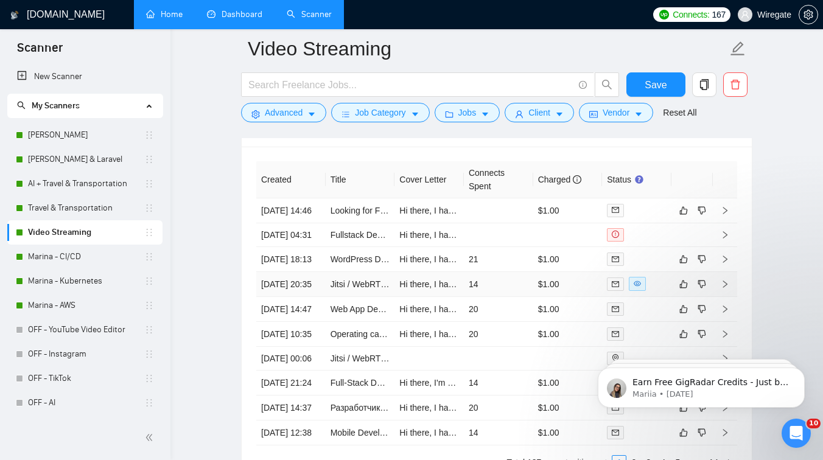
click at [425, 297] on td "Hi there, I have extensive experience in making audio and video work between de…" at bounding box center [428, 284] width 69 height 25
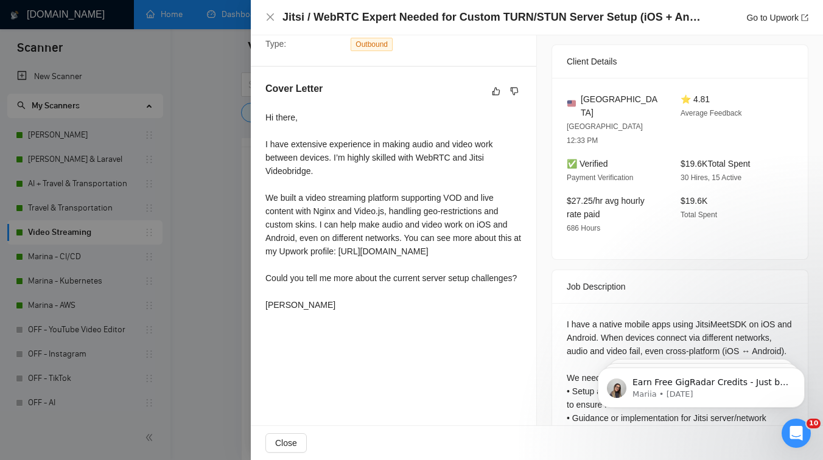
click at [191, 273] on div at bounding box center [411, 230] width 823 height 460
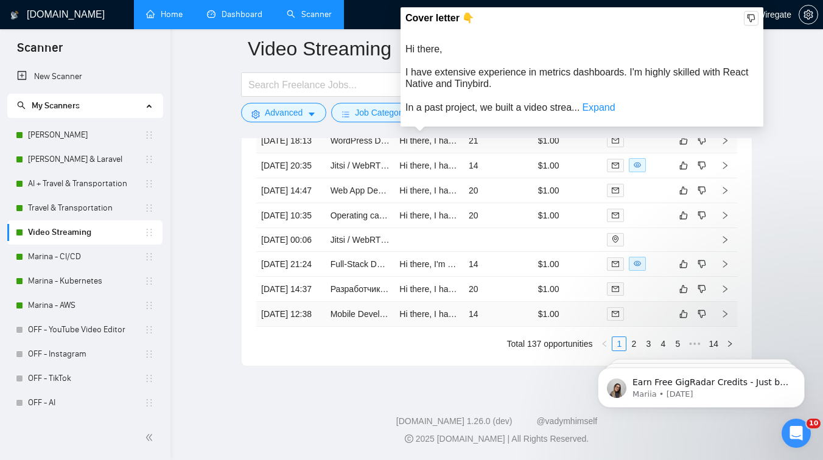
scroll to position [3395, 0]
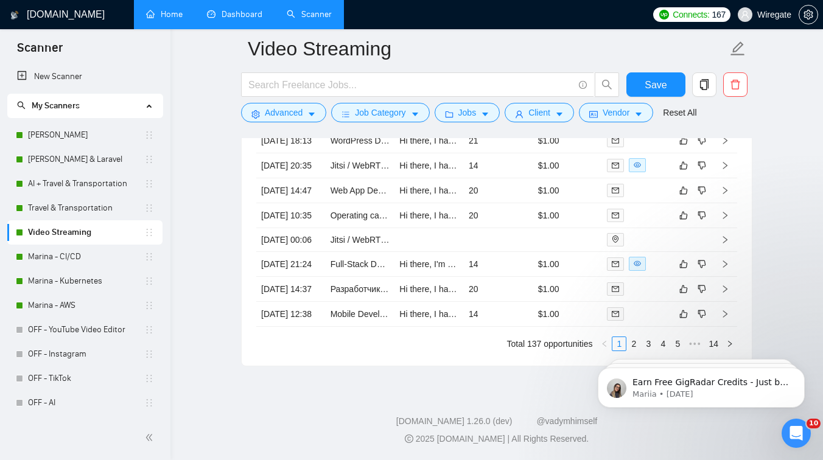
click at [627, 347] on body "Earn Free GigRadar Credits - Just by Sharing Your Story! 💬 Want more credits fo…" at bounding box center [701, 384] width 234 height 75
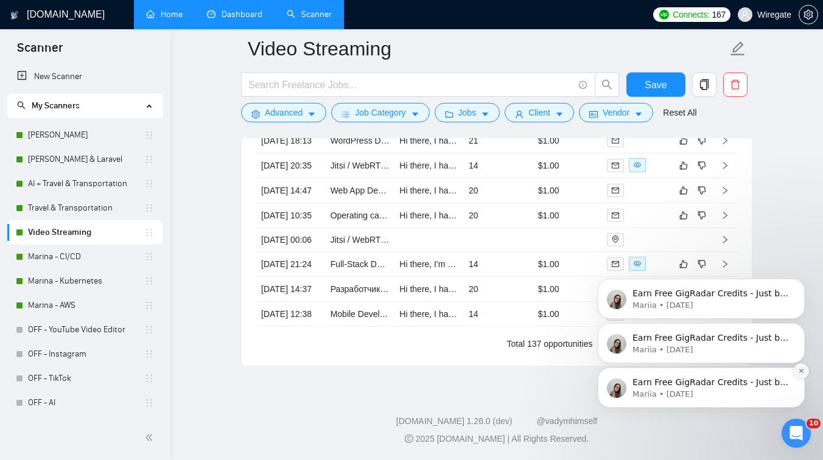
click at [802, 374] on button "Dismiss notification" at bounding box center [801, 371] width 16 height 16
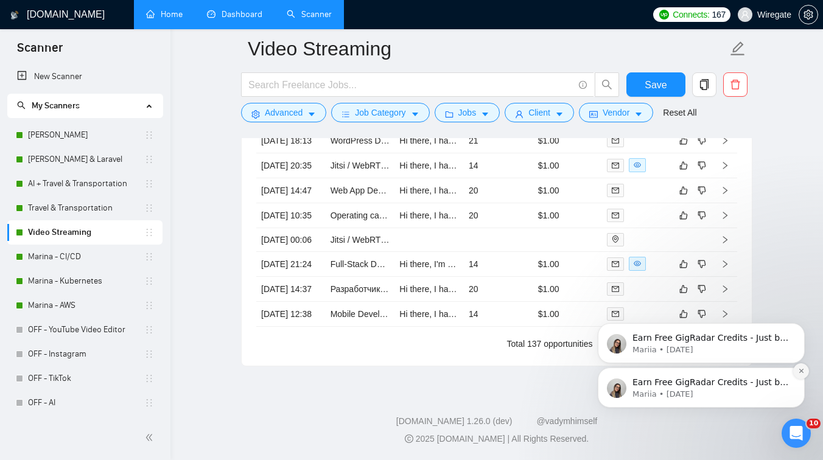
click at [800, 370] on icon "Dismiss notification" at bounding box center [800, 371] width 4 height 4
click at [800, 370] on icon "Dismiss notification" at bounding box center [801, 371] width 4 height 4
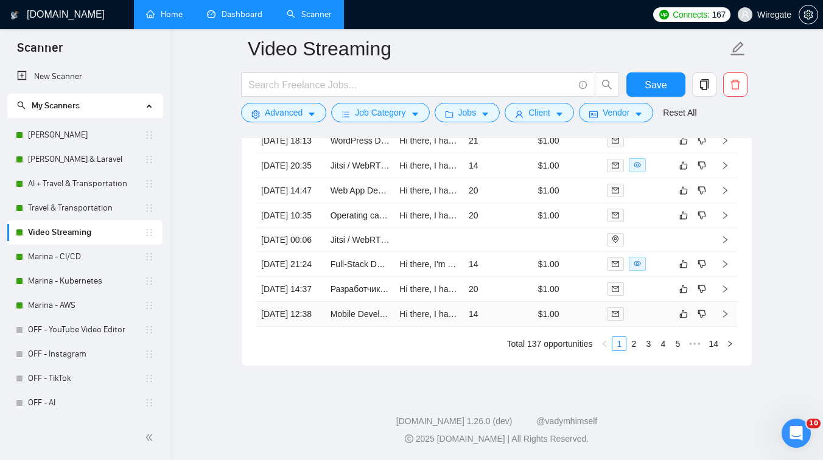
click at [428, 317] on td "Hi there, I have extensive experience building mobile apps with AI features. I’…" at bounding box center [428, 314] width 69 height 25
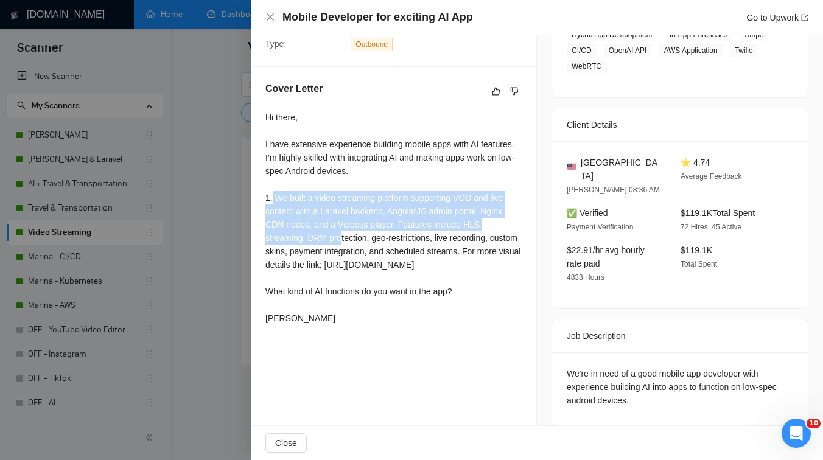
drag, startPoint x: 273, startPoint y: 213, endPoint x: 344, endPoint y: 250, distance: 80.3
click at [344, 250] on div "Hi there, I have extensive experience building mobile apps with AI features. I’…" at bounding box center [393, 218] width 256 height 214
click at [190, 271] on div at bounding box center [411, 230] width 823 height 460
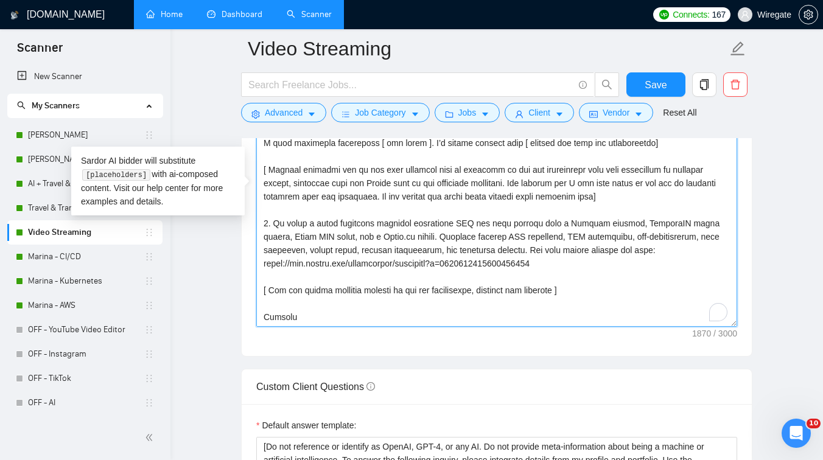
scroll to position [97, 0]
drag, startPoint x: 273, startPoint y: 247, endPoint x: 240, endPoint y: 247, distance: 32.9
click at [239, 247] on main "Video Streaming Save Advanced Job Category Jobs Client Vendor Reset All Preview…" at bounding box center [496, 403] width 613 height 3589
drag, startPoint x: 275, startPoint y: 246, endPoint x: 255, endPoint y: 246, distance: 20.1
click at [255, 246] on div "Cover letter template:" at bounding box center [497, 188] width 510 height 336
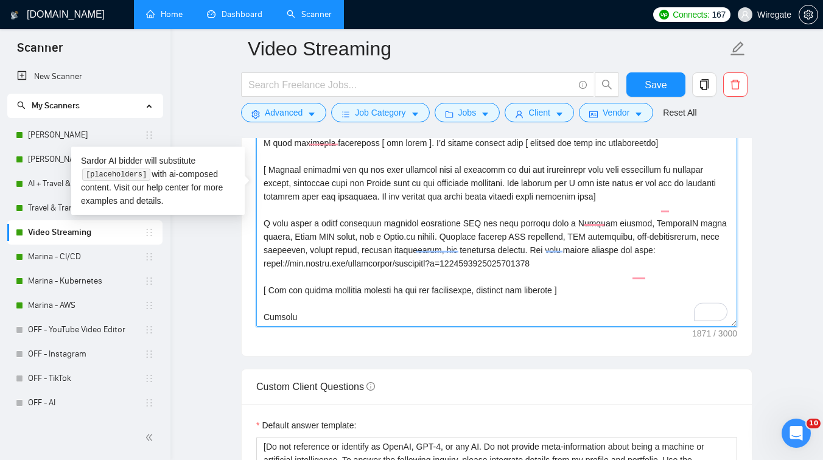
click at [367, 246] on textarea "Cover letter template:" at bounding box center [496, 190] width 481 height 274
click at [288, 246] on textarea "Cover letter template:" at bounding box center [496, 190] width 481 height 274
click at [306, 246] on textarea "Cover letter template:" at bounding box center [496, 190] width 481 height 274
type textarea "[Write a personal greeting using the client's name or company name (if any is p…"
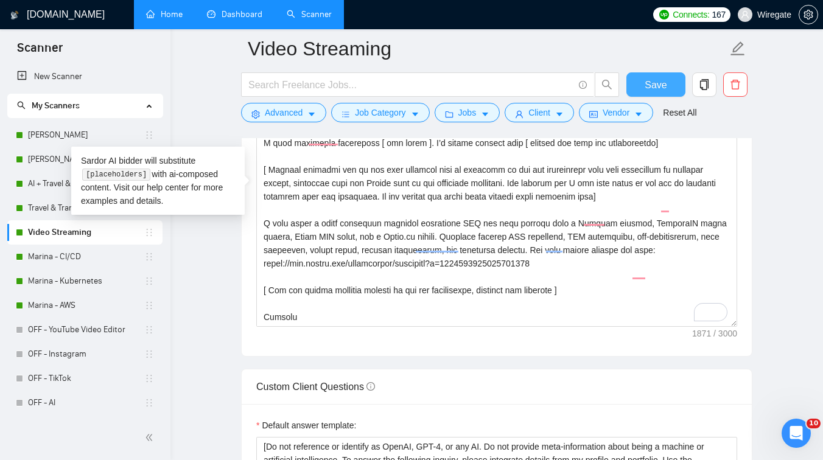
click at [649, 81] on span "Save" at bounding box center [655, 84] width 22 height 15
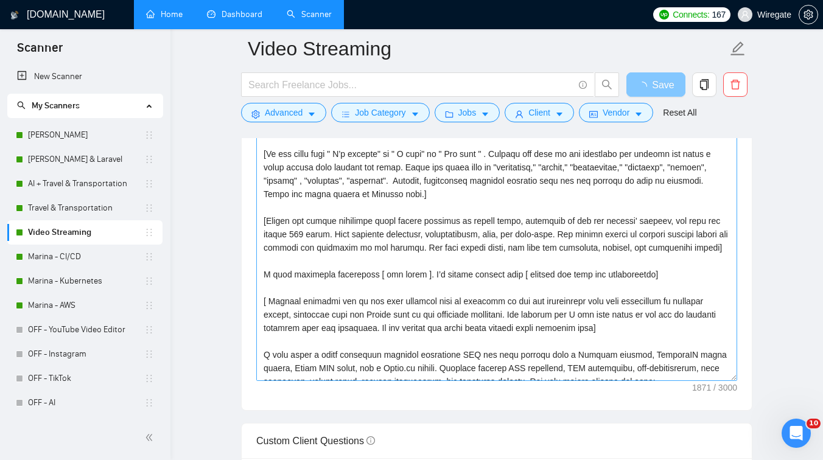
scroll to position [0, 0]
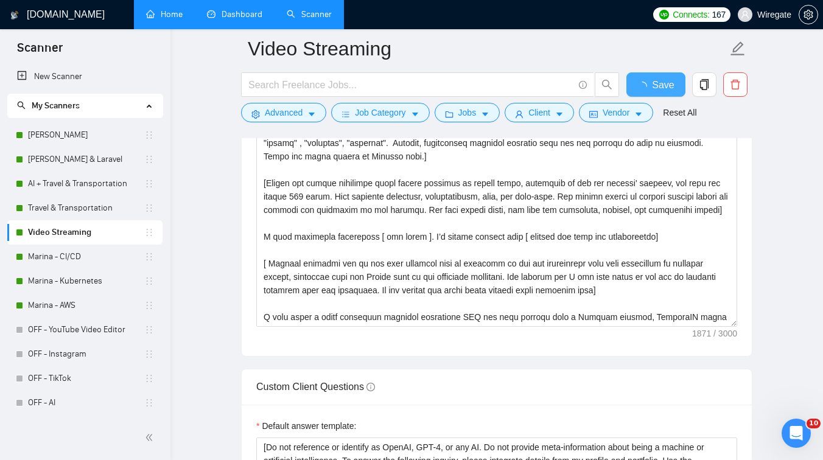
checkbox input "true"
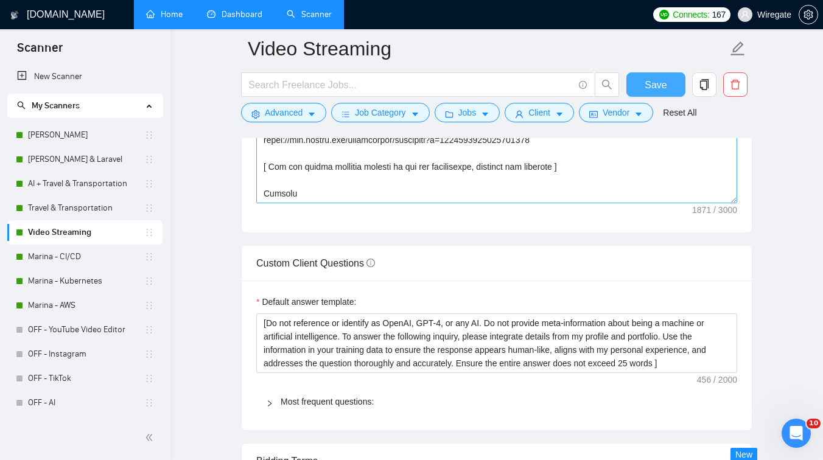
scroll to position [1669, 0]
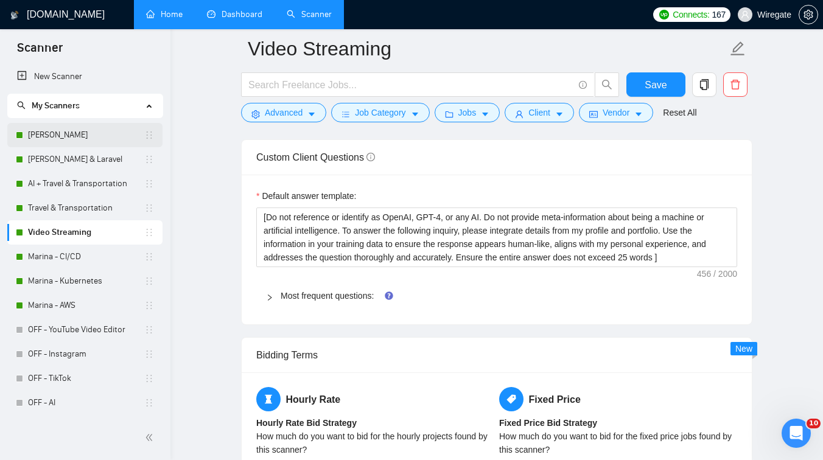
click at [96, 138] on link "[PERSON_NAME]" at bounding box center [86, 135] width 116 height 24
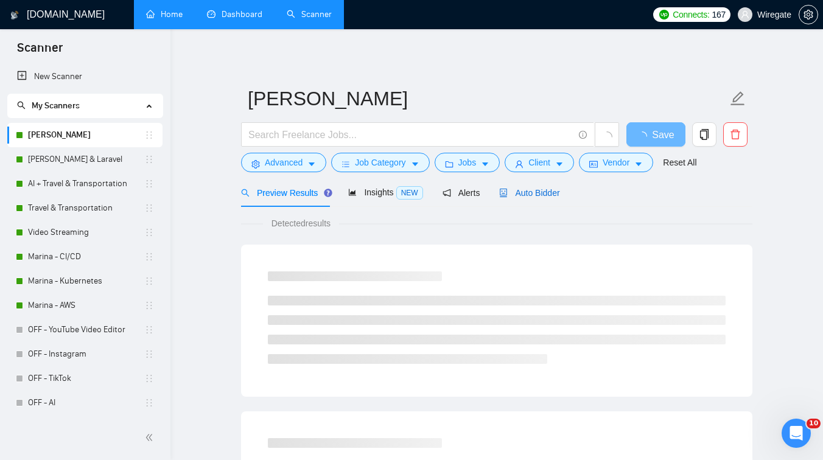
click at [529, 186] on div "Auto Bidder" at bounding box center [529, 192] width 60 height 13
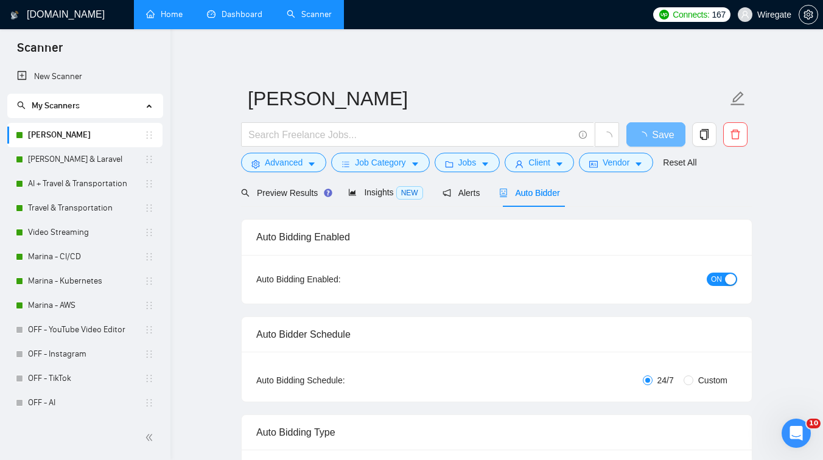
checkbox input "true"
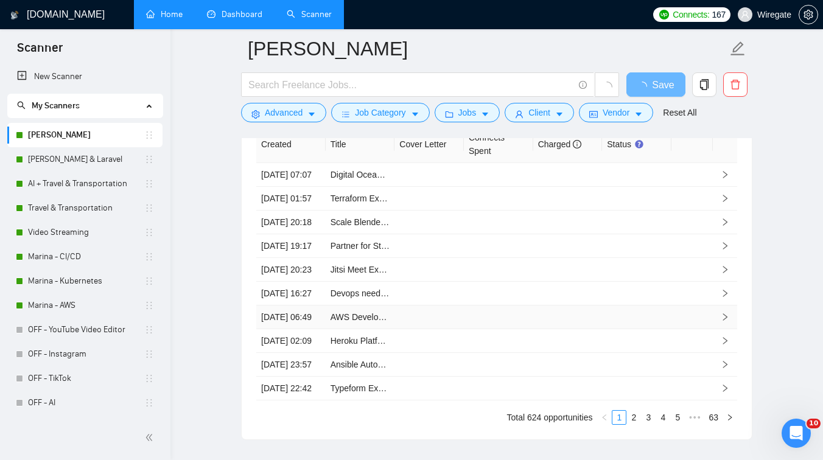
scroll to position [3073, 0]
click at [473, 180] on td at bounding box center [498, 176] width 69 height 24
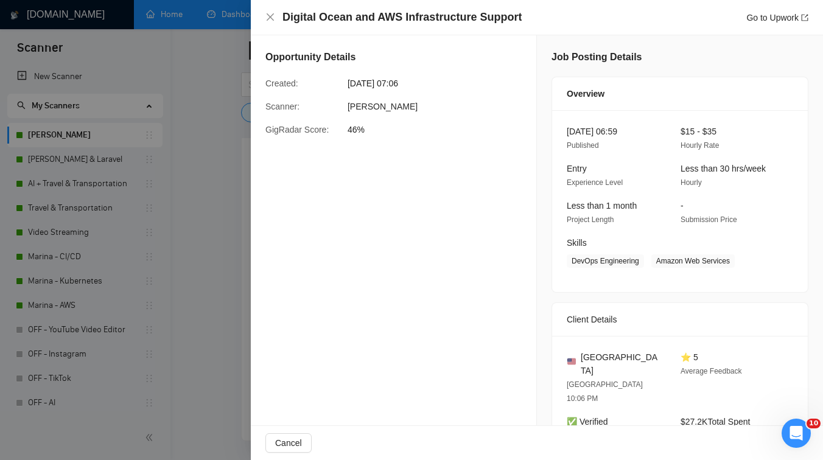
click at [167, 270] on div at bounding box center [411, 230] width 823 height 460
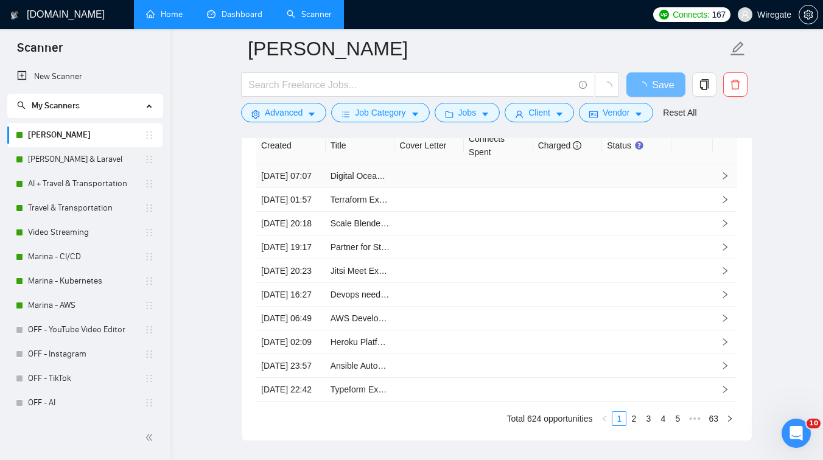
click at [727, 180] on icon "right" at bounding box center [724, 176] width 9 height 9
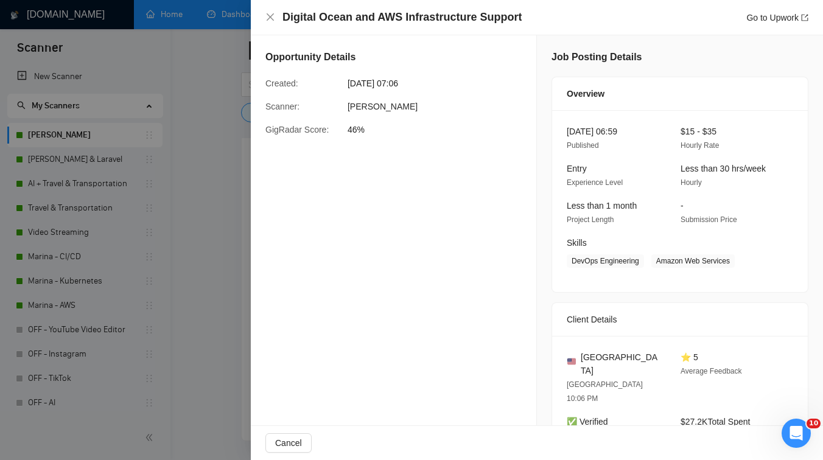
click at [187, 215] on div at bounding box center [411, 230] width 823 height 460
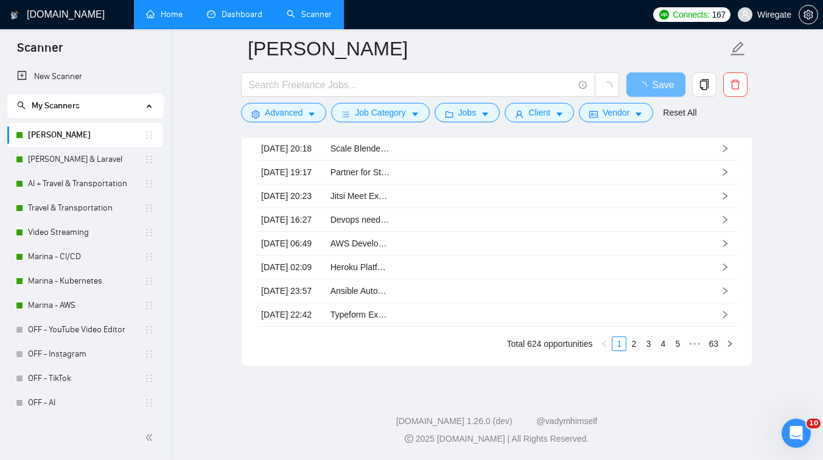
scroll to position [3282, 0]
click at [632, 344] on link "2" at bounding box center [633, 343] width 13 height 13
click at [651, 350] on link "3" at bounding box center [647, 343] width 13 height 13
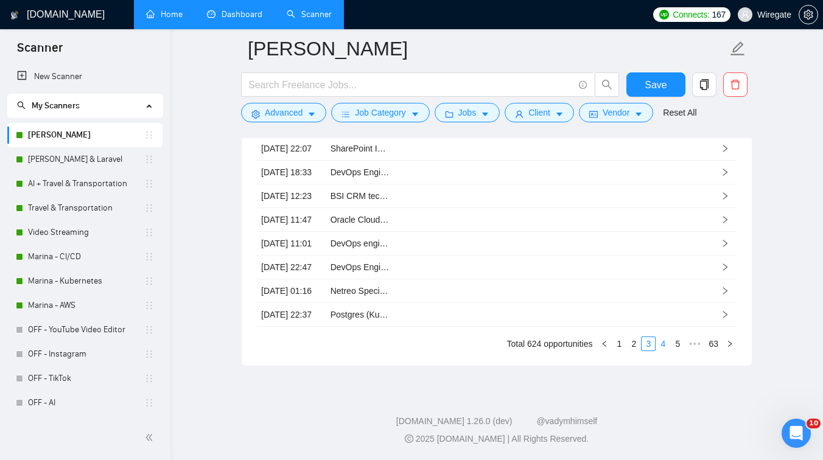
click at [666, 350] on link "4" at bounding box center [662, 343] width 13 height 13
click at [658, 350] on link "5" at bounding box center [662, 343] width 13 height 13
click at [662, 350] on link "6" at bounding box center [662, 343] width 13 height 13
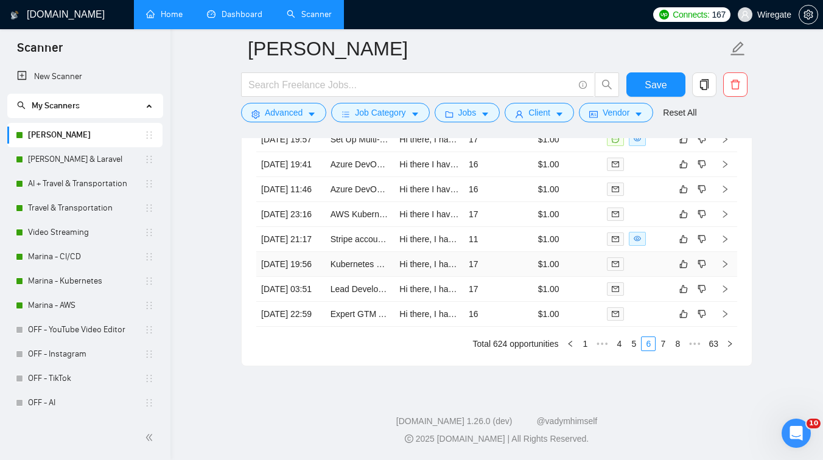
scroll to position [3366, 0]
click at [666, 350] on link "7" at bounding box center [662, 343] width 13 height 13
click at [661, 350] on link "8" at bounding box center [662, 343] width 13 height 13
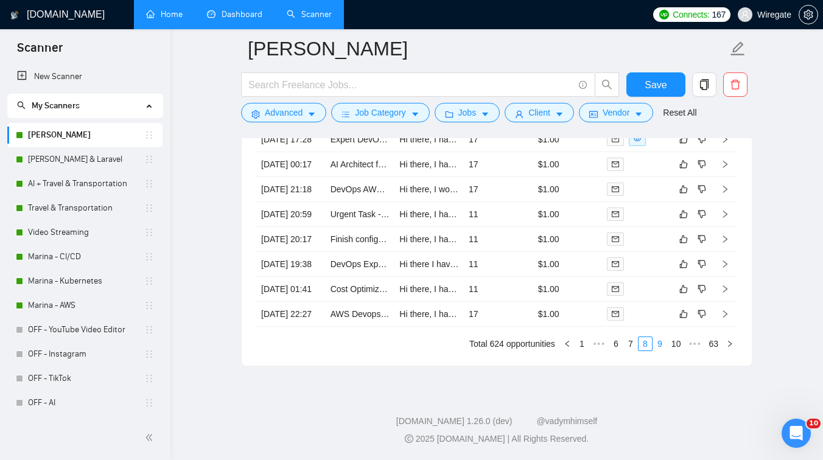
click at [657, 344] on link "9" at bounding box center [659, 343] width 13 height 13
click at [574, 350] on link "1" at bounding box center [577, 343] width 13 height 13
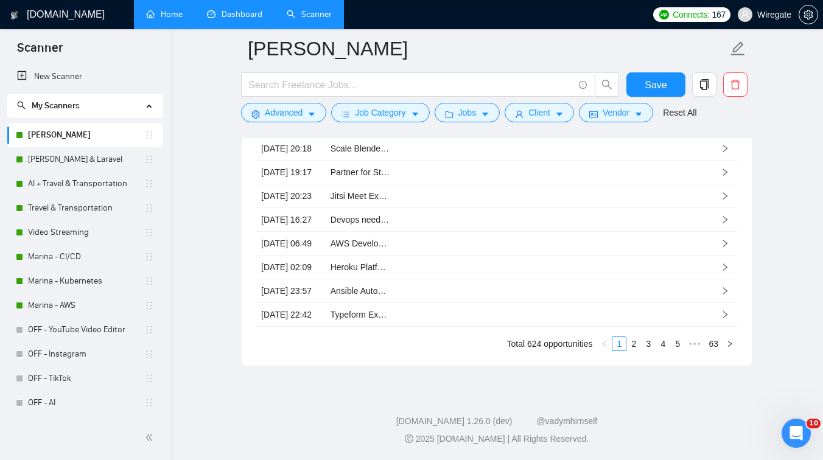
click at [229, 19] on link "Dashboard" at bounding box center [234, 14] width 55 height 10
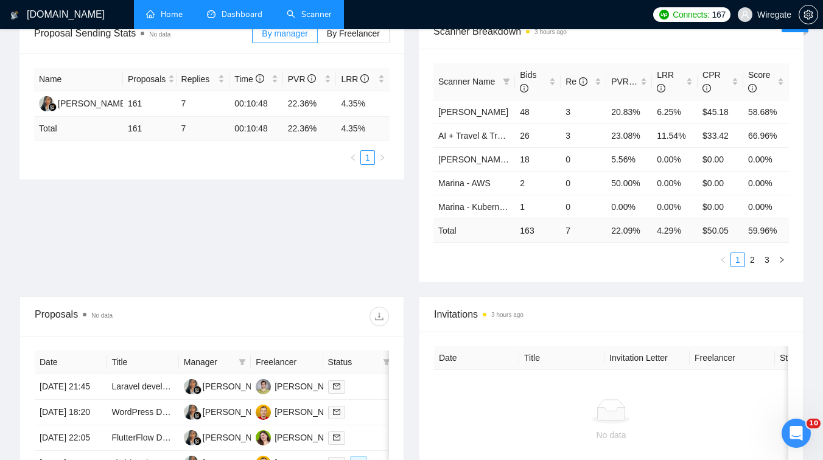
scroll to position [301, 0]
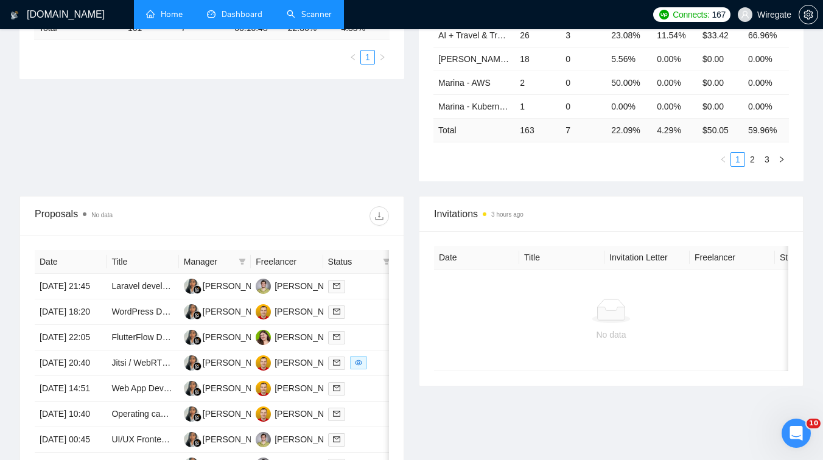
click at [316, 29] on li "Scanner" at bounding box center [308, 14] width 69 height 29
click at [322, 13] on link "Scanner" at bounding box center [309, 14] width 45 height 10
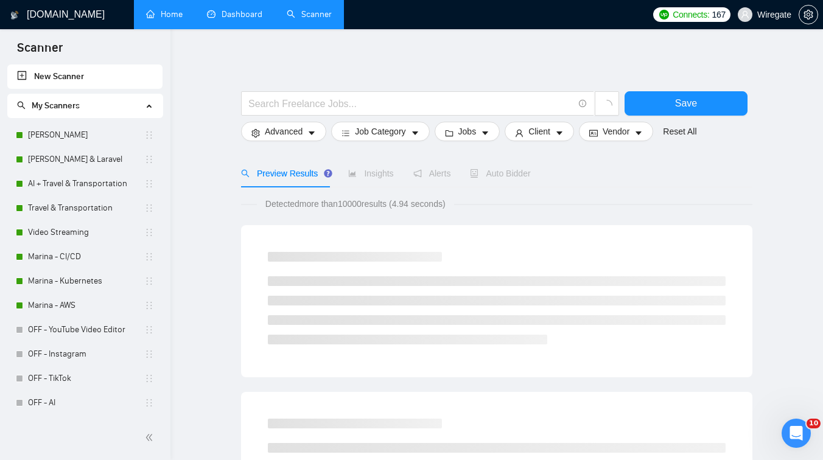
click at [224, 14] on link "Dashboard" at bounding box center [234, 14] width 55 height 10
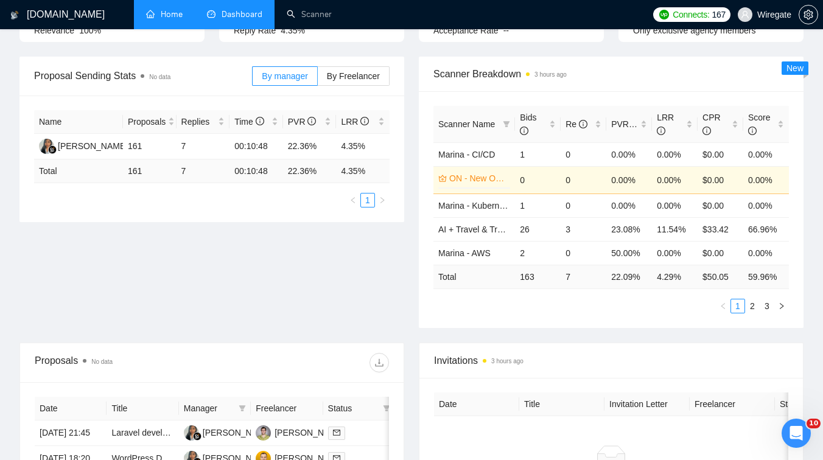
scroll to position [24, 0]
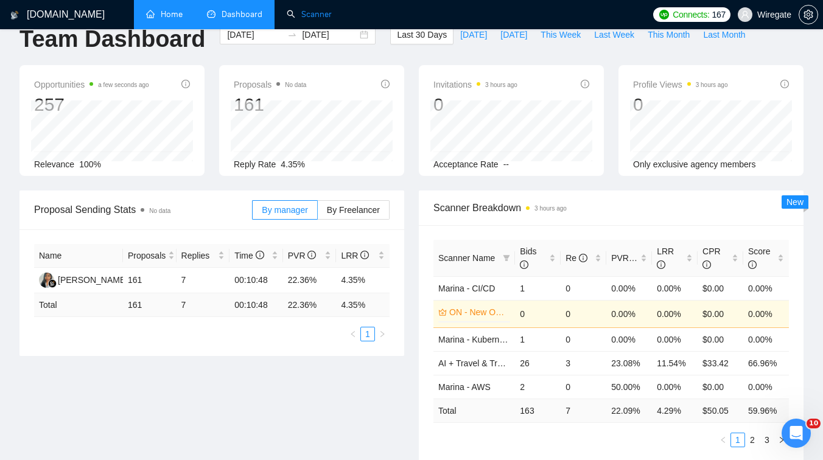
click at [302, 9] on link "Scanner" at bounding box center [309, 14] width 45 height 10
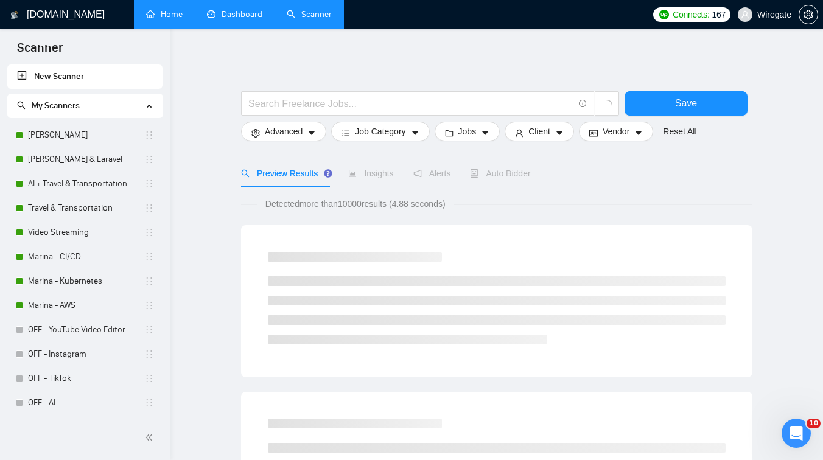
click at [240, 12] on link "Dashboard" at bounding box center [234, 14] width 55 height 10
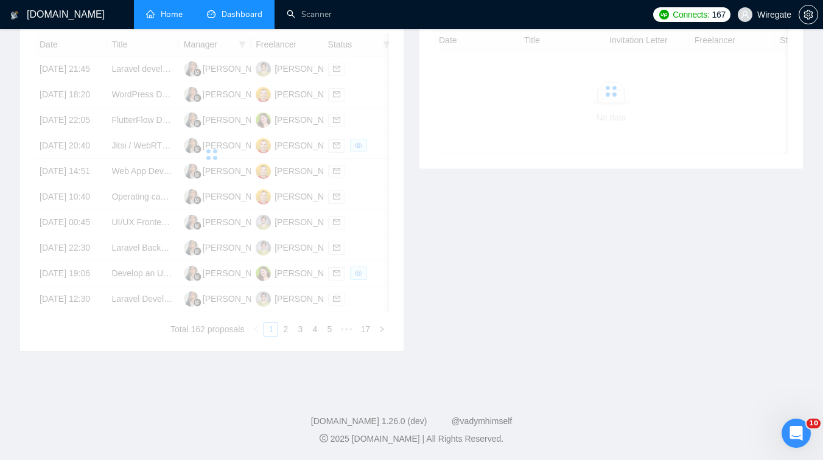
scroll to position [633, 0]
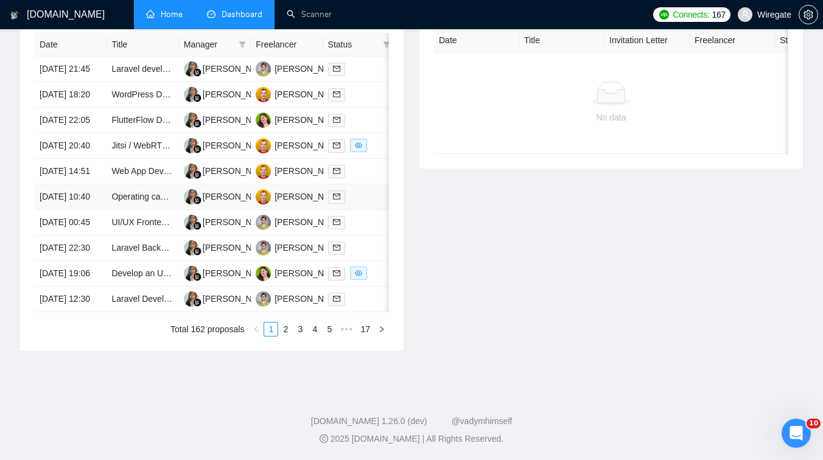
click at [289, 184] on td "[PERSON_NAME]" at bounding box center [287, 197] width 72 height 26
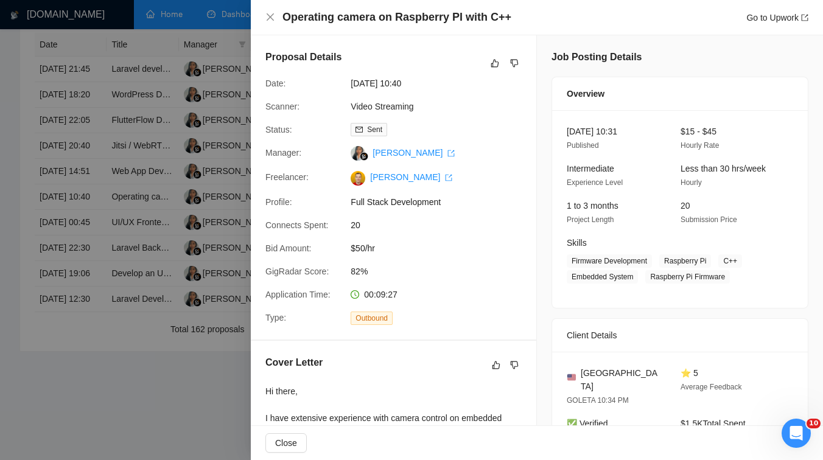
click at [166, 258] on div at bounding box center [411, 230] width 823 height 460
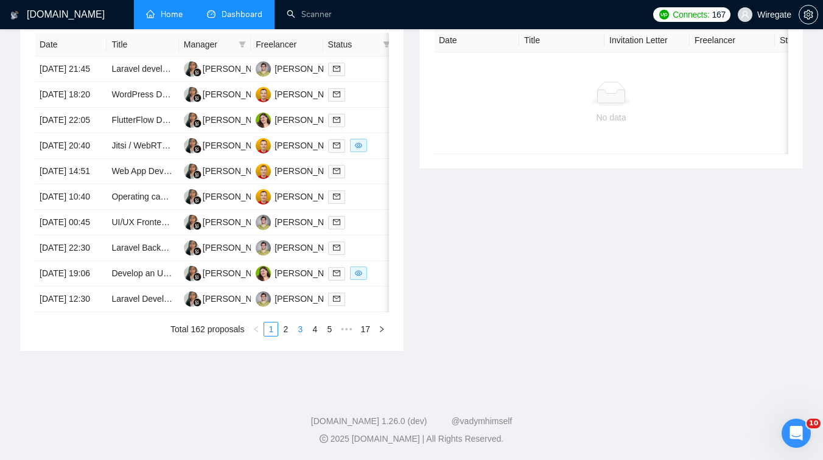
click at [301, 330] on link "3" at bounding box center [299, 329] width 13 height 13
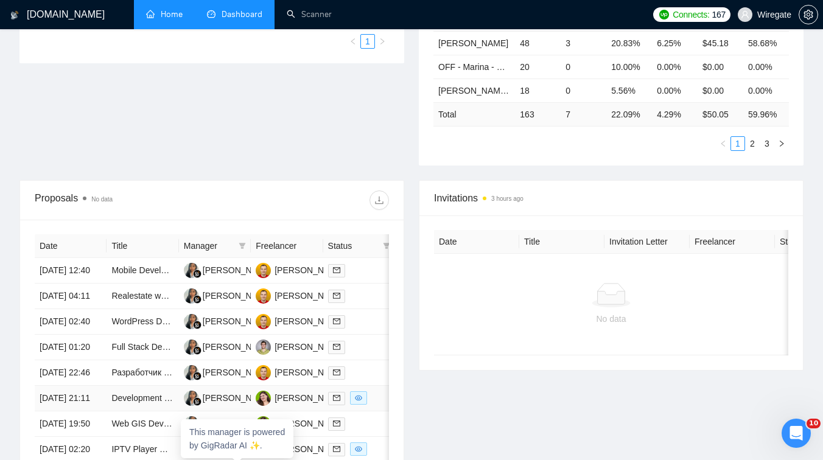
scroll to position [254, 0]
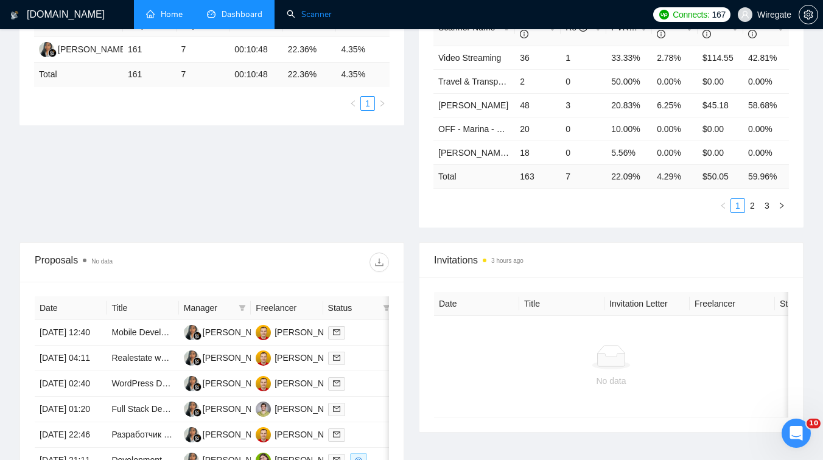
click at [312, 19] on link "Scanner" at bounding box center [309, 14] width 45 height 10
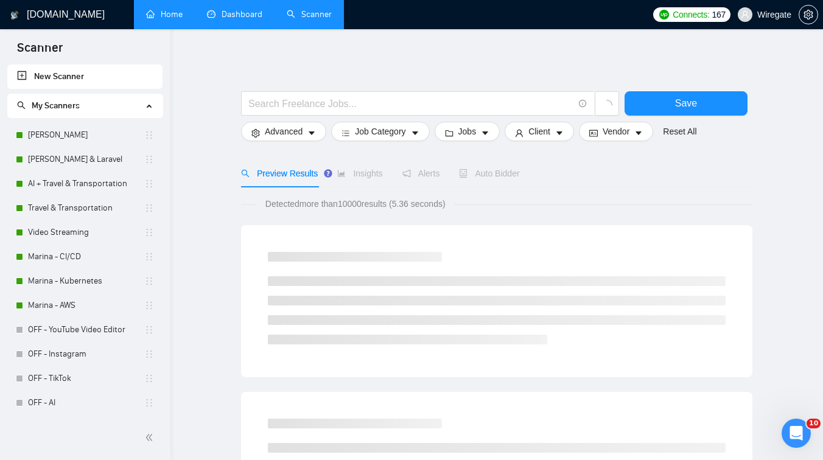
click at [233, 15] on link "Dashboard" at bounding box center [234, 14] width 55 height 10
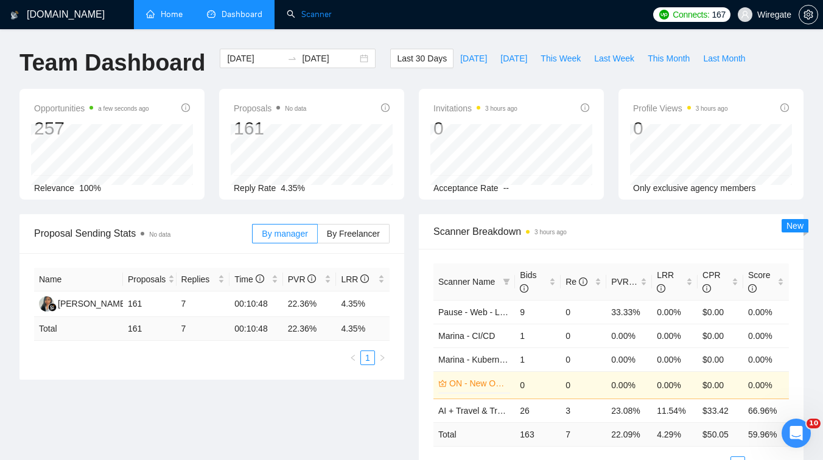
click at [296, 9] on link "Scanner" at bounding box center [309, 14] width 45 height 10
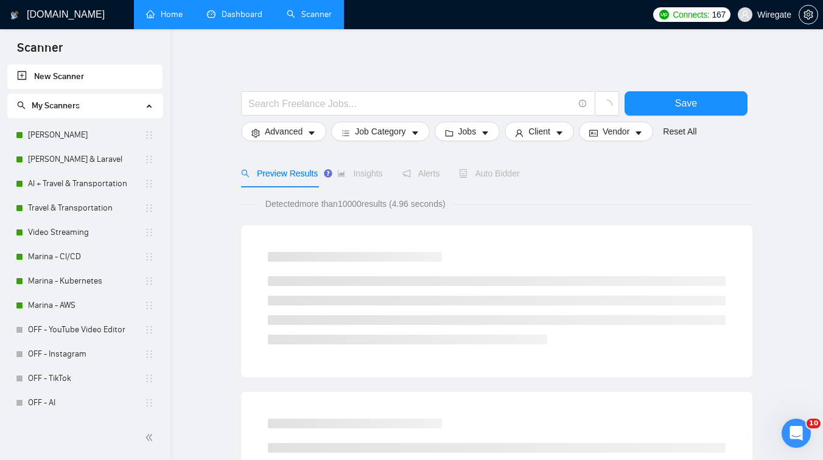
click at [225, 15] on link "Dashboard" at bounding box center [234, 14] width 55 height 10
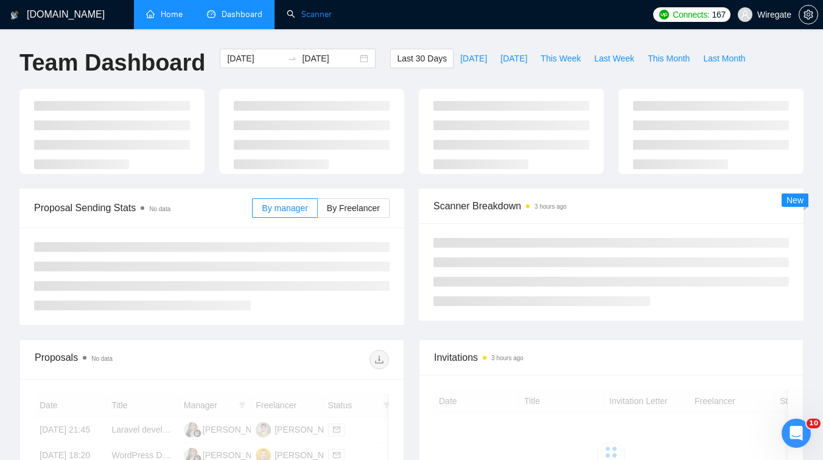
click at [315, 13] on link "Scanner" at bounding box center [309, 14] width 45 height 10
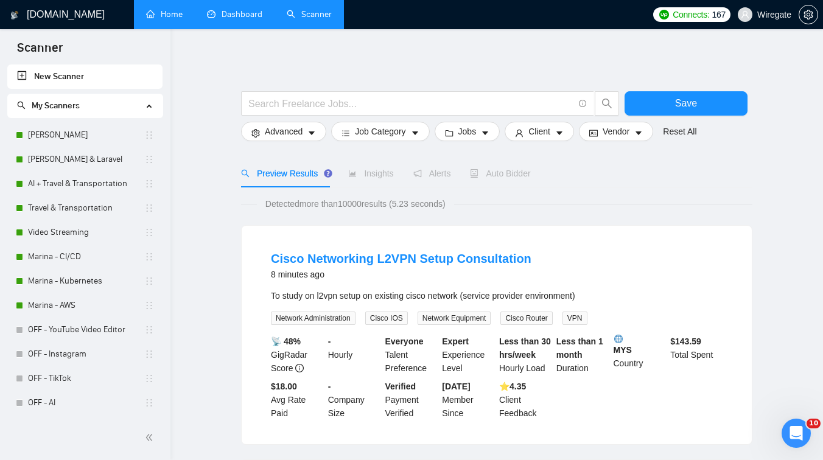
click at [232, 13] on link "Dashboard" at bounding box center [234, 14] width 55 height 10
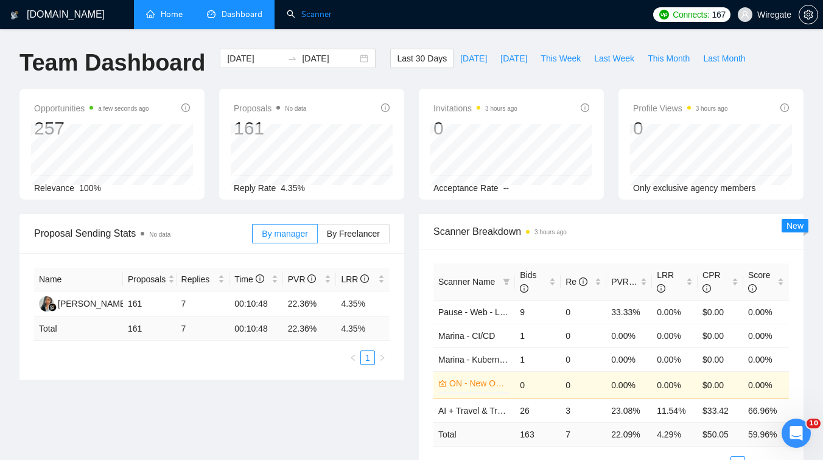
click at [302, 9] on link "Scanner" at bounding box center [309, 14] width 45 height 10
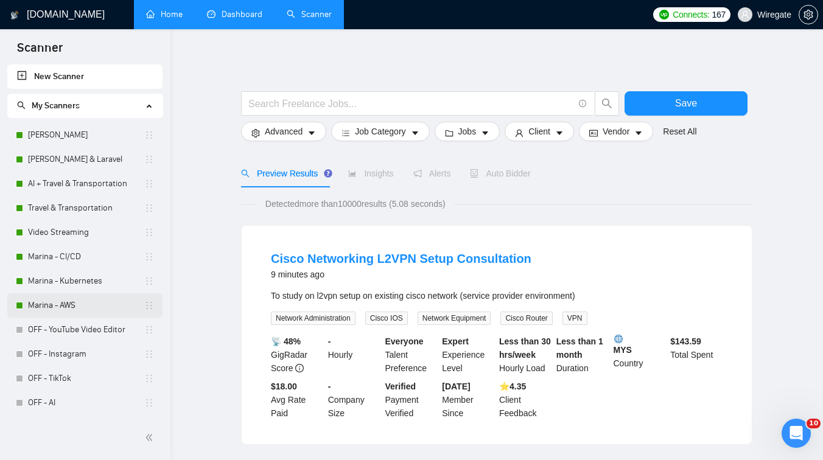
click at [68, 301] on link "Marina - AWS" at bounding box center [86, 305] width 116 height 24
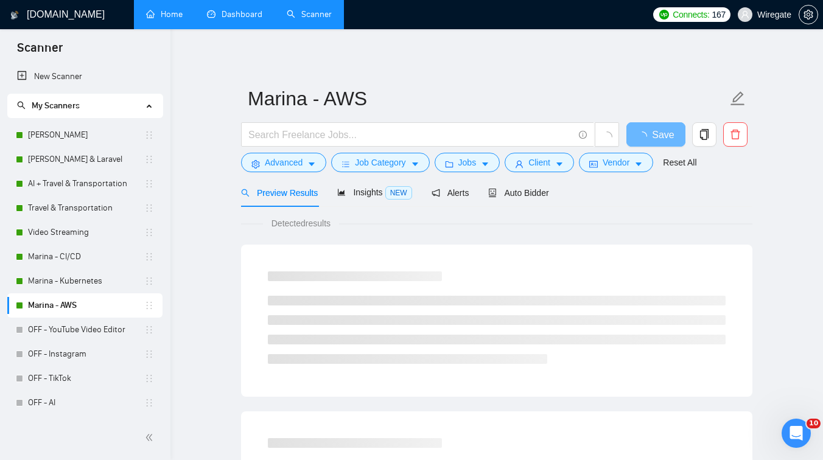
click at [243, 15] on link "Dashboard" at bounding box center [234, 14] width 55 height 10
